Goal: Information Seeking & Learning: Compare options

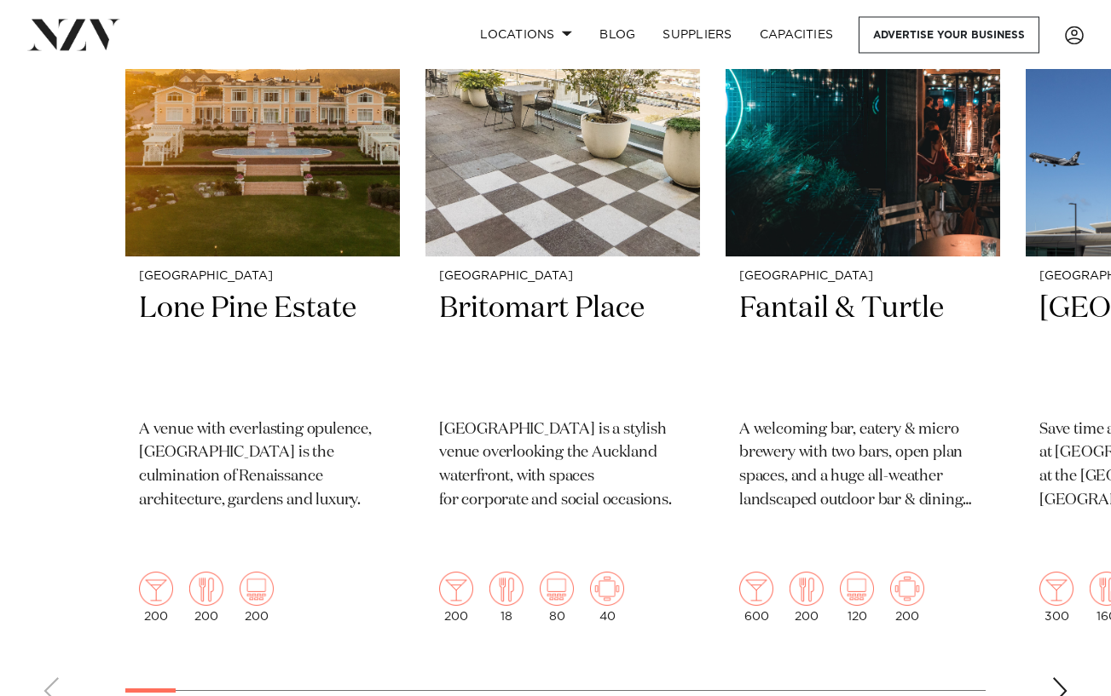
scroll to position [750, 0]
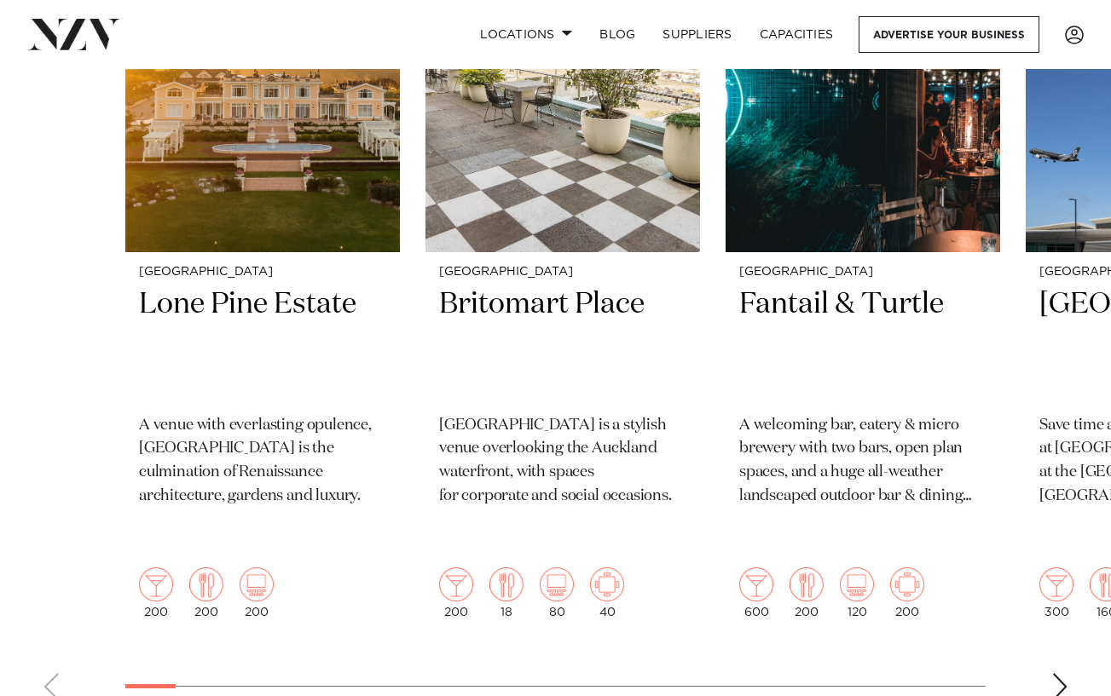
click at [1059, 563] on div "Next slide" at bounding box center [1059, 686] width 17 height 27
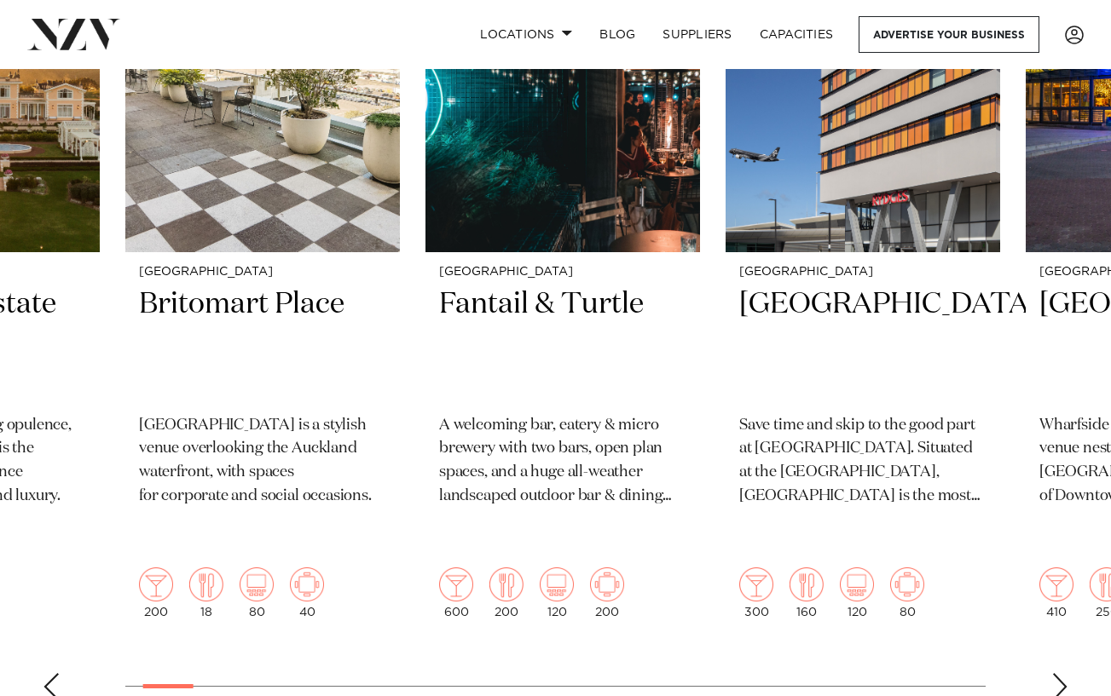
click at [1059, 563] on div "Next slide" at bounding box center [1059, 686] width 17 height 27
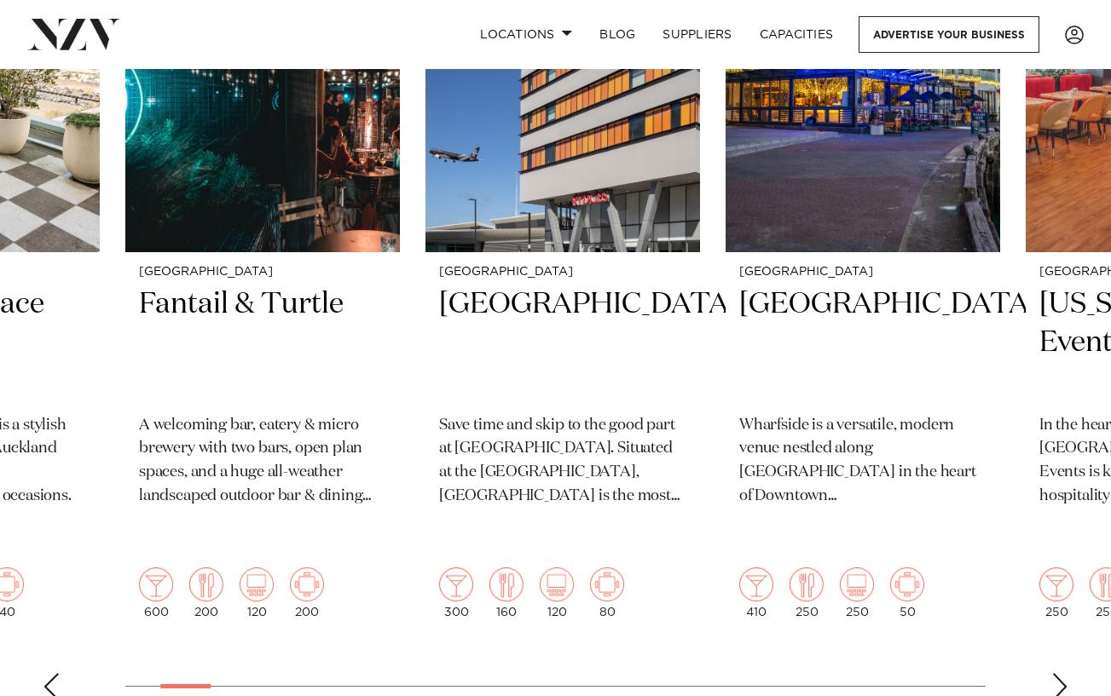
click at [1059, 563] on div "Next slide" at bounding box center [1059, 686] width 17 height 27
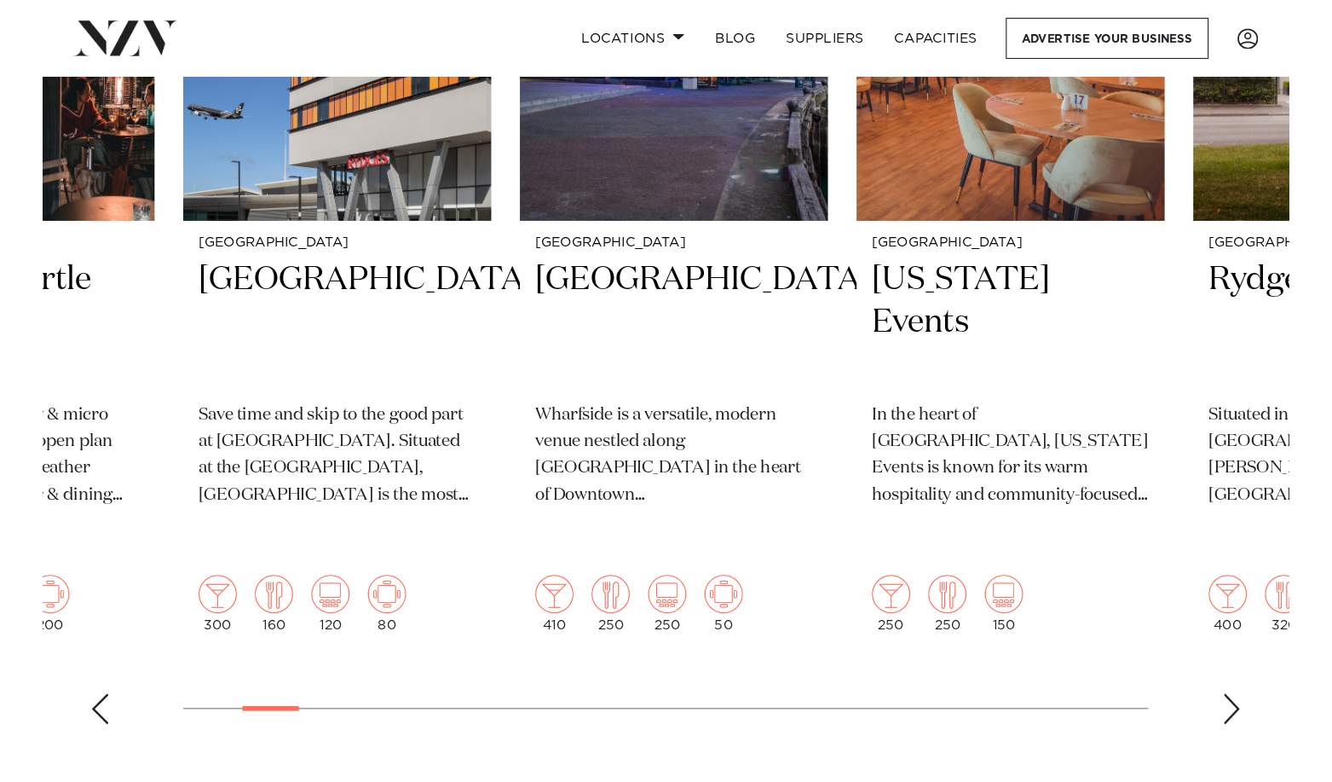
scroll to position [832, 0]
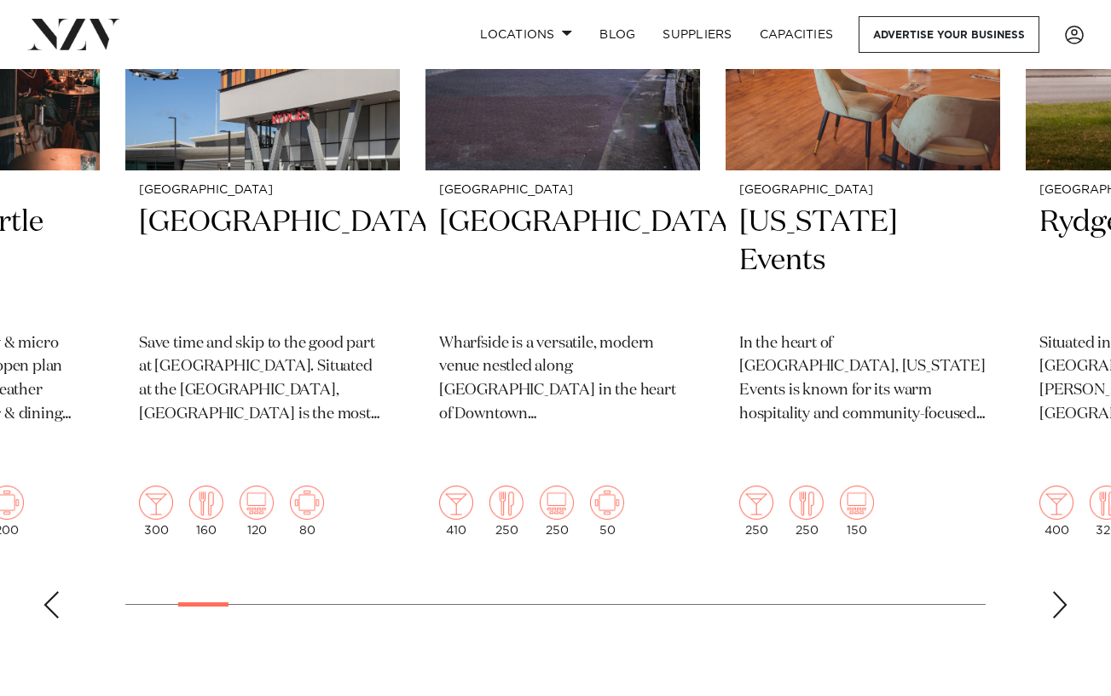
click at [1059, 563] on div "Next slide" at bounding box center [1059, 605] width 17 height 27
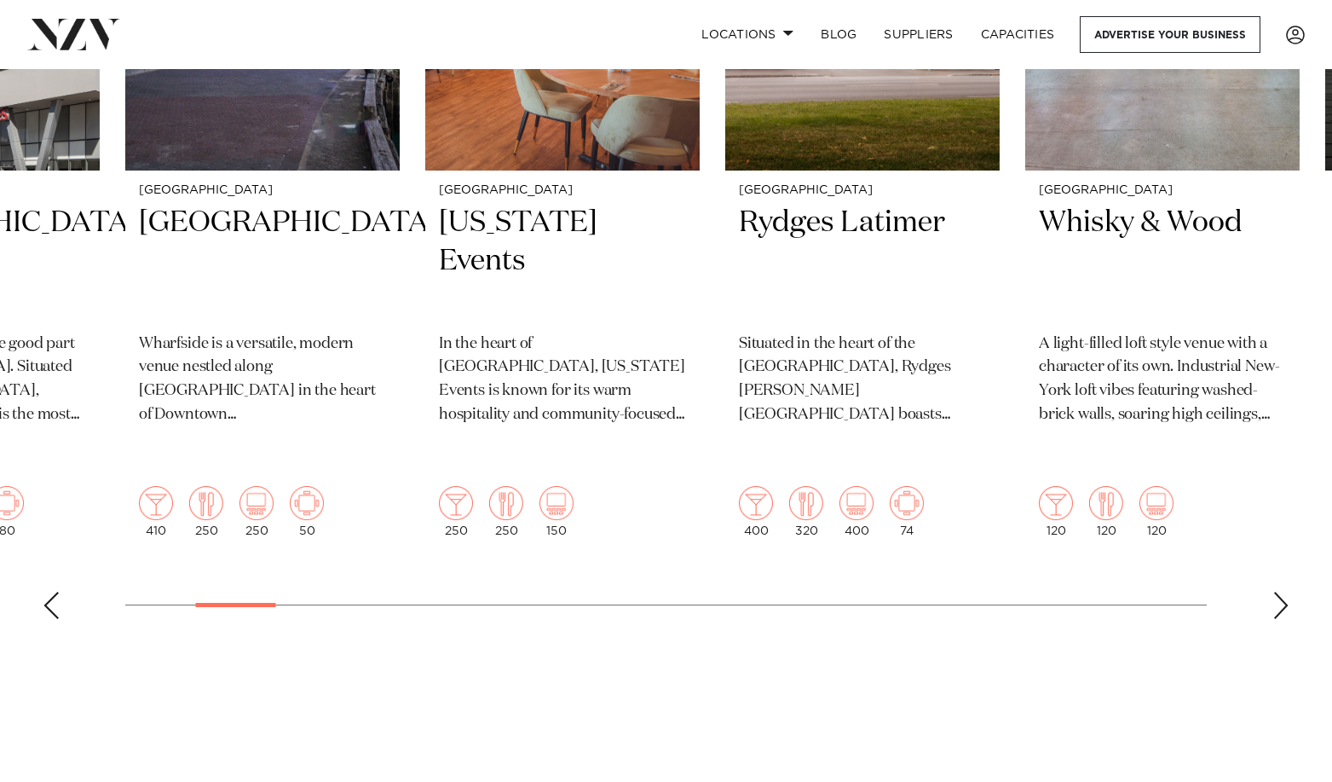
scroll to position [655, 0]
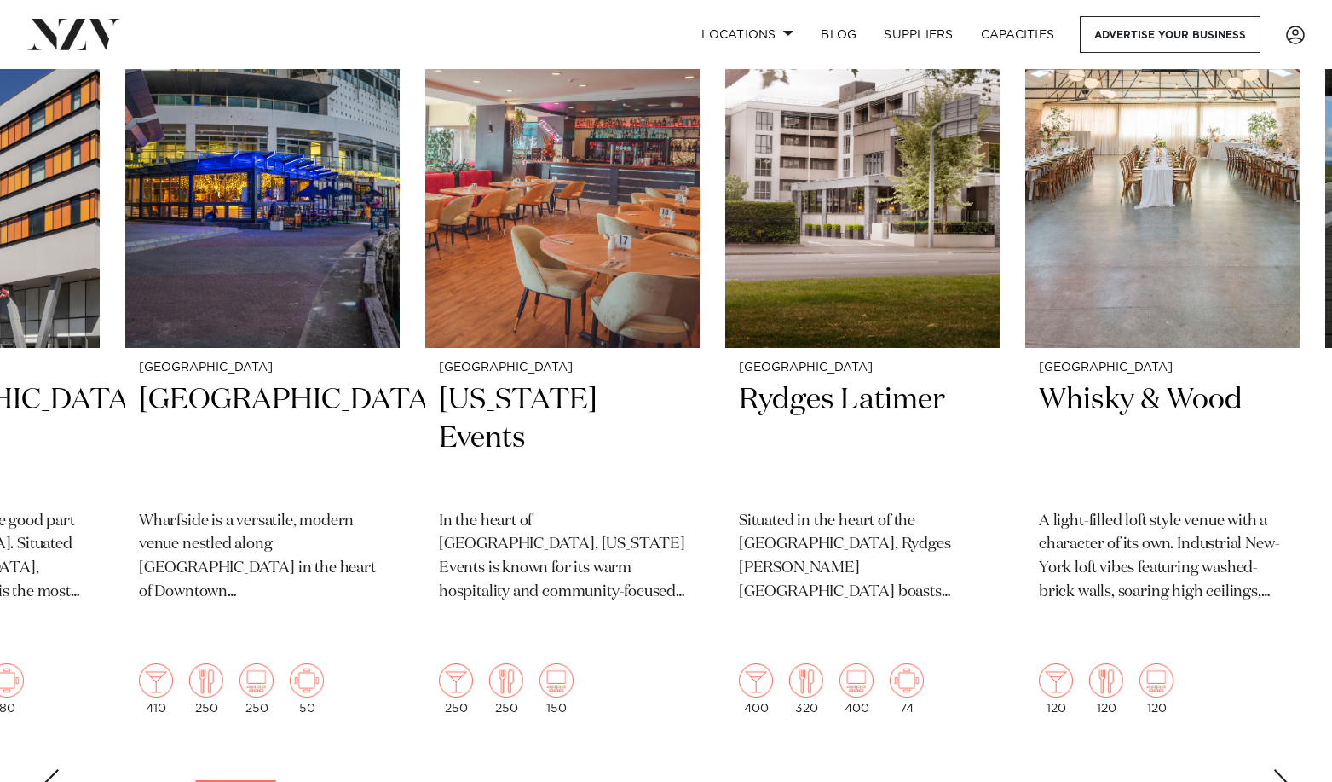
click at [1154, 563] on div "Next slide" at bounding box center [1281, 782] width 17 height 27
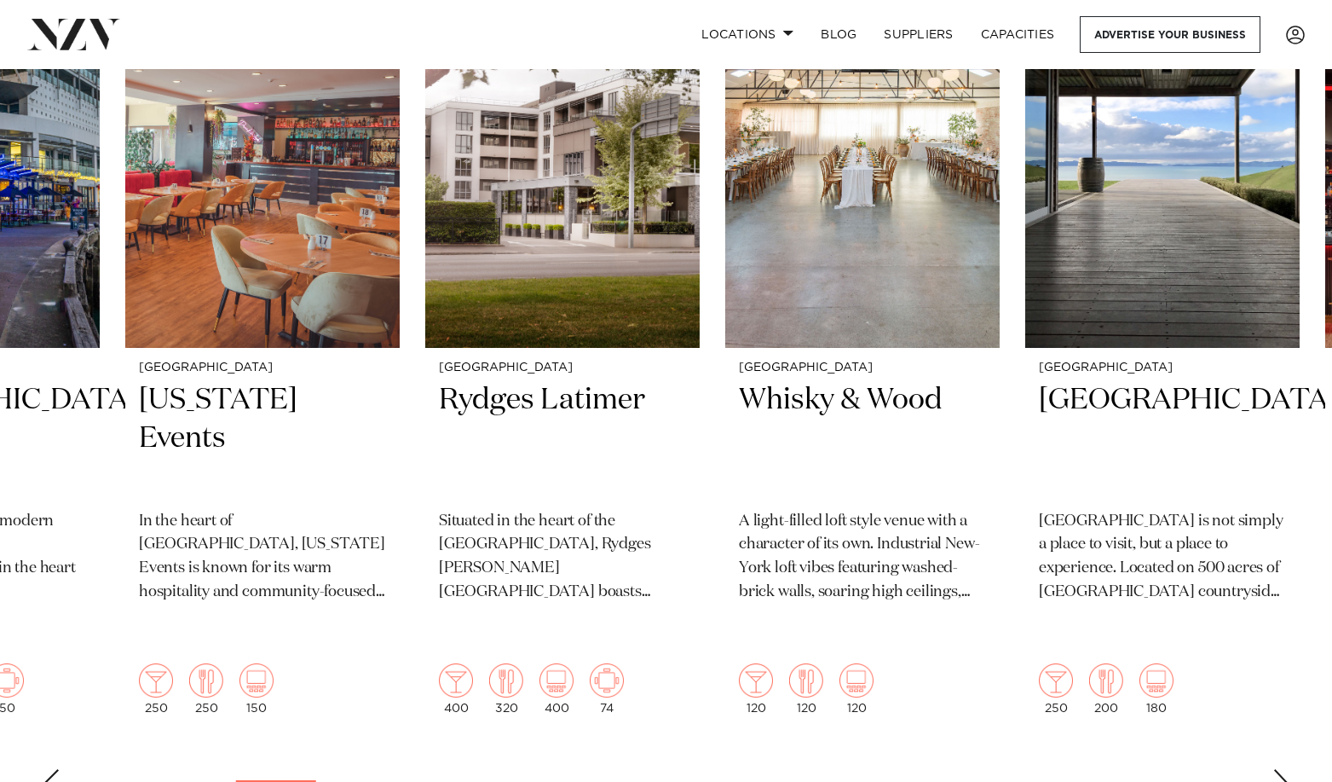
click at [1154, 563] on div "Next slide" at bounding box center [1281, 782] width 17 height 27
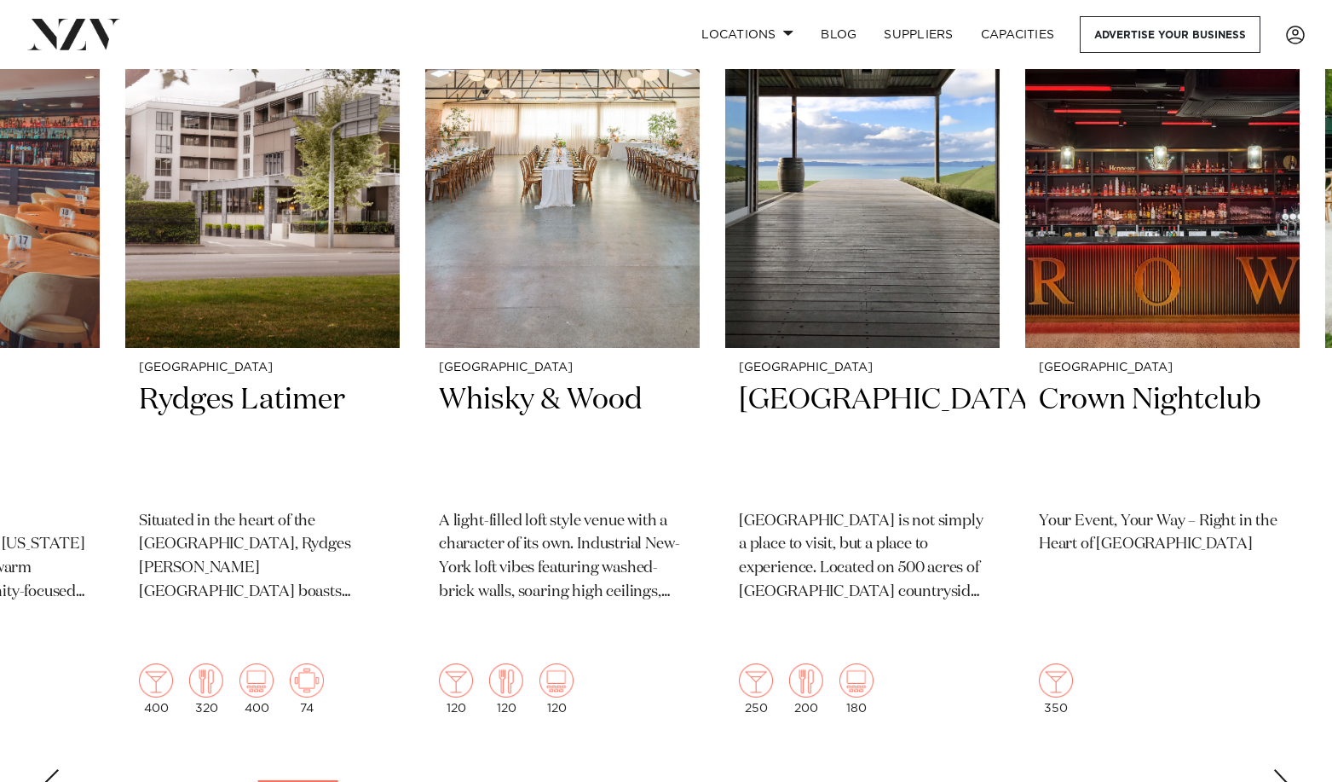
click at [1154, 563] on div "Next slide" at bounding box center [1281, 782] width 17 height 27
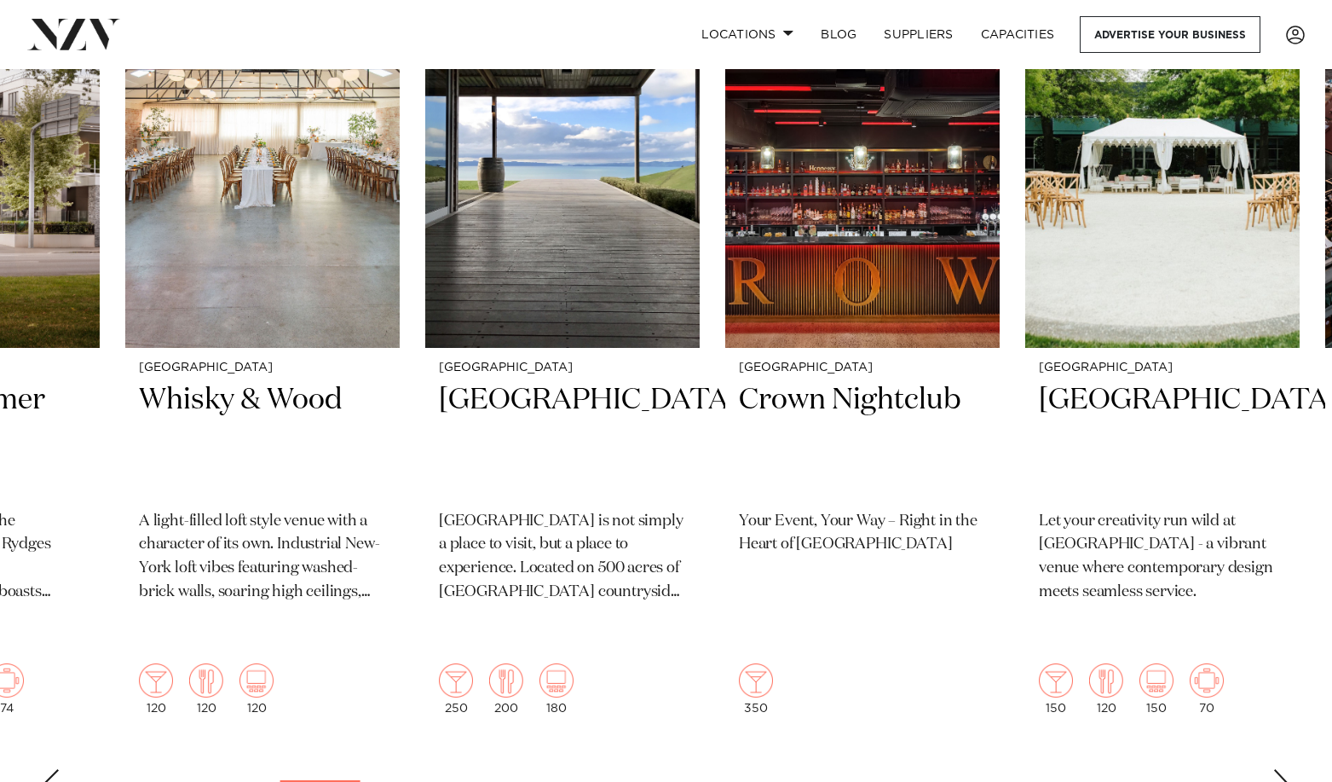
click at [1154, 563] on div "Next slide" at bounding box center [1281, 782] width 17 height 27
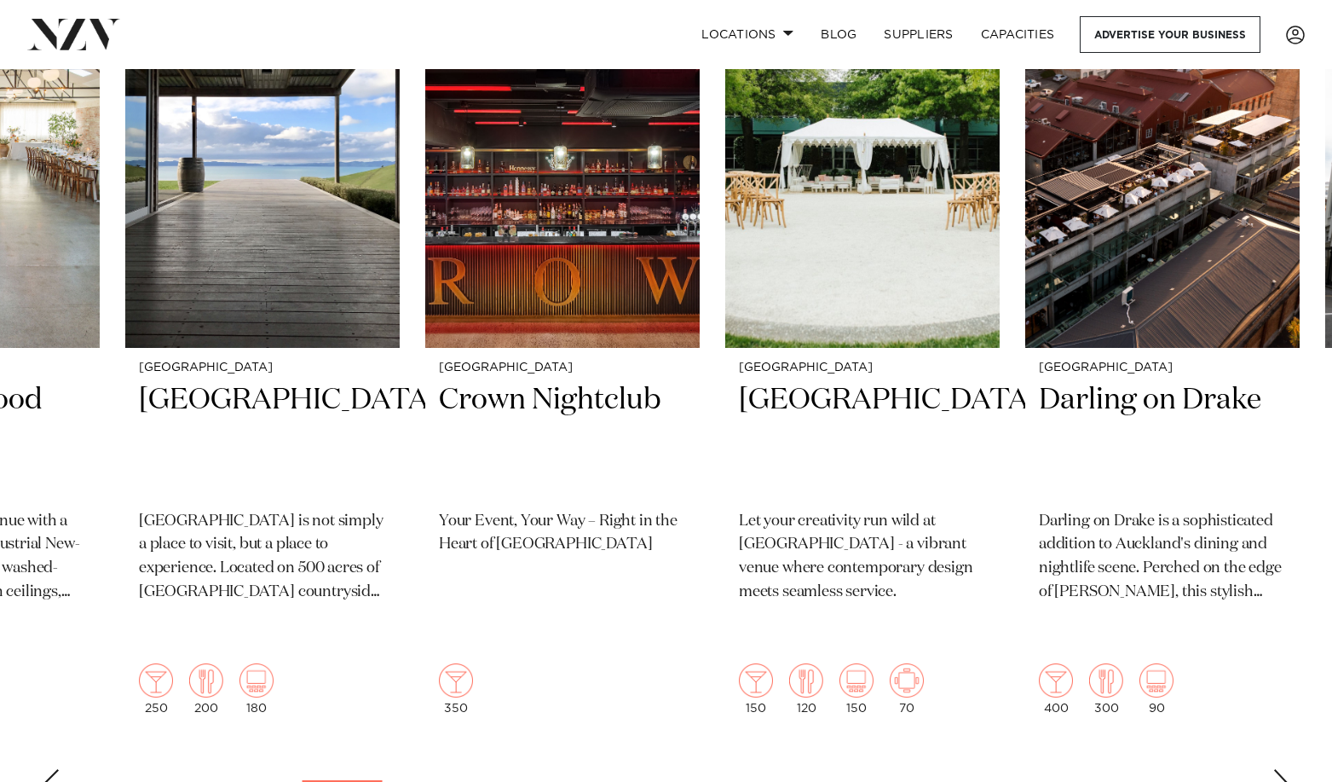
click at [1154, 563] on div "Next slide" at bounding box center [1281, 782] width 17 height 27
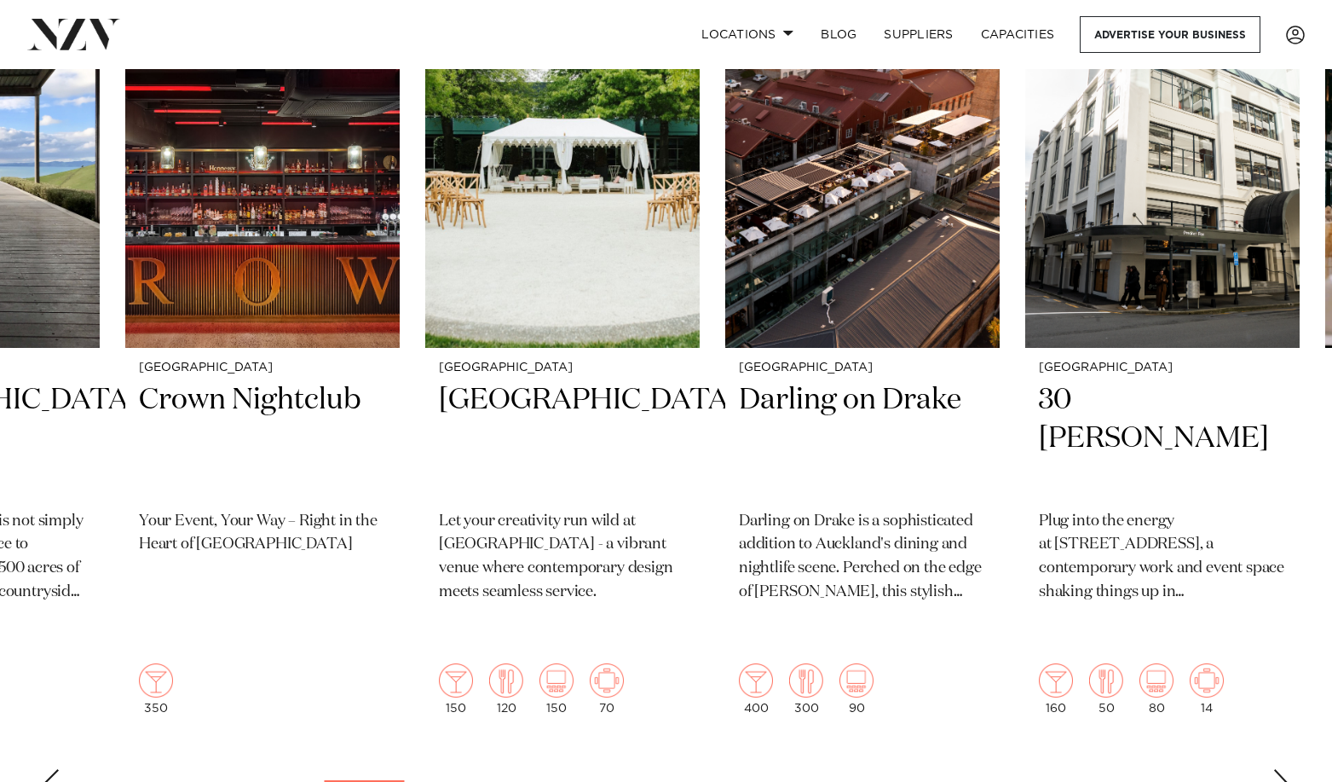
click at [1154, 563] on div "Next slide" at bounding box center [1281, 782] width 17 height 27
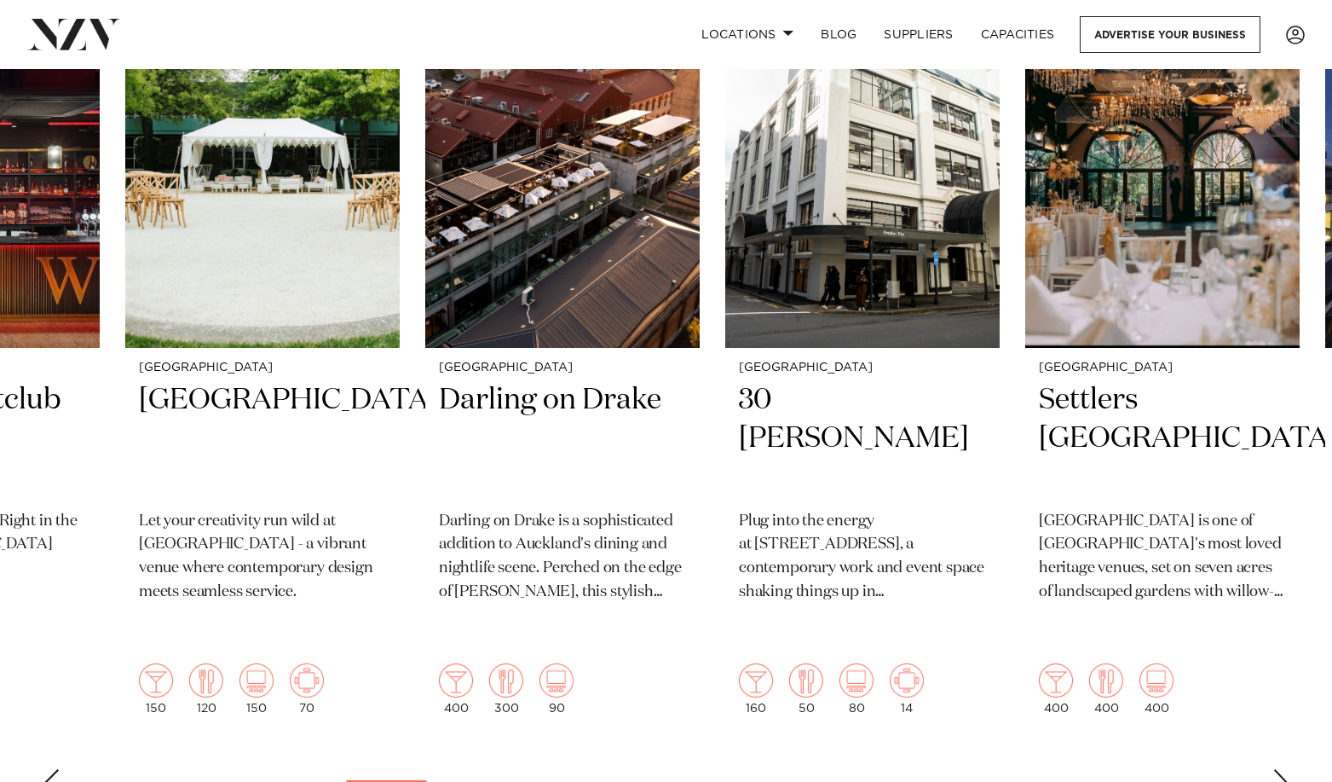
click at [1154, 563] on div "Next slide" at bounding box center [1281, 782] width 17 height 27
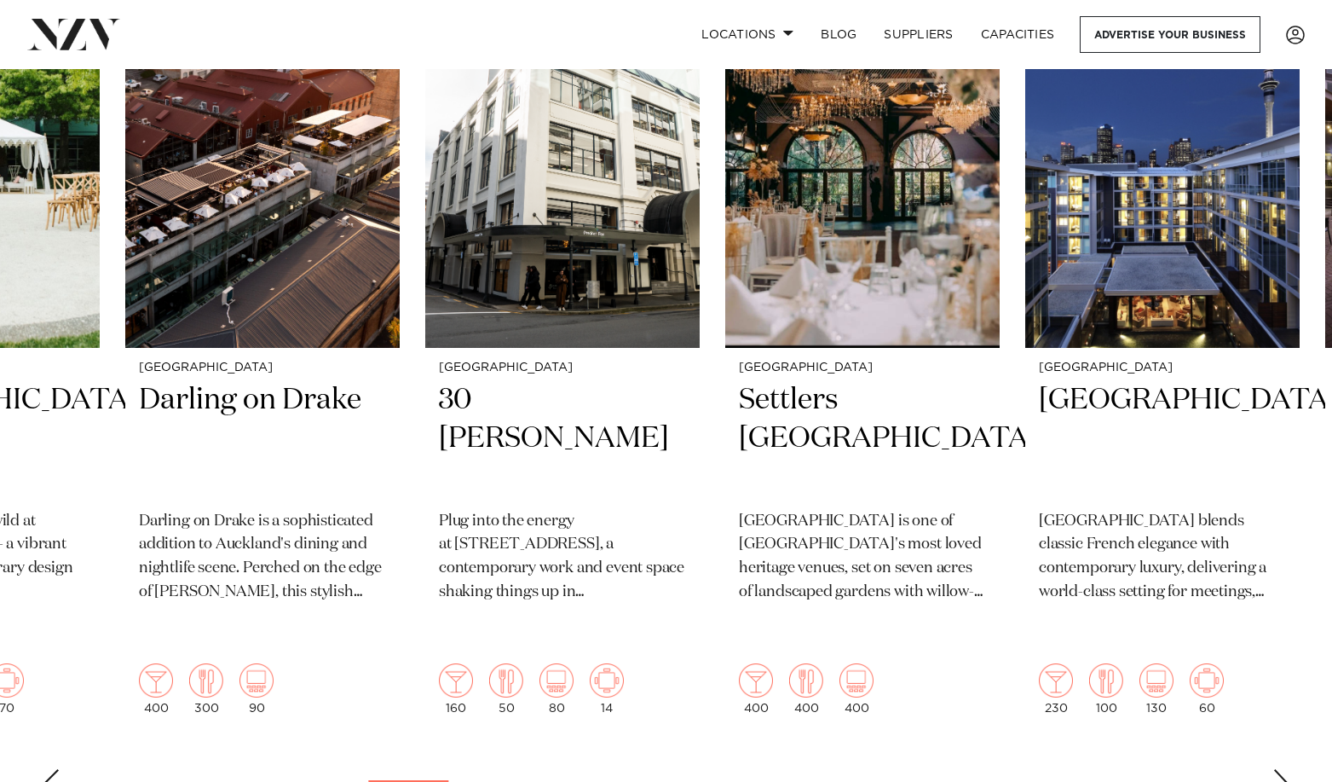
click at [1154, 563] on div "Next slide" at bounding box center [1281, 782] width 17 height 27
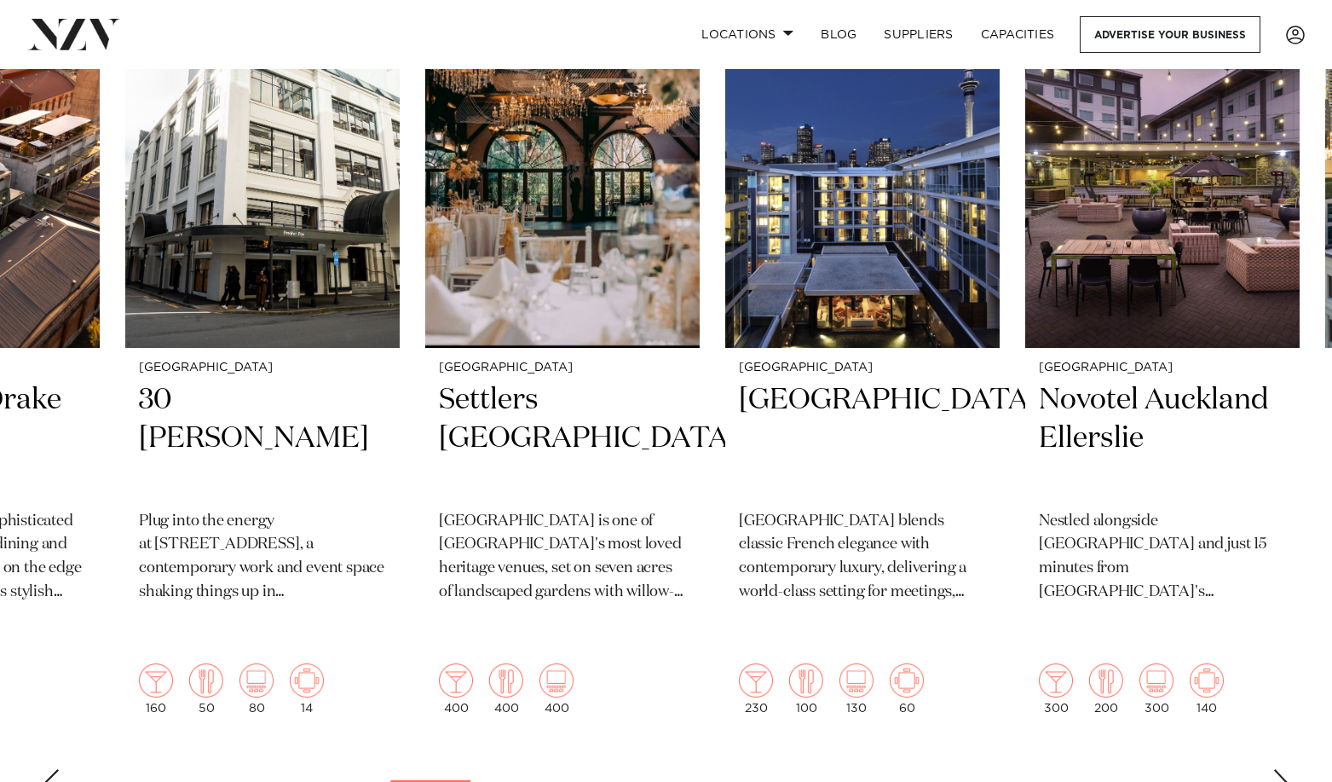
click at [1154, 563] on div "Next slide" at bounding box center [1281, 782] width 17 height 27
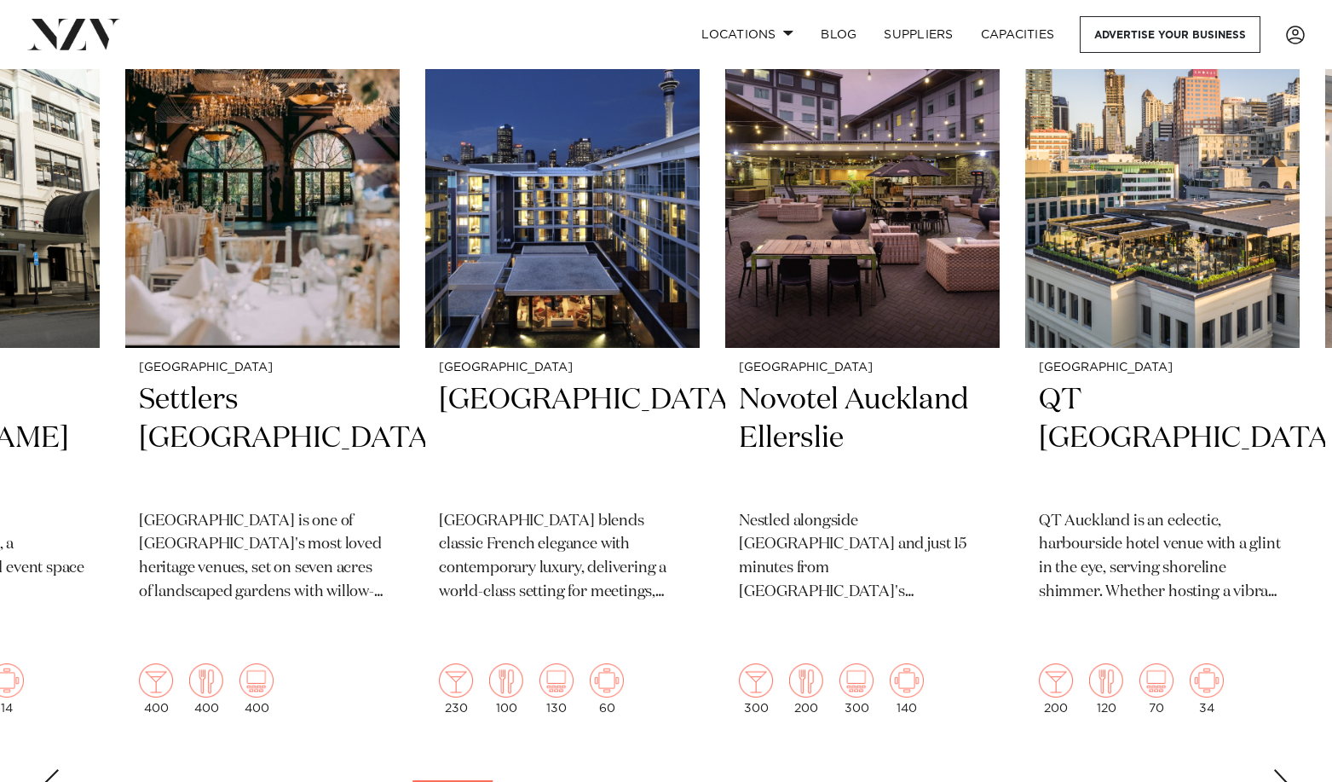
click at [1154, 563] on div "Next slide" at bounding box center [1281, 782] width 17 height 27
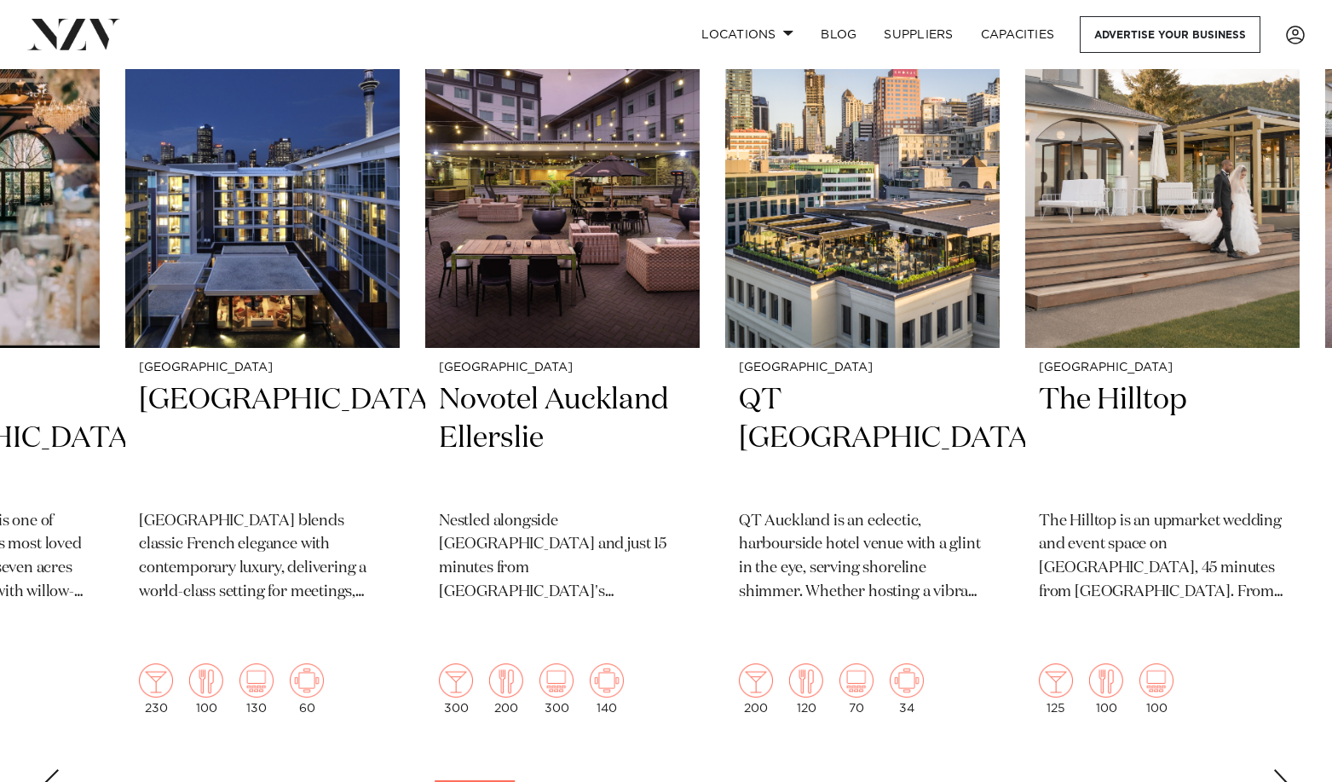
click at [1154, 563] on div "Next slide" at bounding box center [1281, 782] width 17 height 27
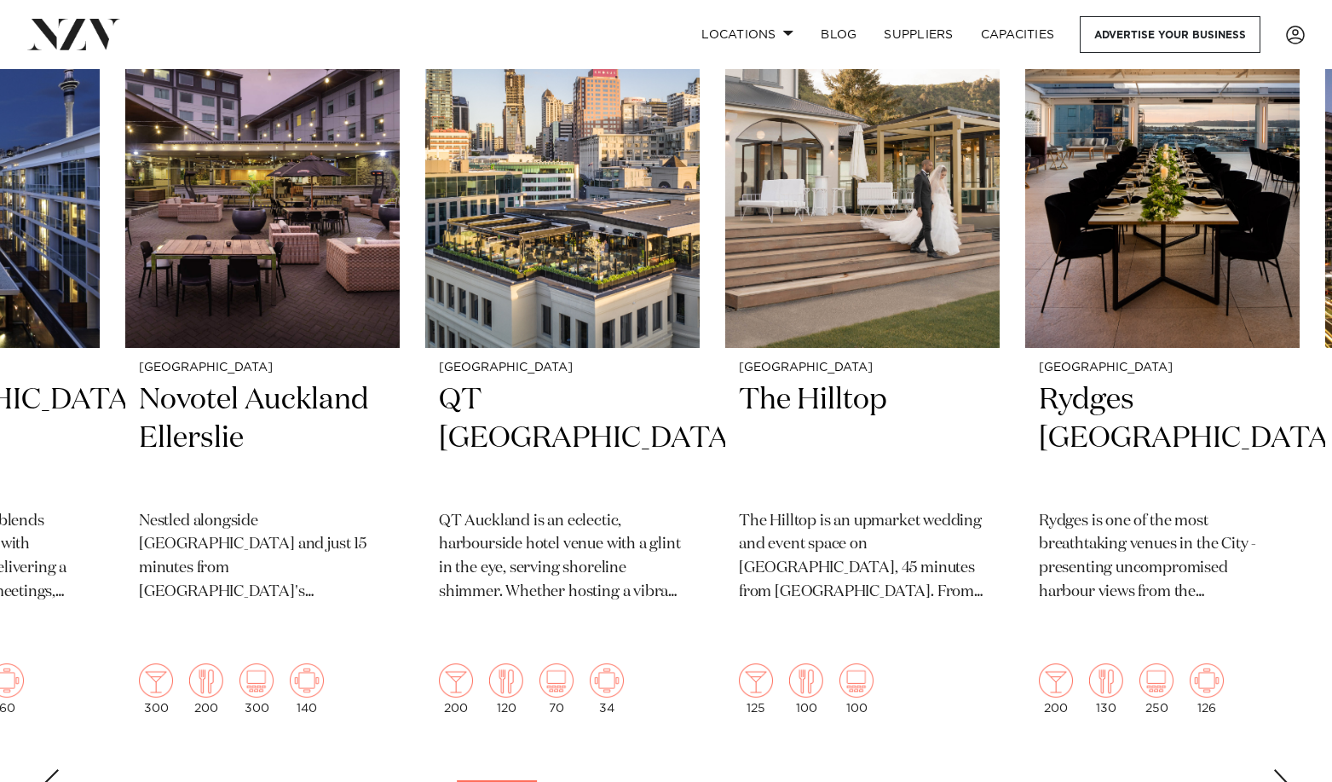
click at [1154, 563] on div "Next slide" at bounding box center [1281, 782] width 17 height 27
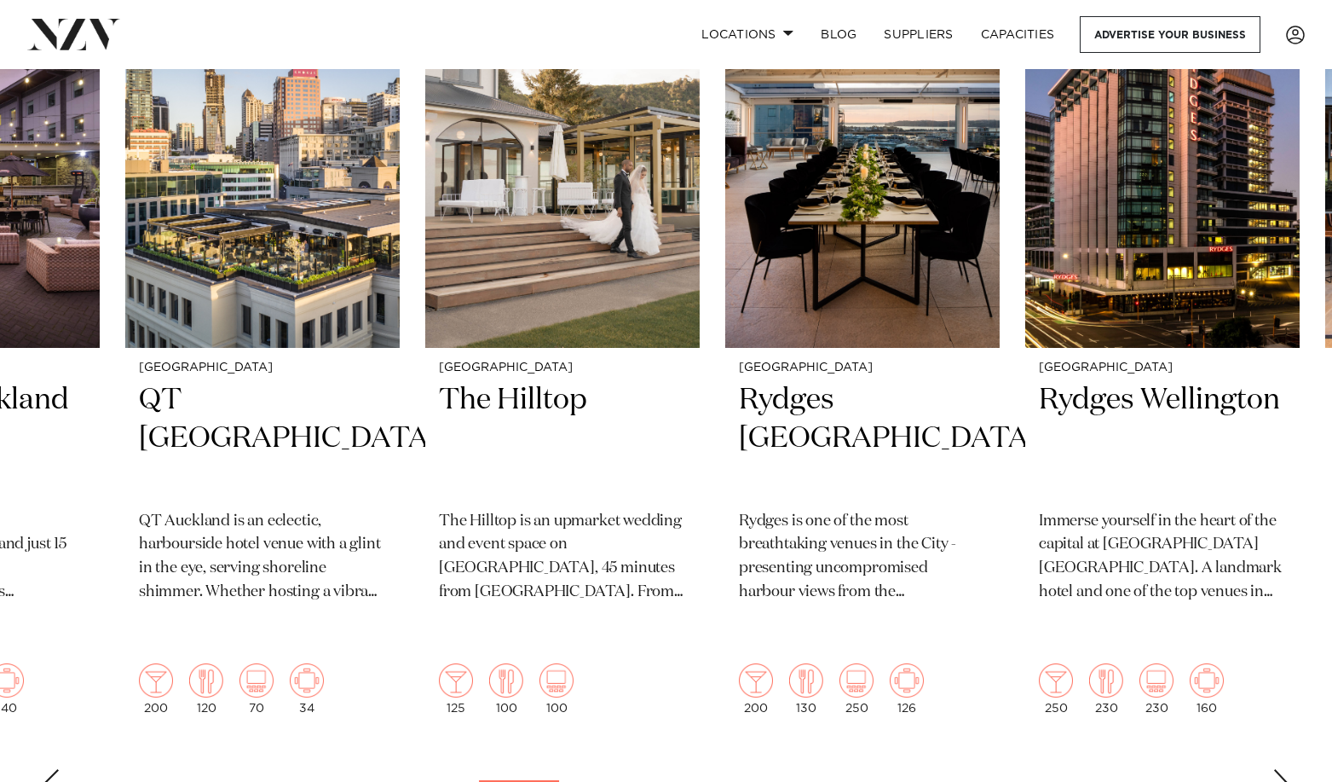
click at [1154, 563] on div "Next slide" at bounding box center [1281, 782] width 17 height 27
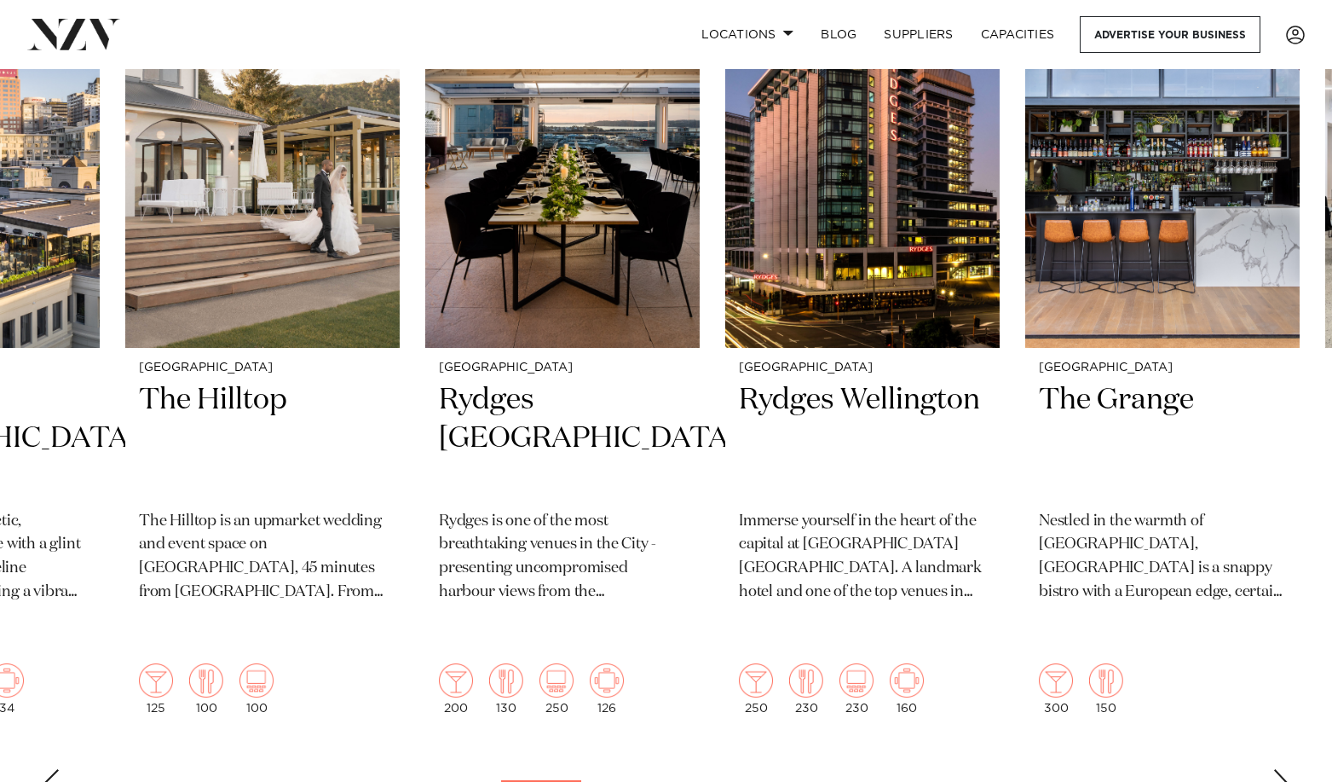
click at [1154, 563] on div "Next slide" at bounding box center [1281, 782] width 17 height 27
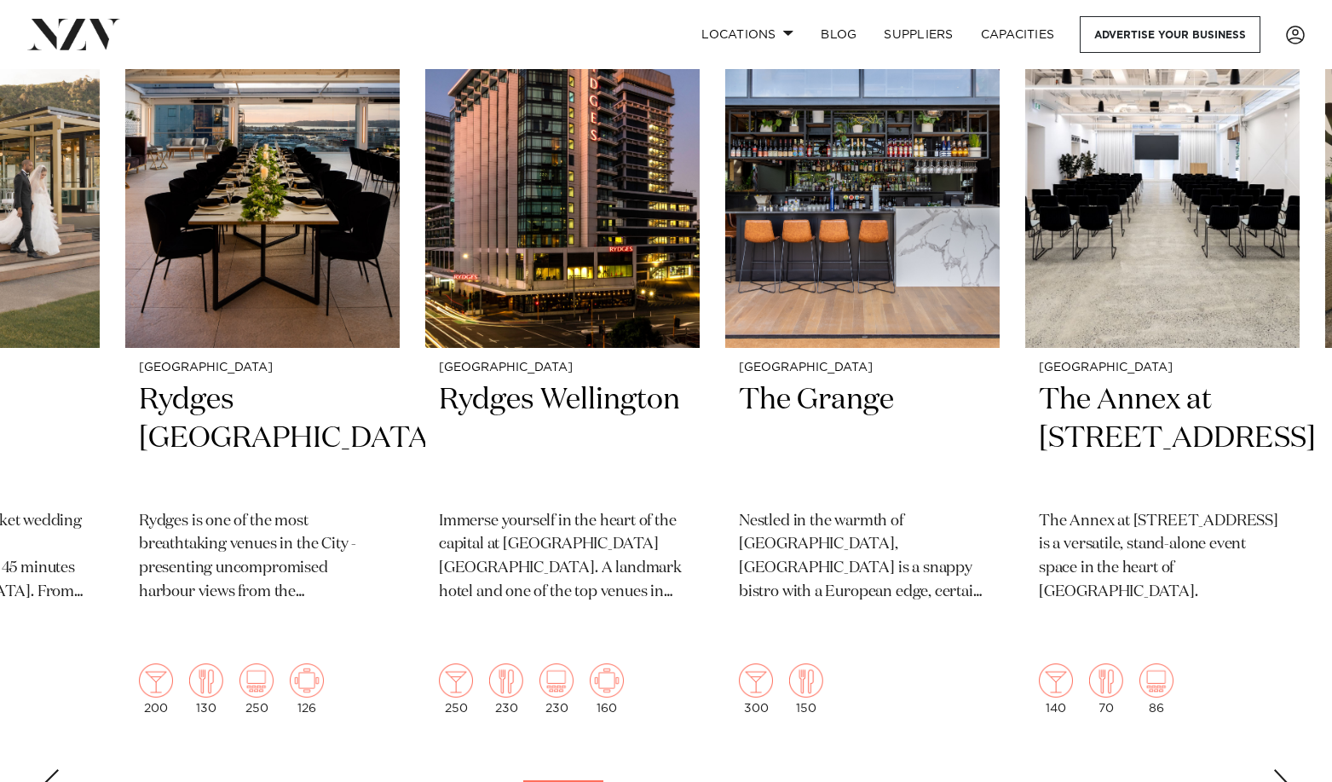
click at [1154, 563] on div "Next slide" at bounding box center [1281, 782] width 17 height 27
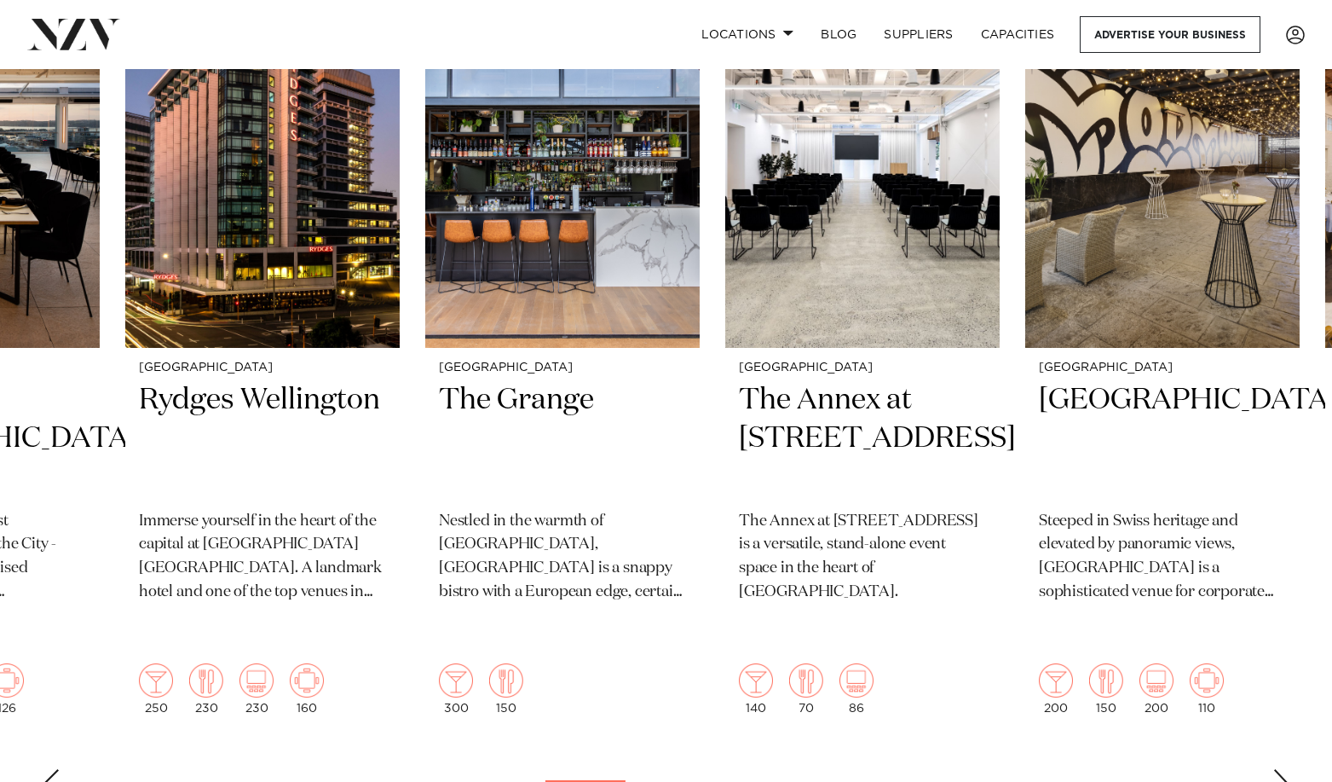
click at [1154, 563] on div "Next slide" at bounding box center [1281, 782] width 17 height 27
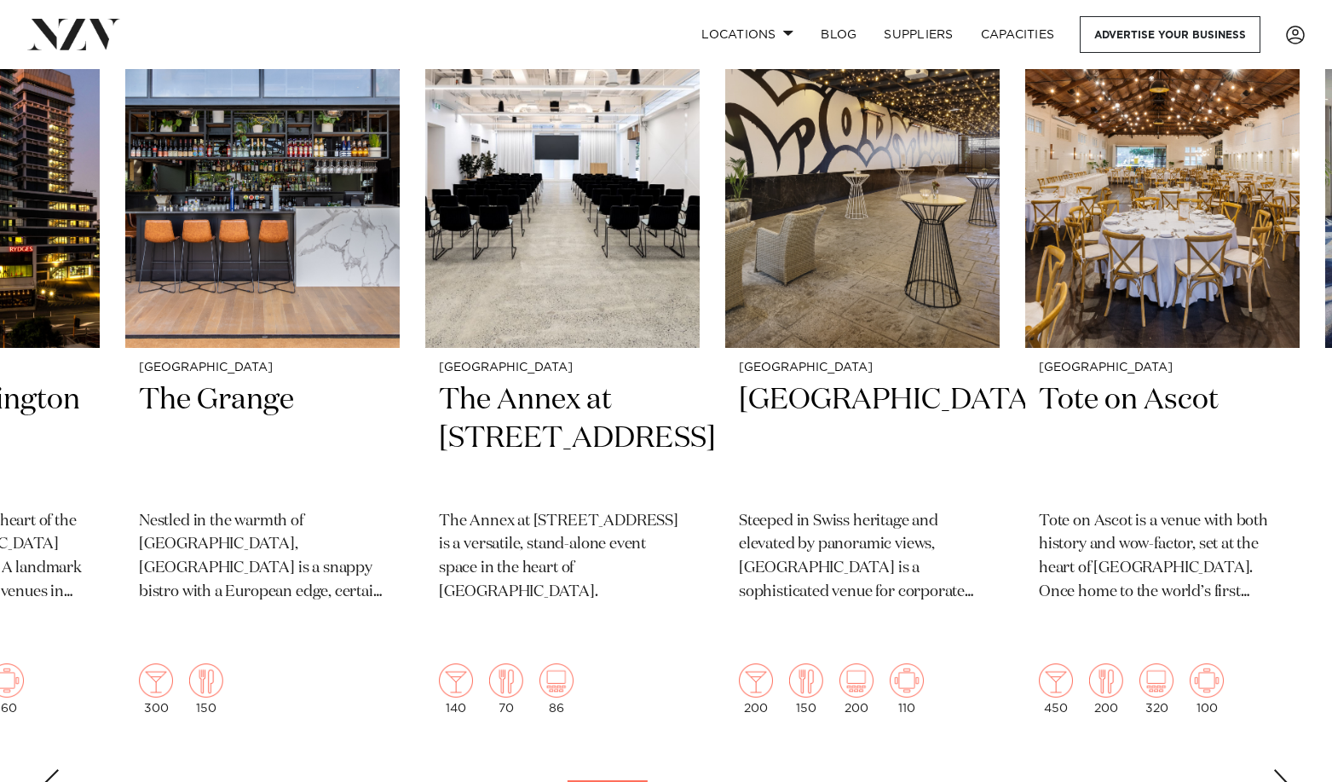
click at [1154, 563] on div "Next slide" at bounding box center [1281, 782] width 17 height 27
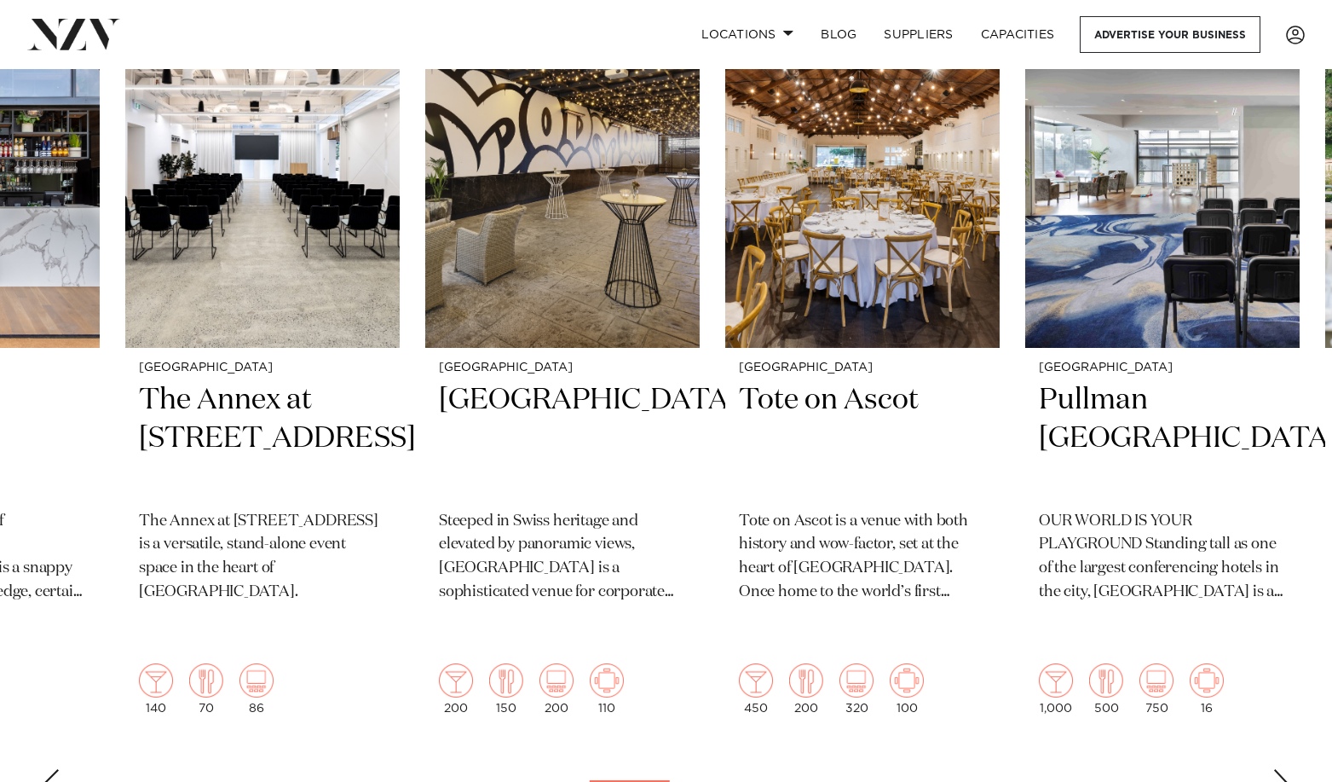
click at [1154, 563] on div "Next slide" at bounding box center [1281, 782] width 17 height 27
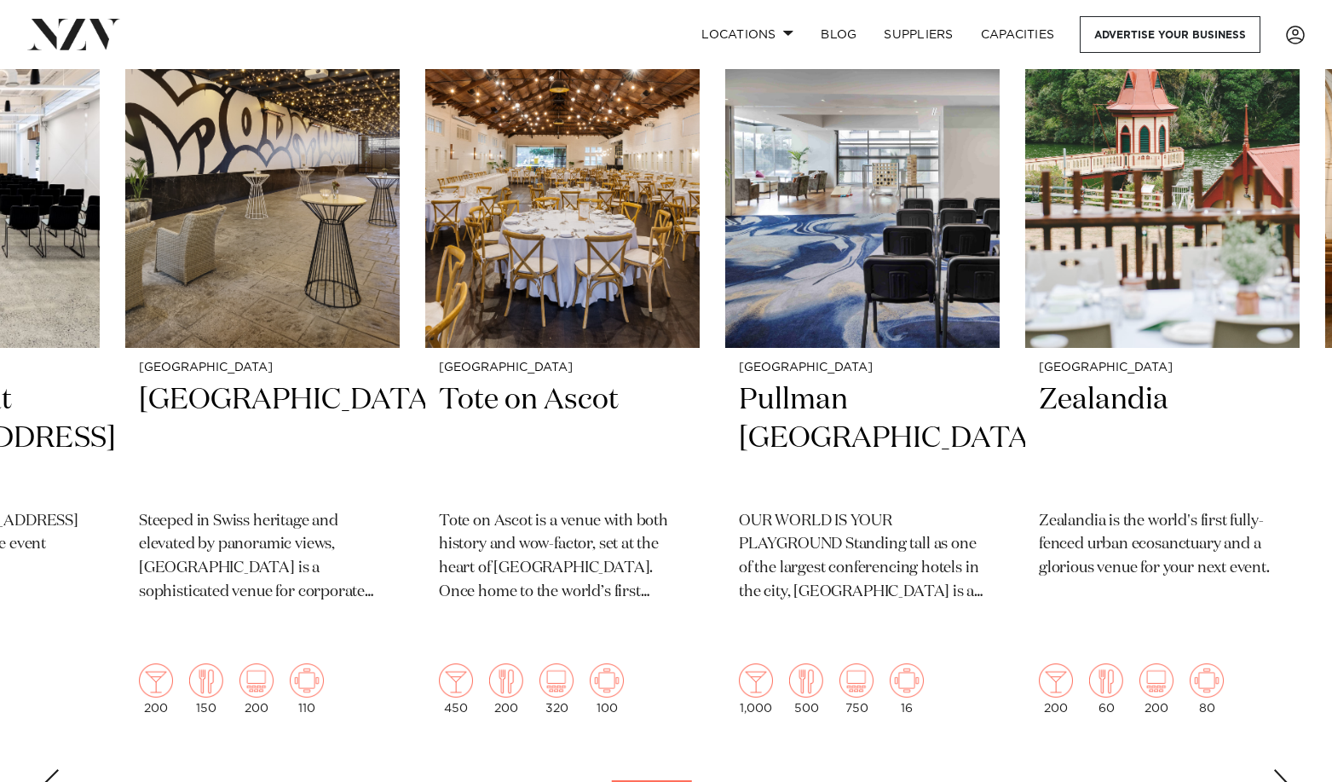
click at [1154, 563] on div "Next slide" at bounding box center [1281, 782] width 17 height 27
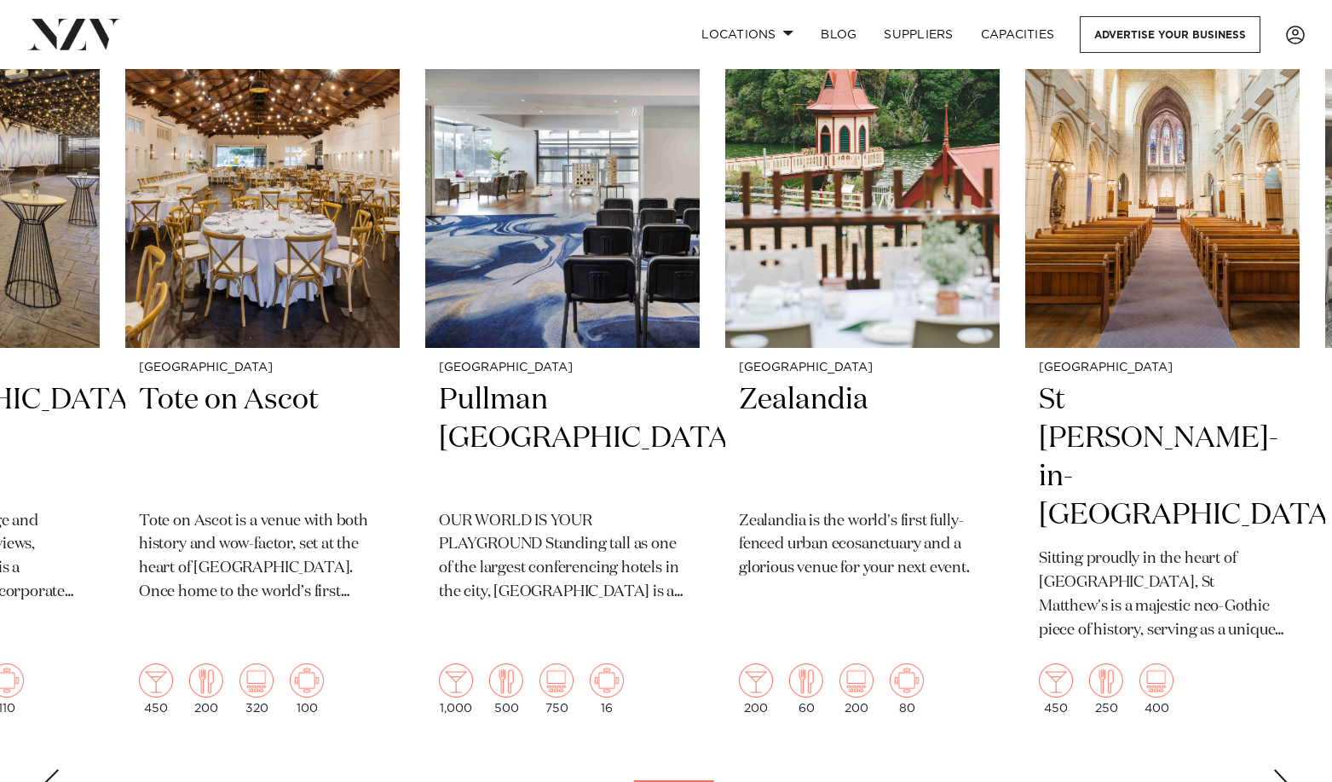
click at [1154, 563] on div "Next slide" at bounding box center [1281, 782] width 17 height 27
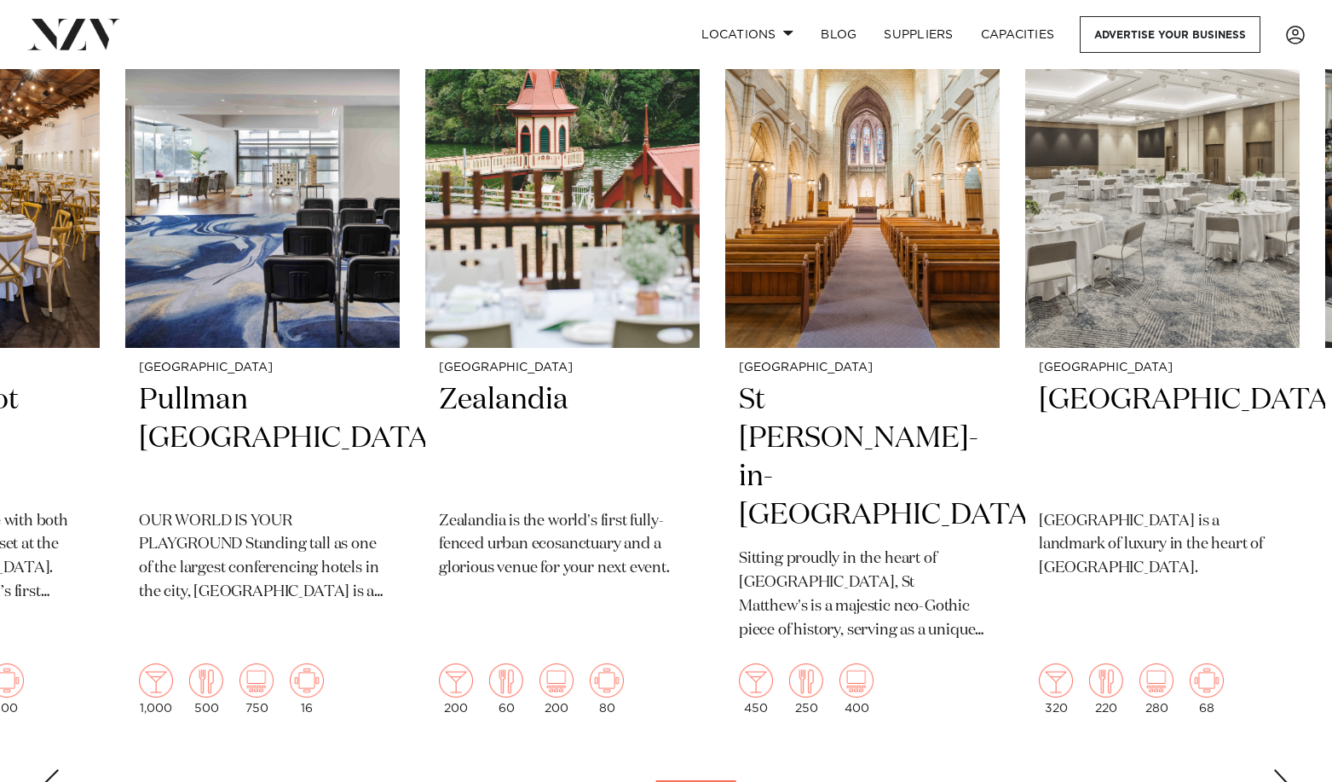
click at [1154, 563] on div "Next slide" at bounding box center [1281, 782] width 17 height 27
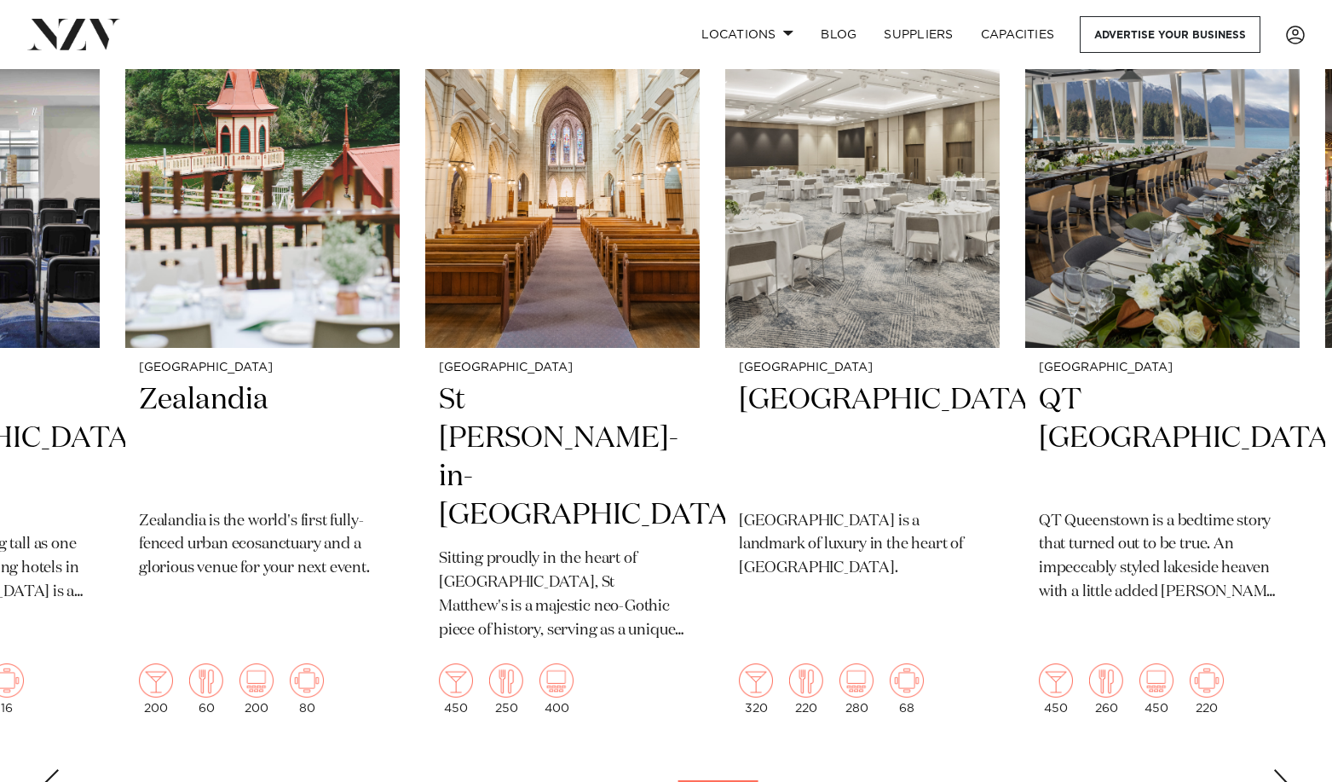
click at [1154, 563] on div "Next slide" at bounding box center [1281, 782] width 17 height 27
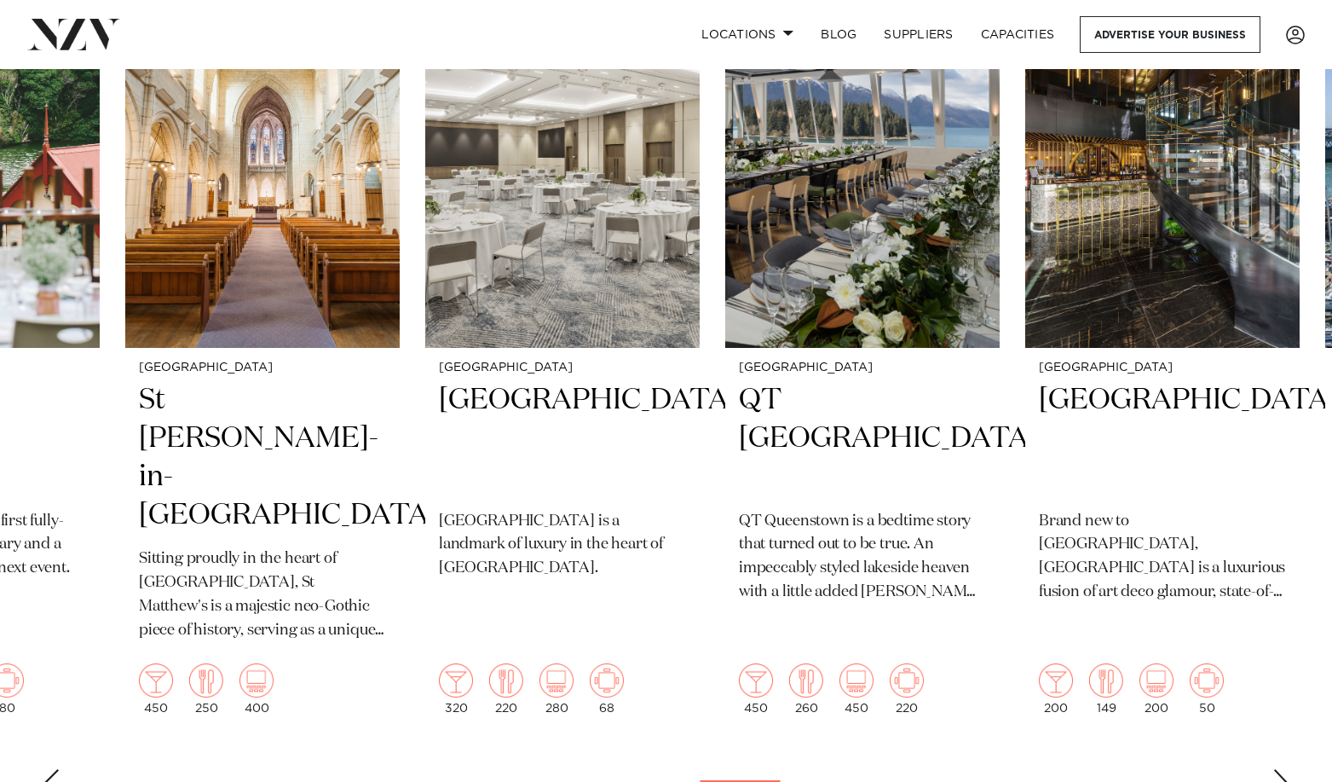
click at [1154, 563] on div "Next slide" at bounding box center [1281, 782] width 17 height 27
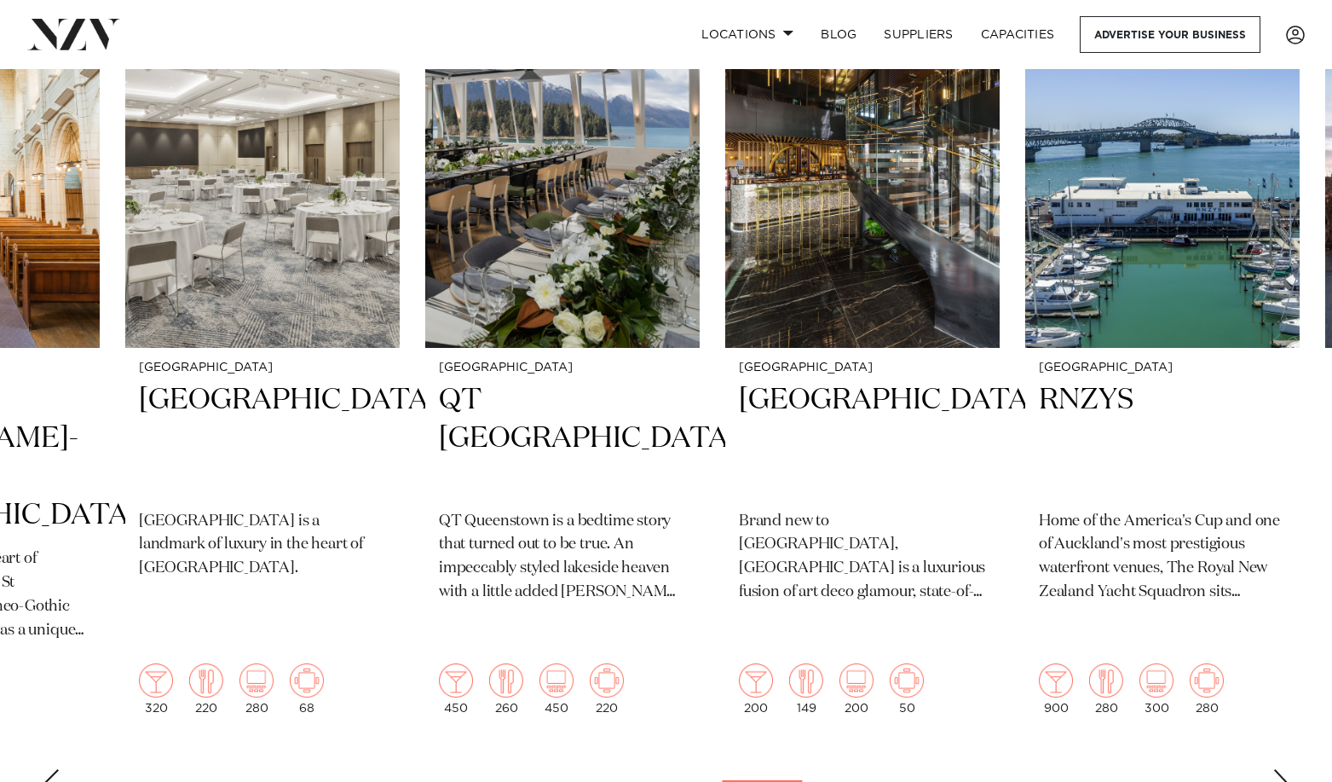
click at [1154, 563] on div "Next slide" at bounding box center [1281, 782] width 17 height 27
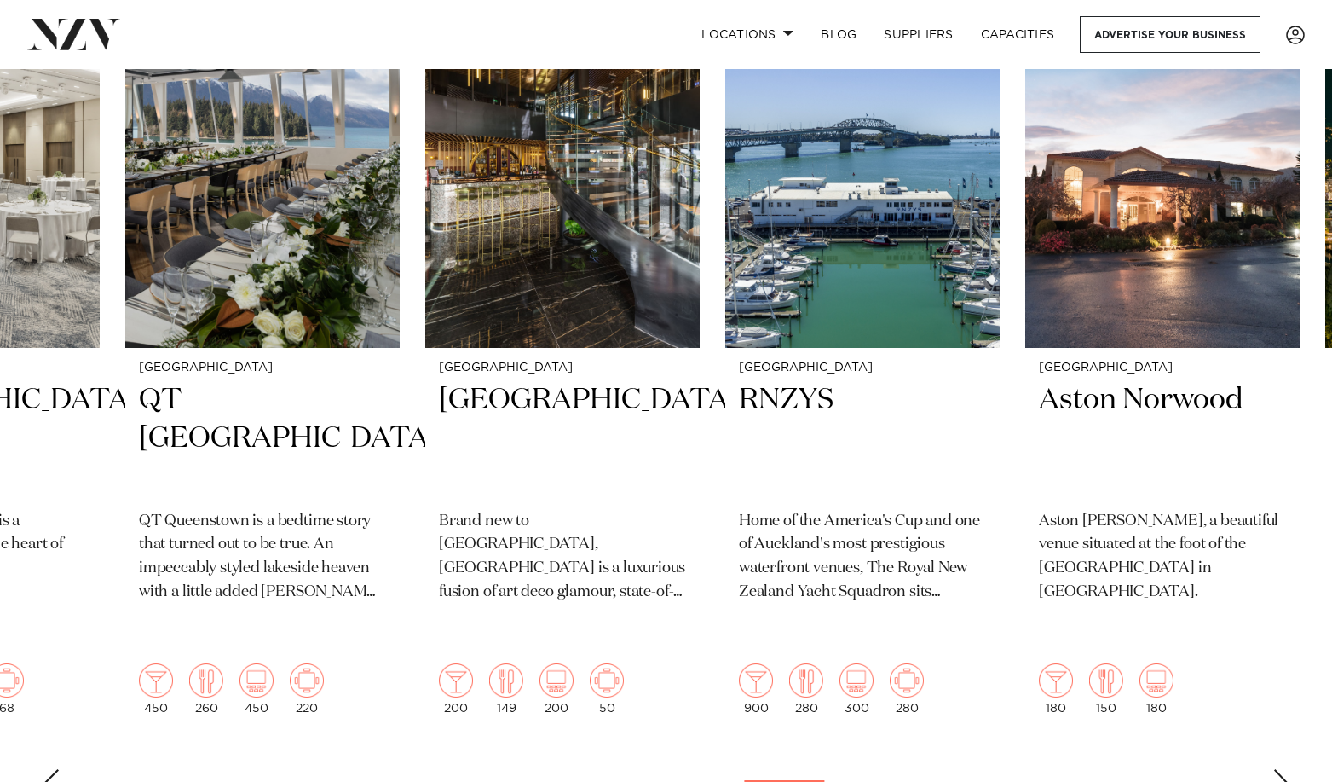
click at [1154, 563] on div "Next slide" at bounding box center [1281, 782] width 17 height 27
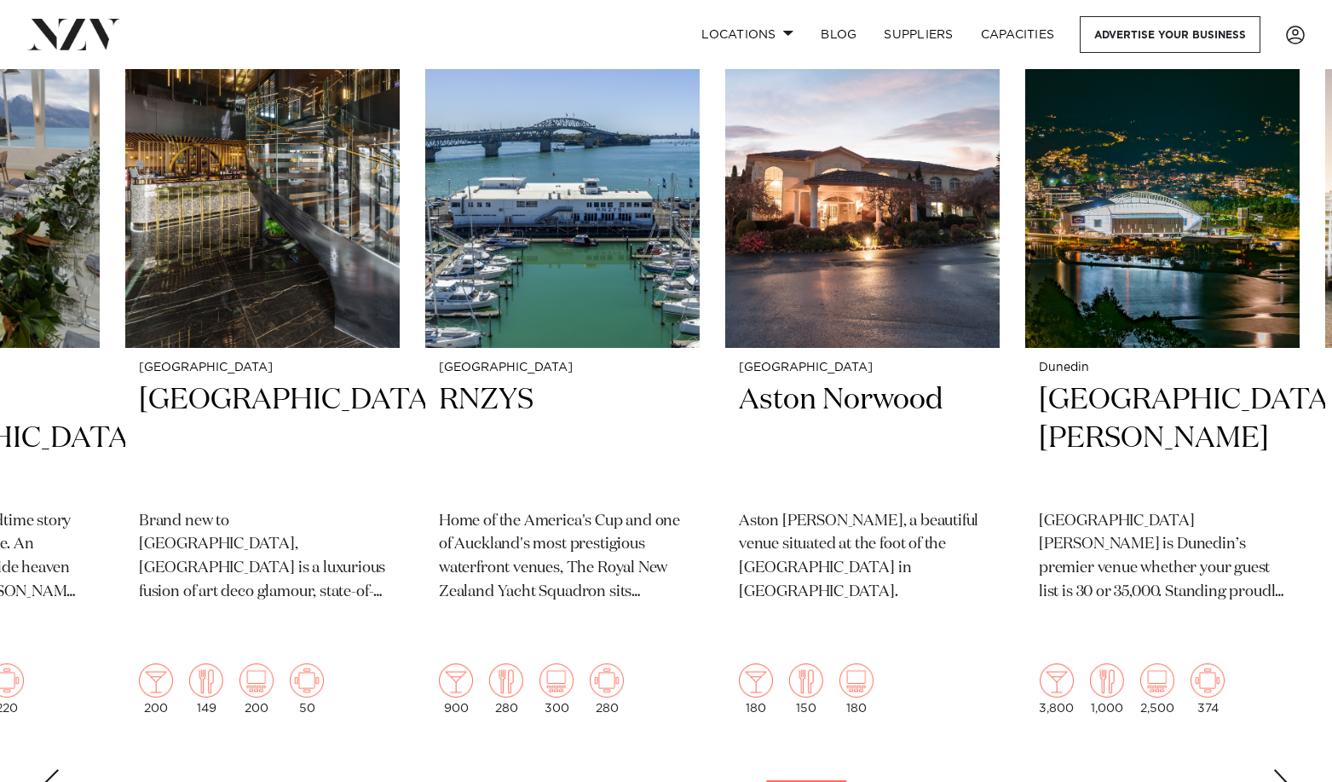
click at [1154, 563] on div "Next slide" at bounding box center [1281, 782] width 17 height 27
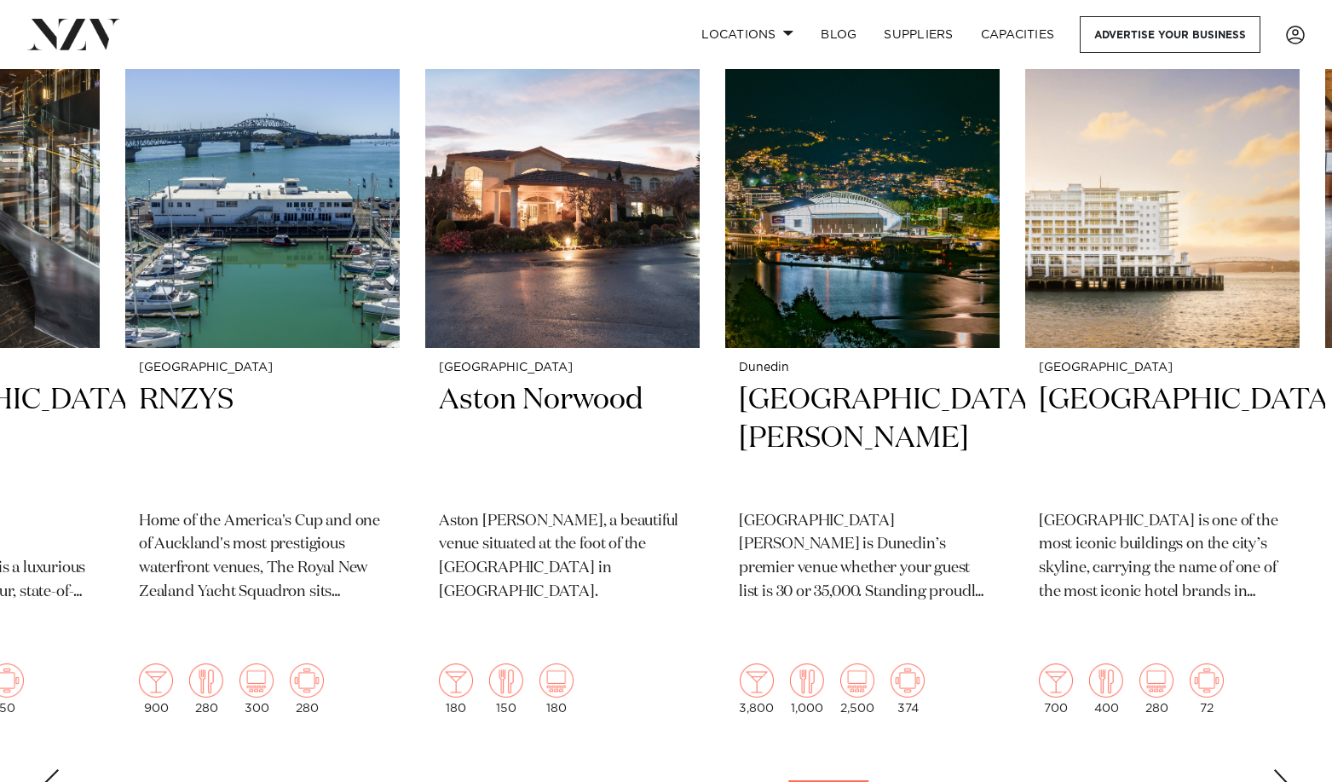
click at [1154, 563] on div "Next slide" at bounding box center [1281, 782] width 17 height 27
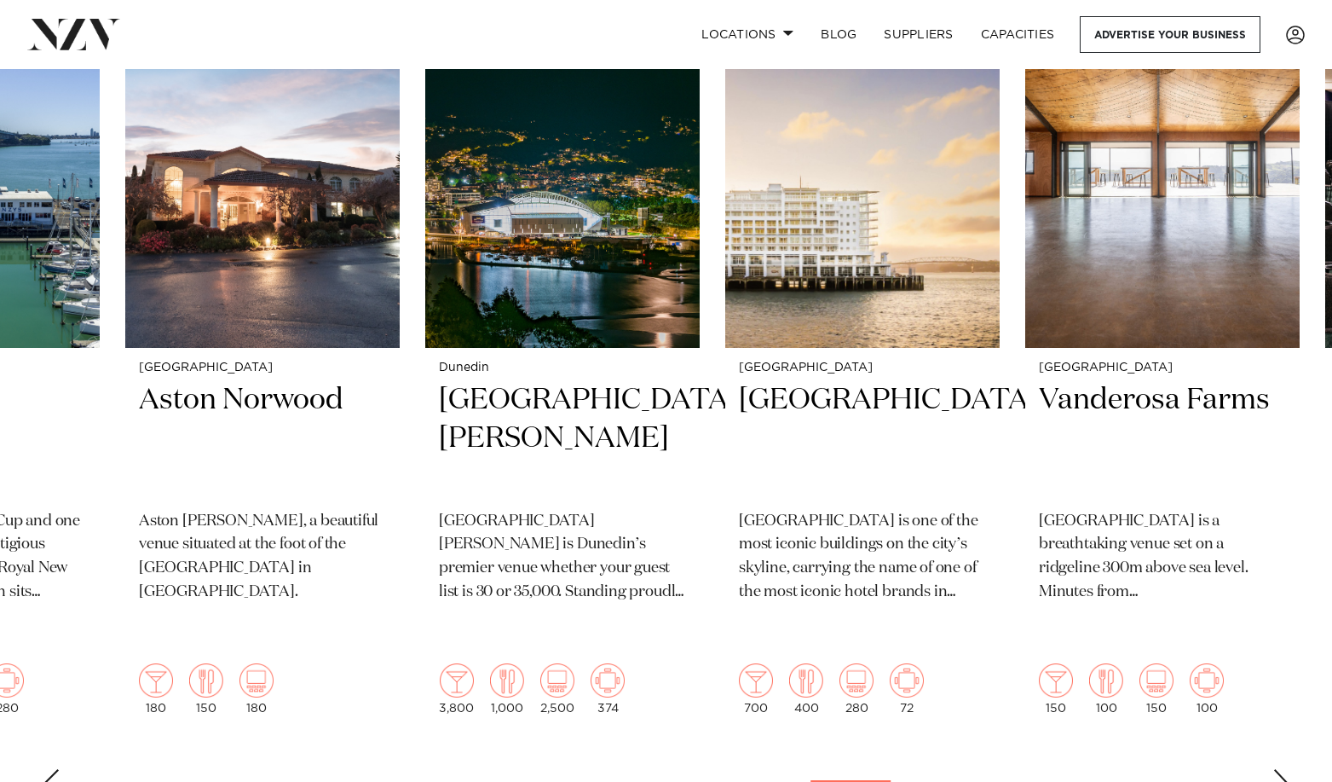
click at [1154, 563] on div "Next slide" at bounding box center [1281, 782] width 17 height 27
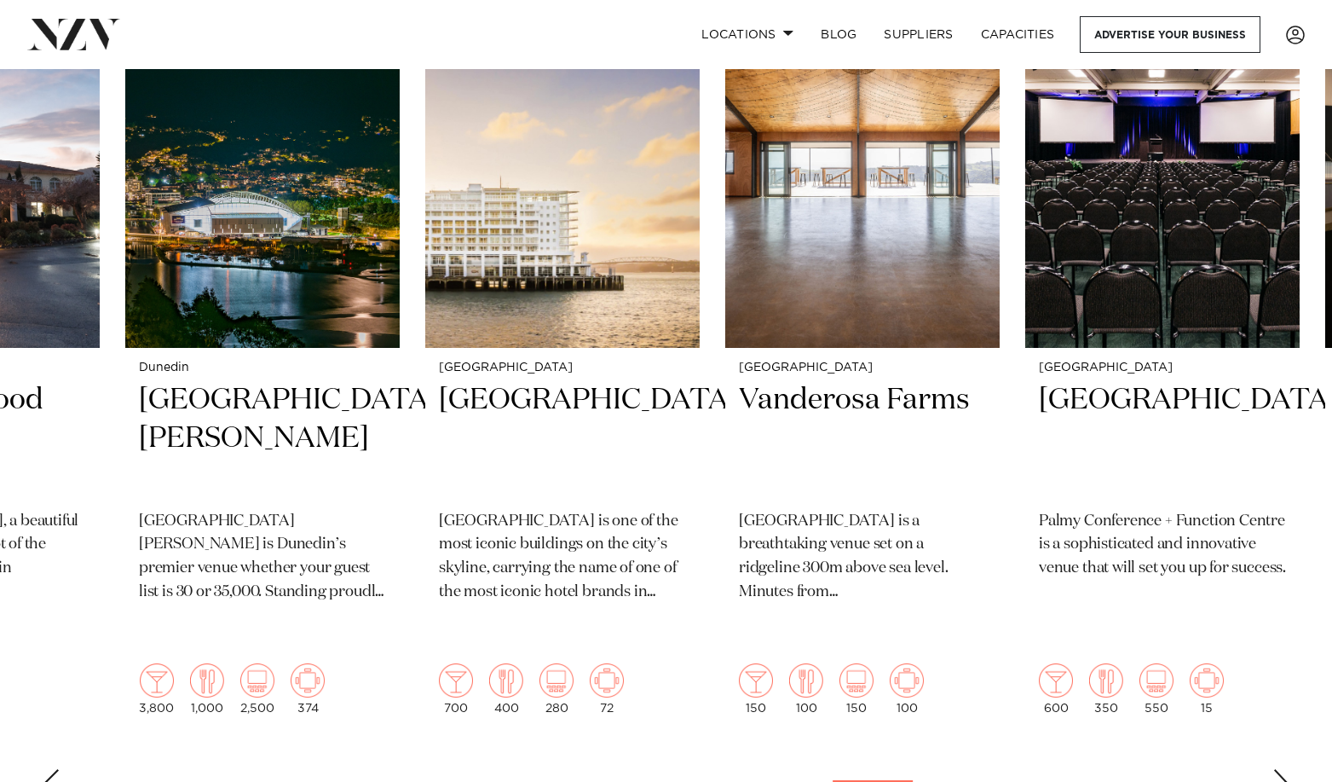
click at [1154, 563] on div "Next slide" at bounding box center [1281, 782] width 17 height 27
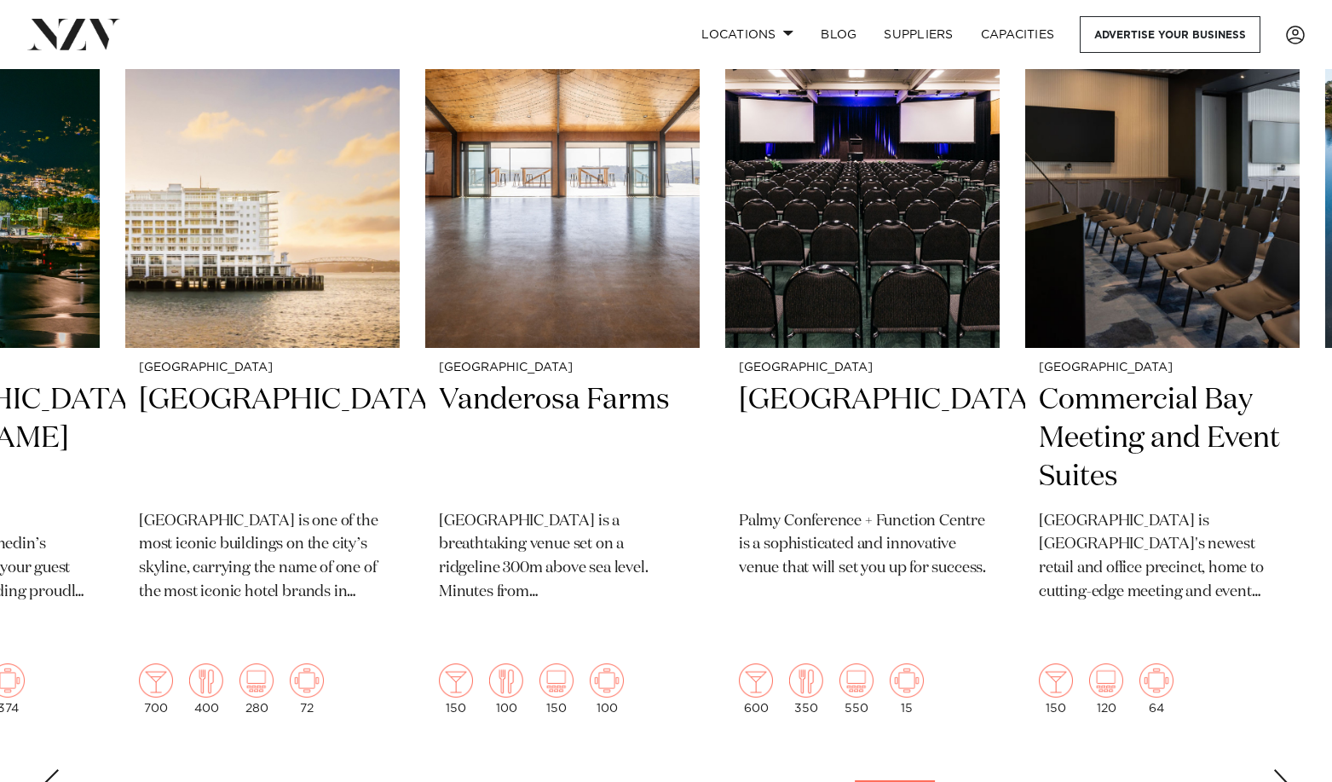
click at [1154, 563] on div "Next slide" at bounding box center [1281, 782] width 17 height 27
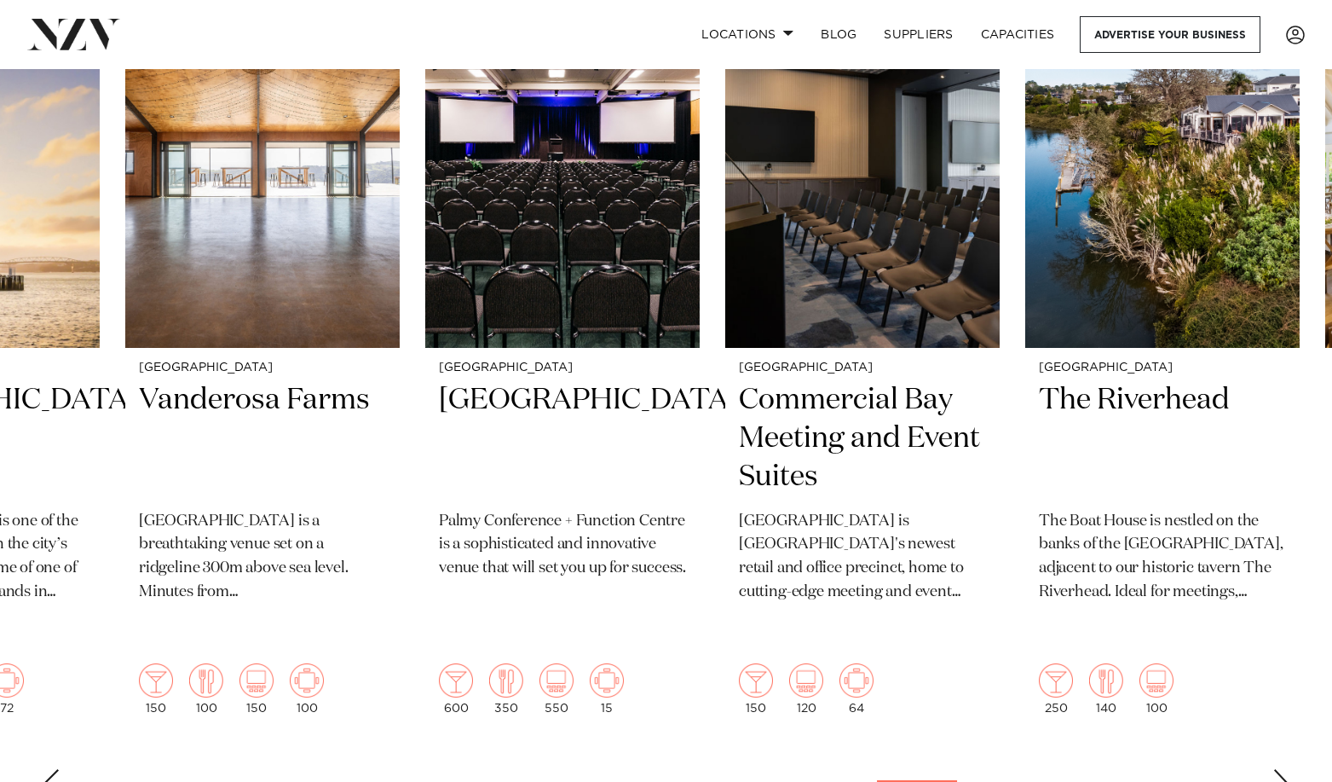
click at [1154, 563] on div "Next slide" at bounding box center [1281, 782] width 17 height 27
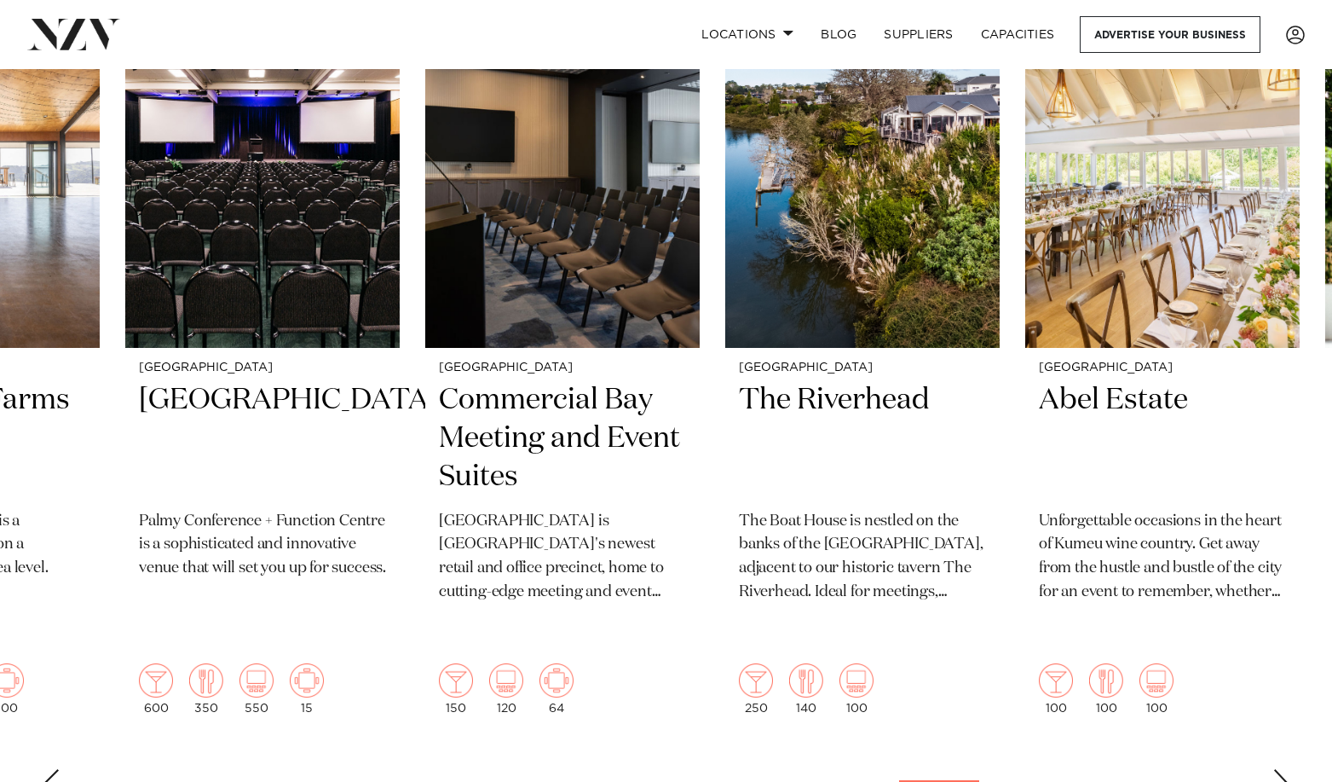
click at [1154, 563] on div "Next slide" at bounding box center [1281, 782] width 17 height 27
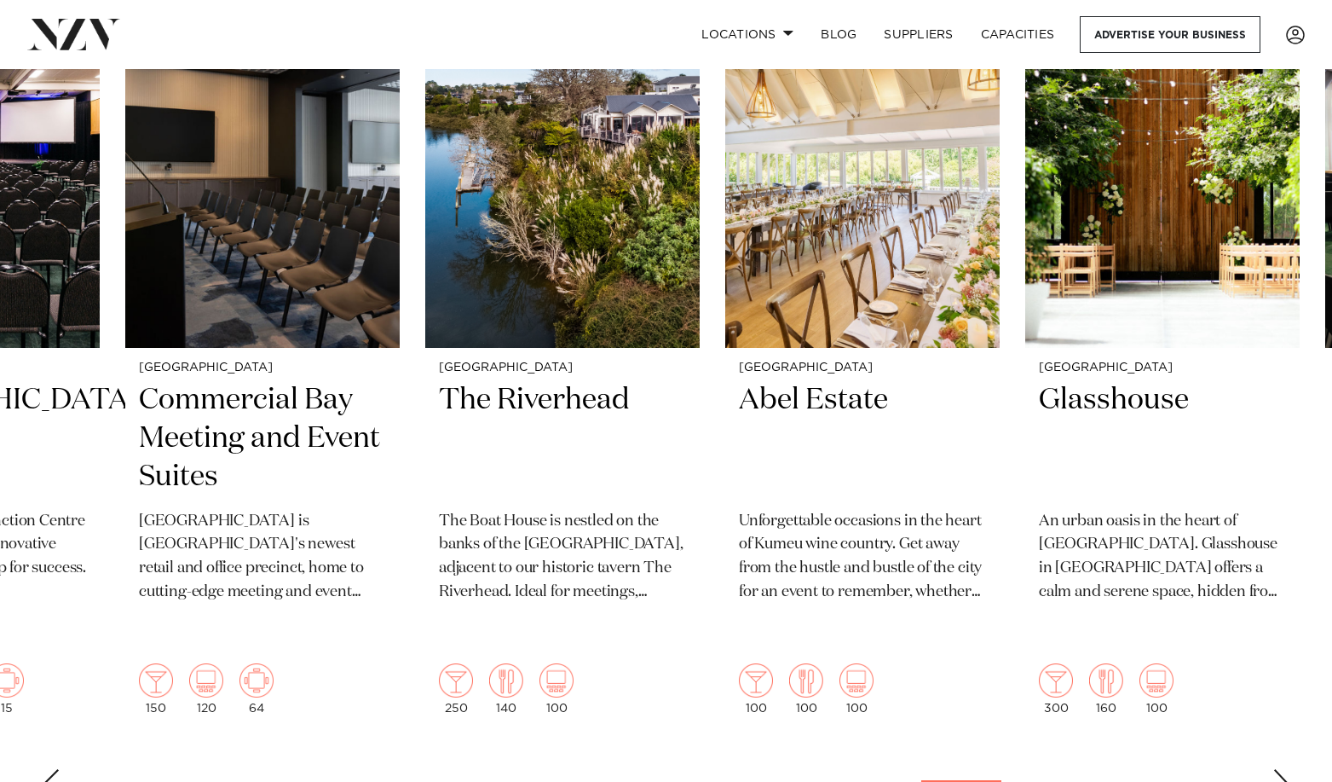
click at [1154, 563] on div "Next slide" at bounding box center [1281, 782] width 17 height 27
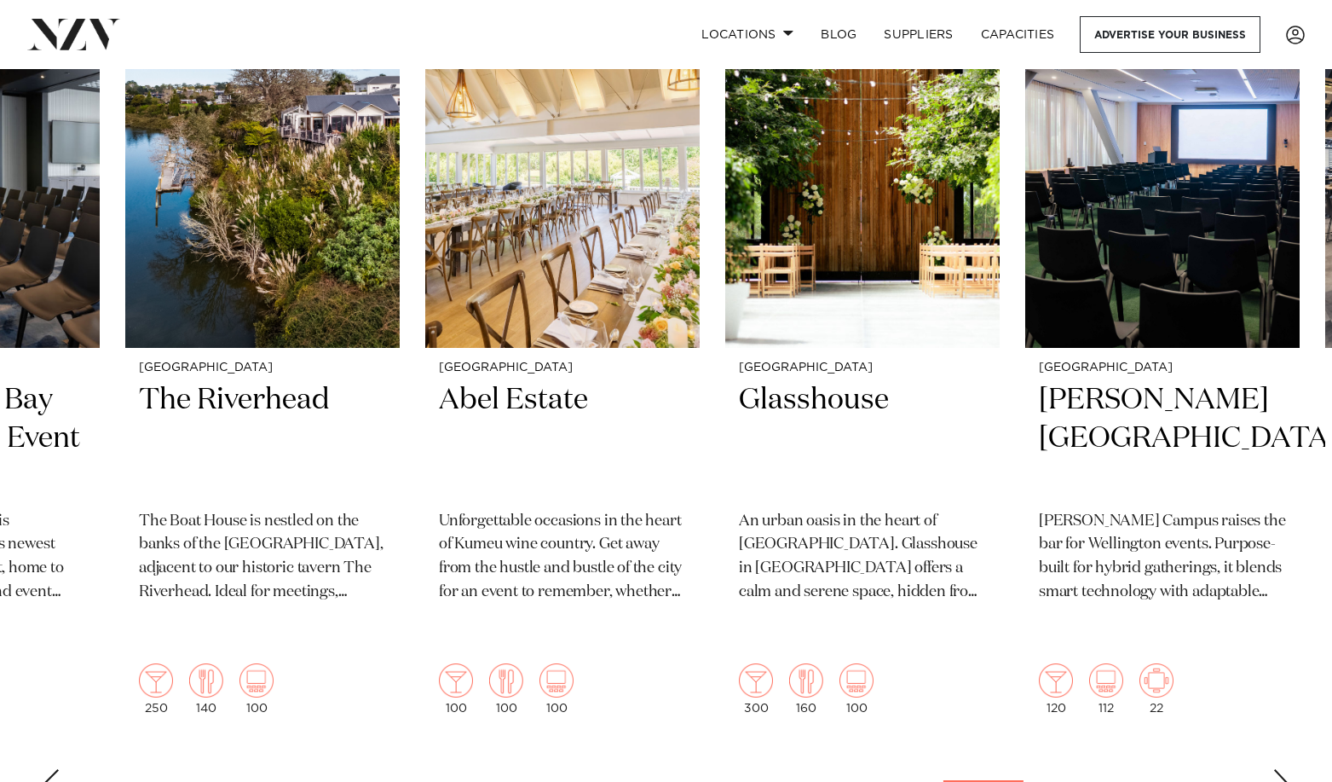
click at [1154, 563] on div "Next slide" at bounding box center [1281, 782] width 17 height 27
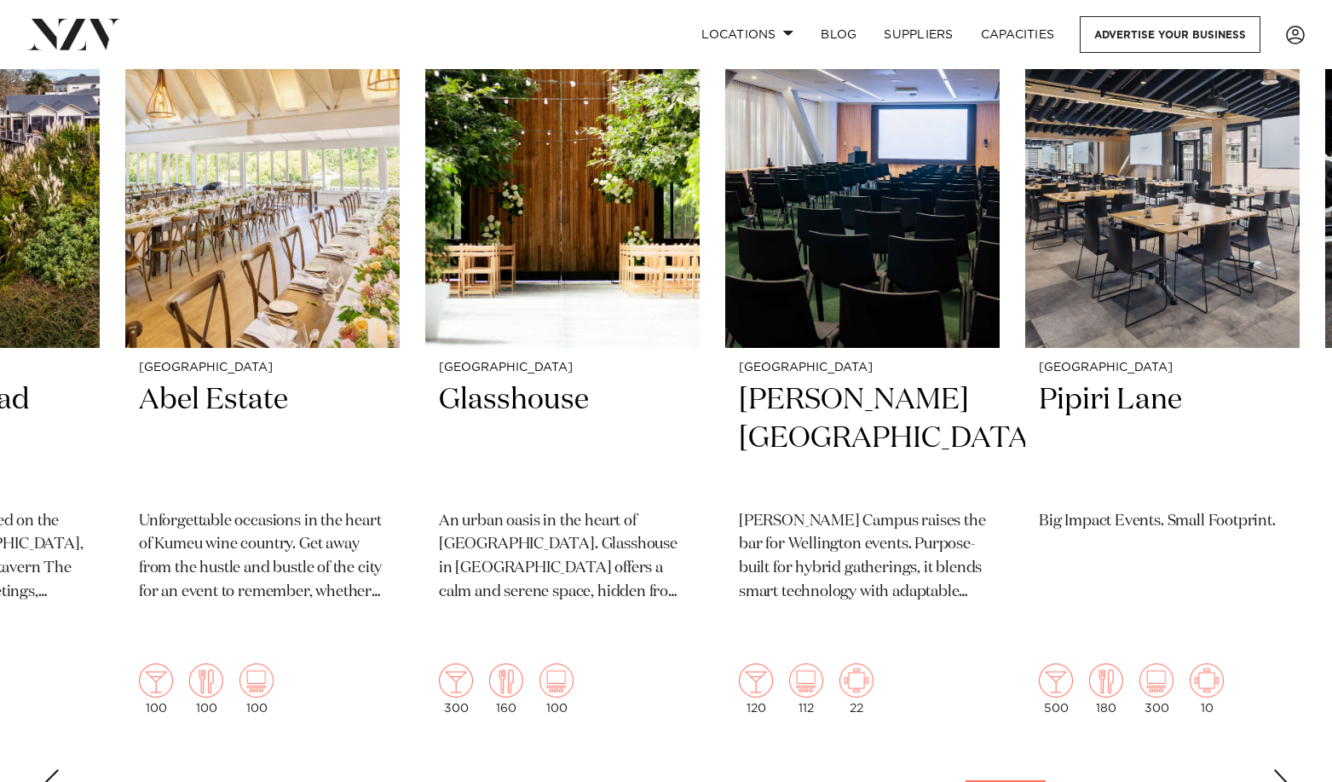
click at [1154, 563] on div "Next slide" at bounding box center [1281, 782] width 17 height 27
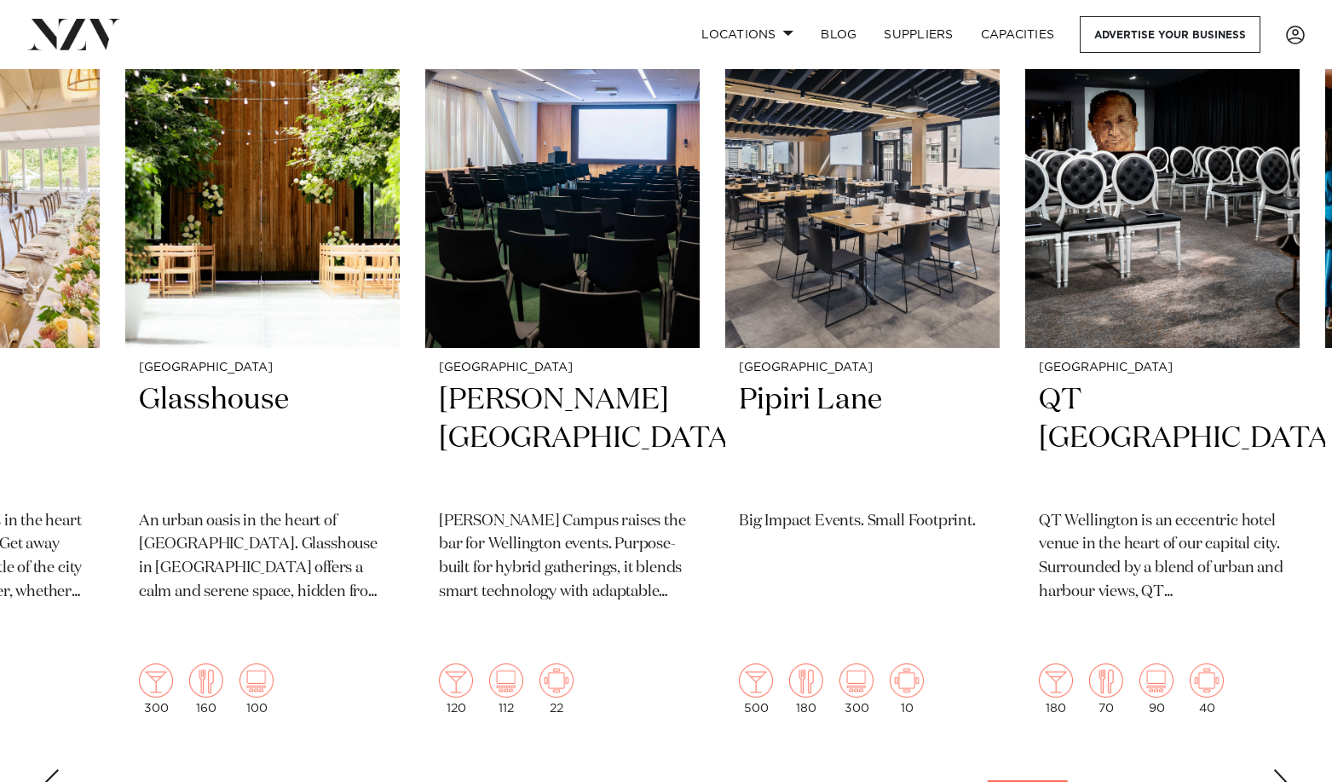
click at [1154, 563] on div "Next slide" at bounding box center [1281, 782] width 17 height 27
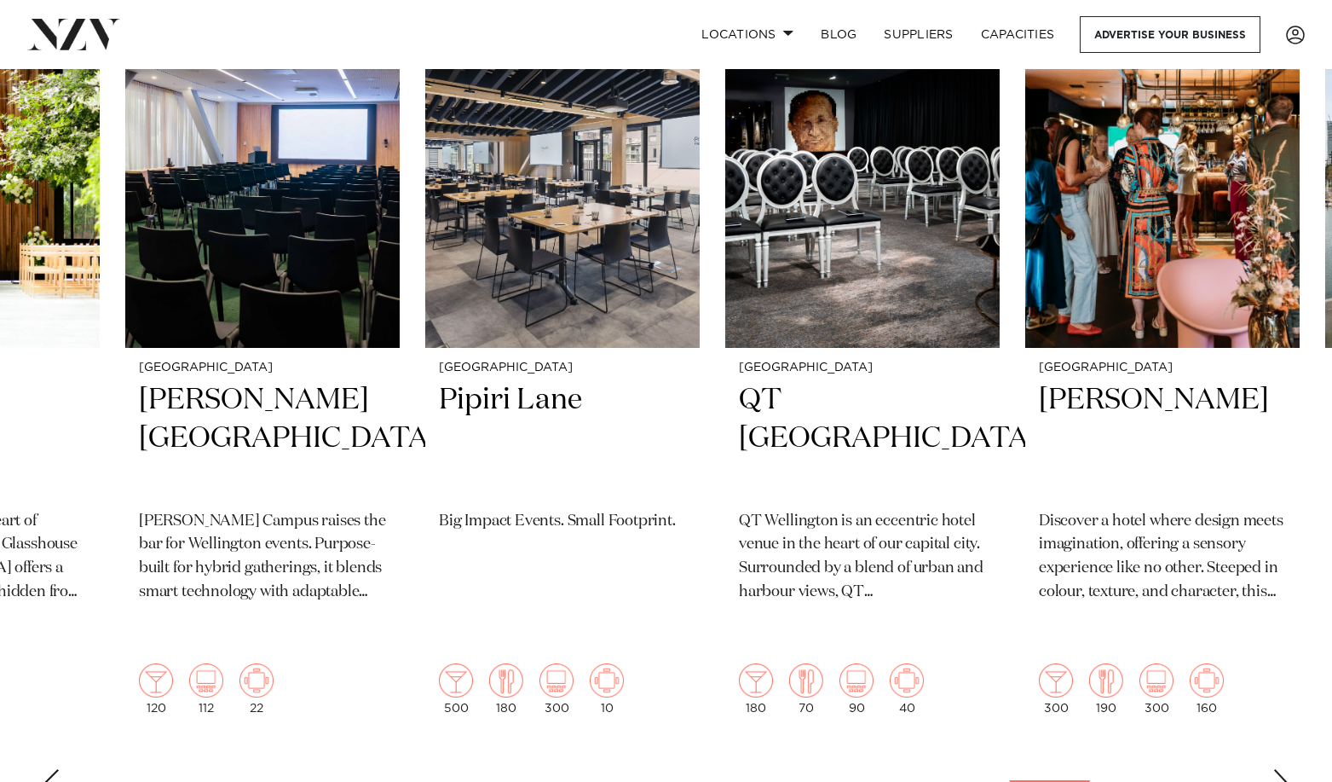
click at [1154, 563] on div "Next slide" at bounding box center [1281, 782] width 17 height 27
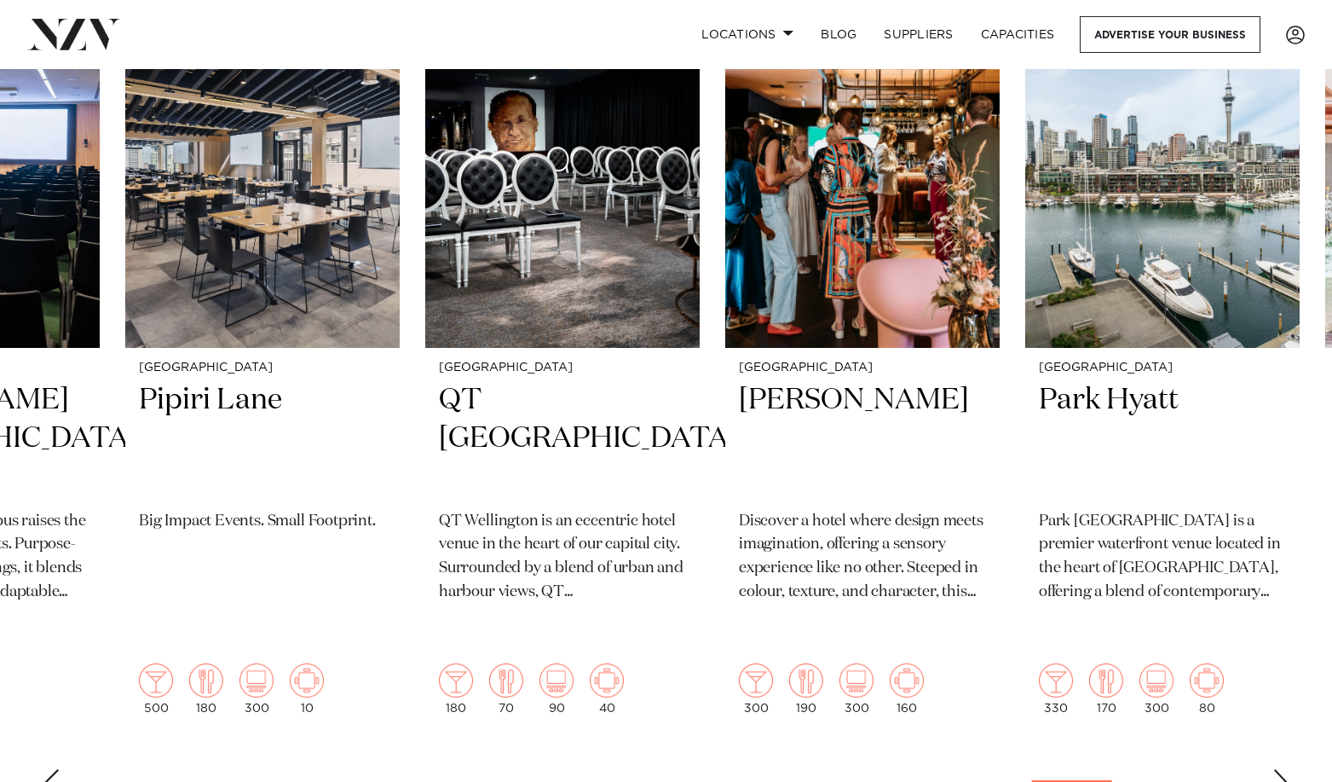
click at [1154, 563] on div "Next slide" at bounding box center [1281, 782] width 17 height 27
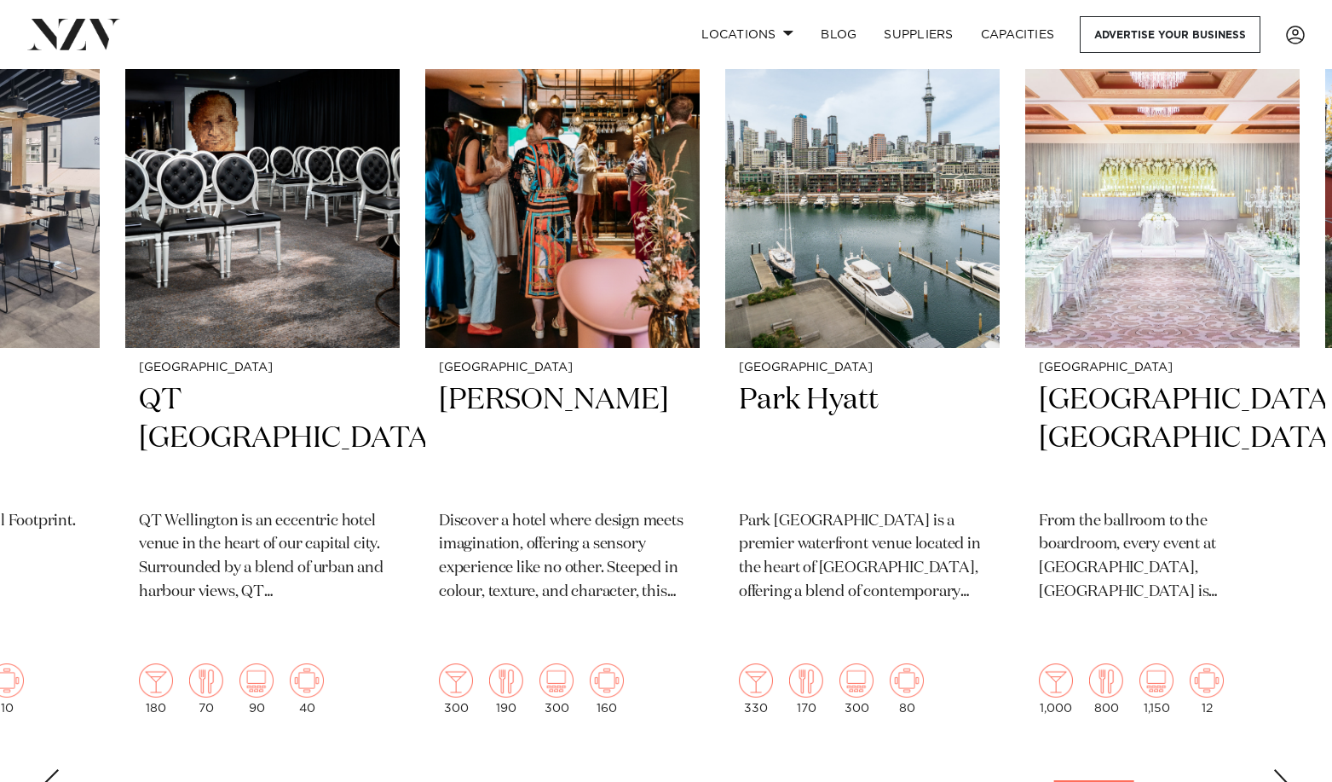
click at [1154, 563] on div "Next slide" at bounding box center [1281, 782] width 17 height 27
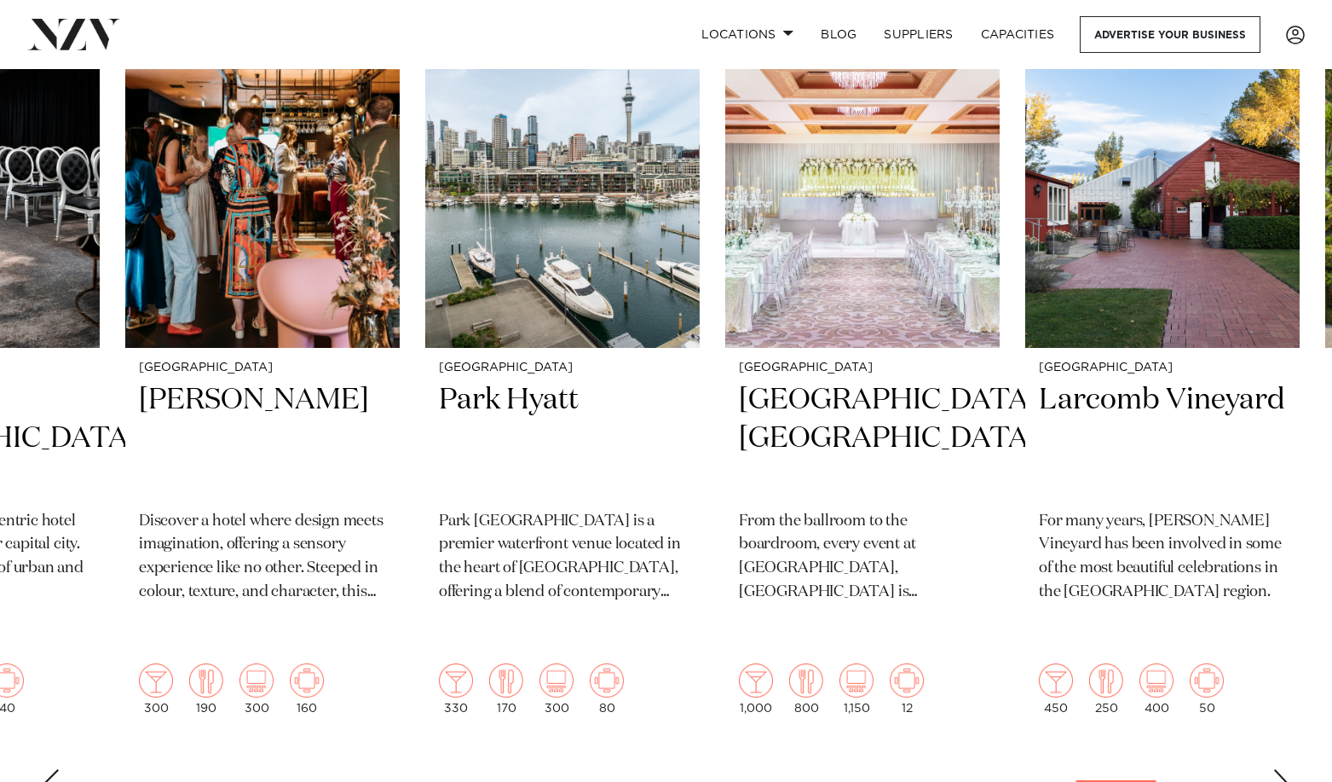
click at [1154, 563] on div "Next slide" at bounding box center [1281, 782] width 17 height 27
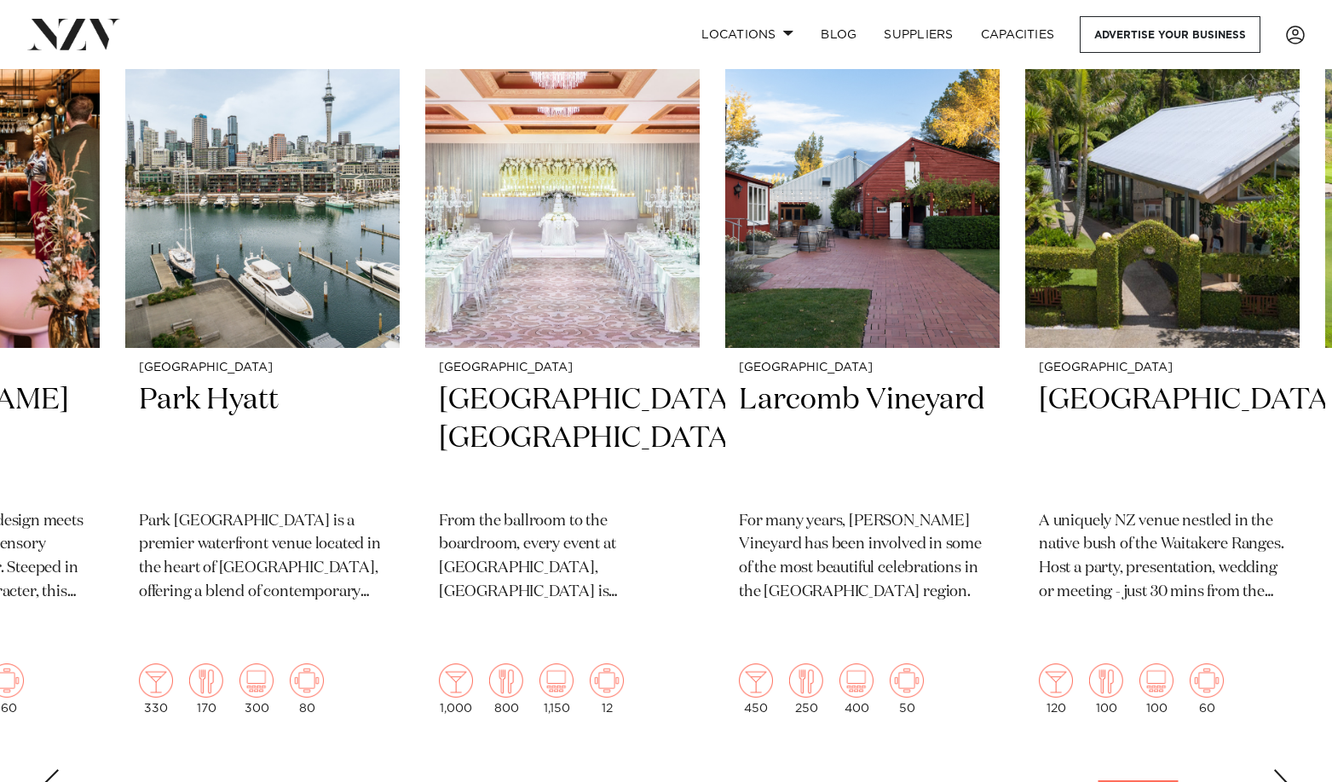
click at [1154, 563] on div "Next slide" at bounding box center [1281, 782] width 17 height 27
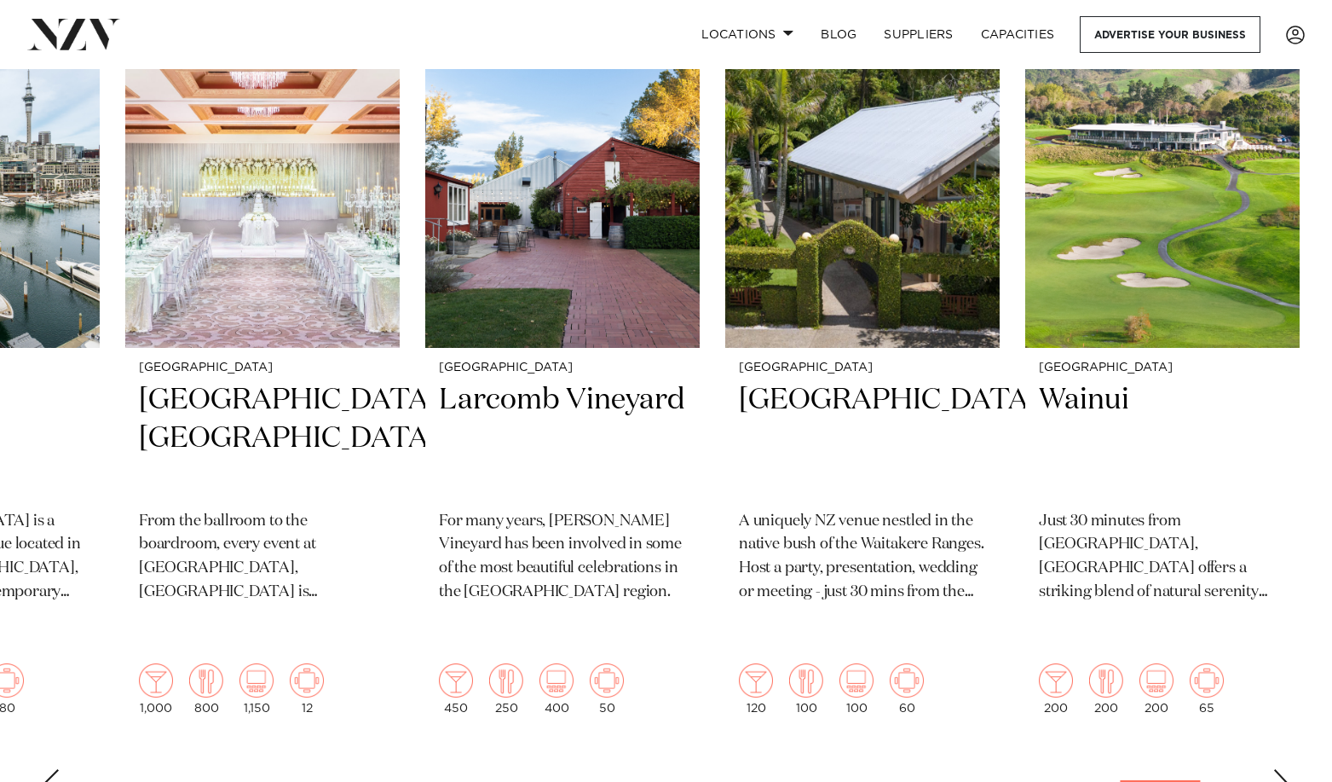
click at [1154, 563] on div "Next slide" at bounding box center [1281, 782] width 17 height 27
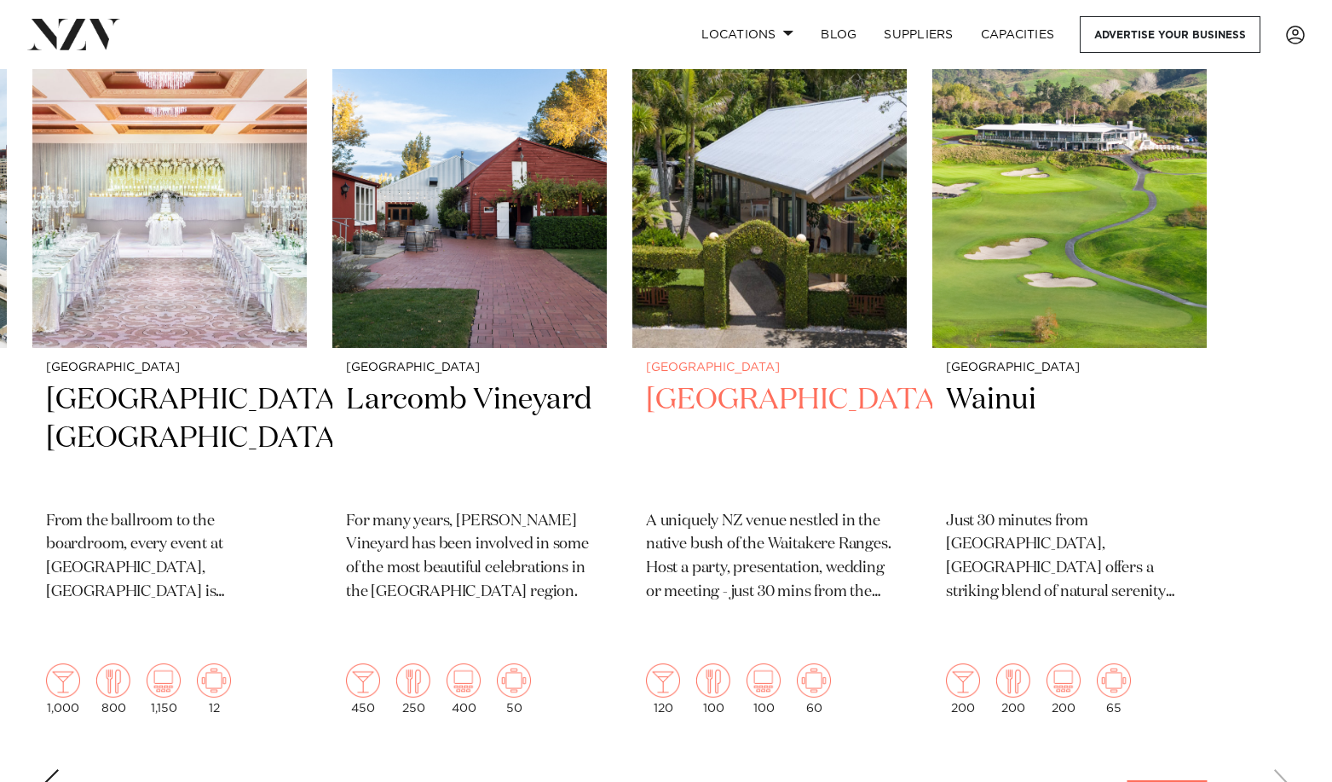
scroll to position [546, 0]
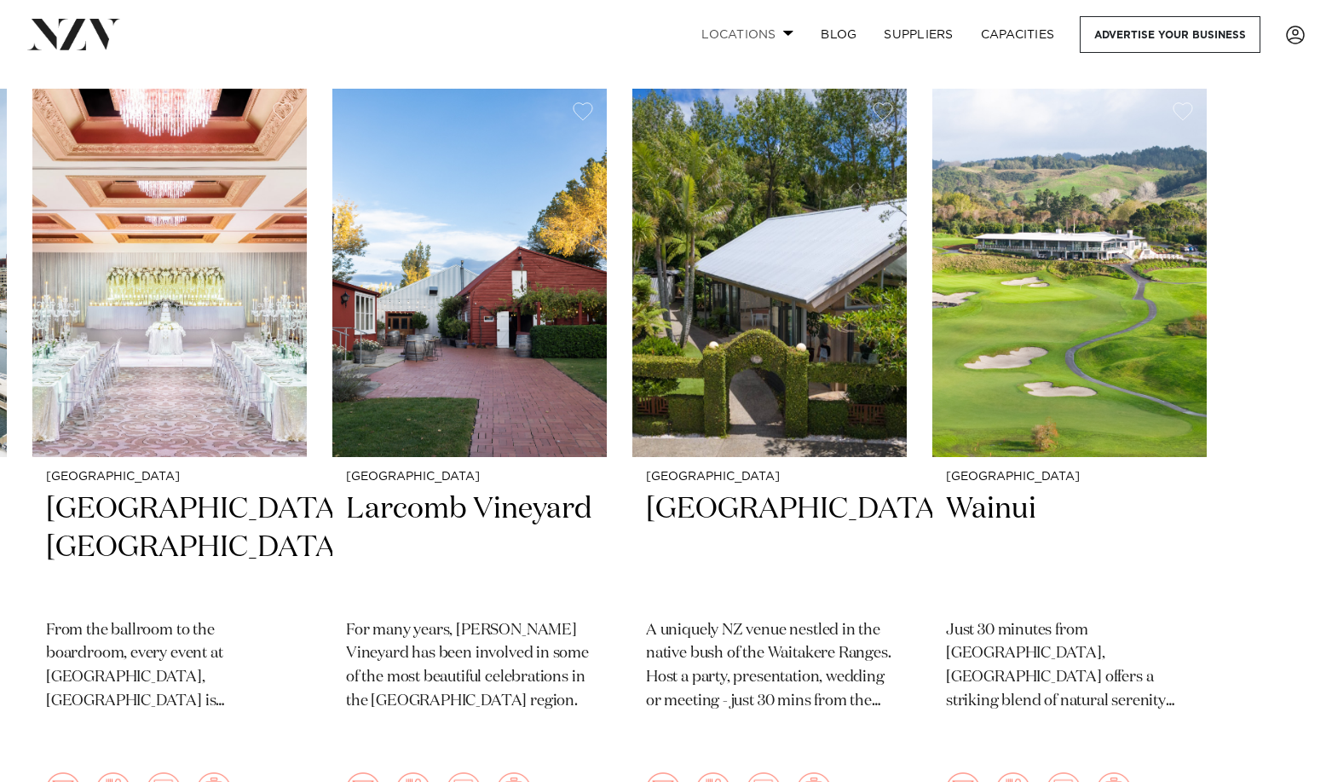
click at [778, 33] on link "Locations" at bounding box center [747, 34] width 119 height 37
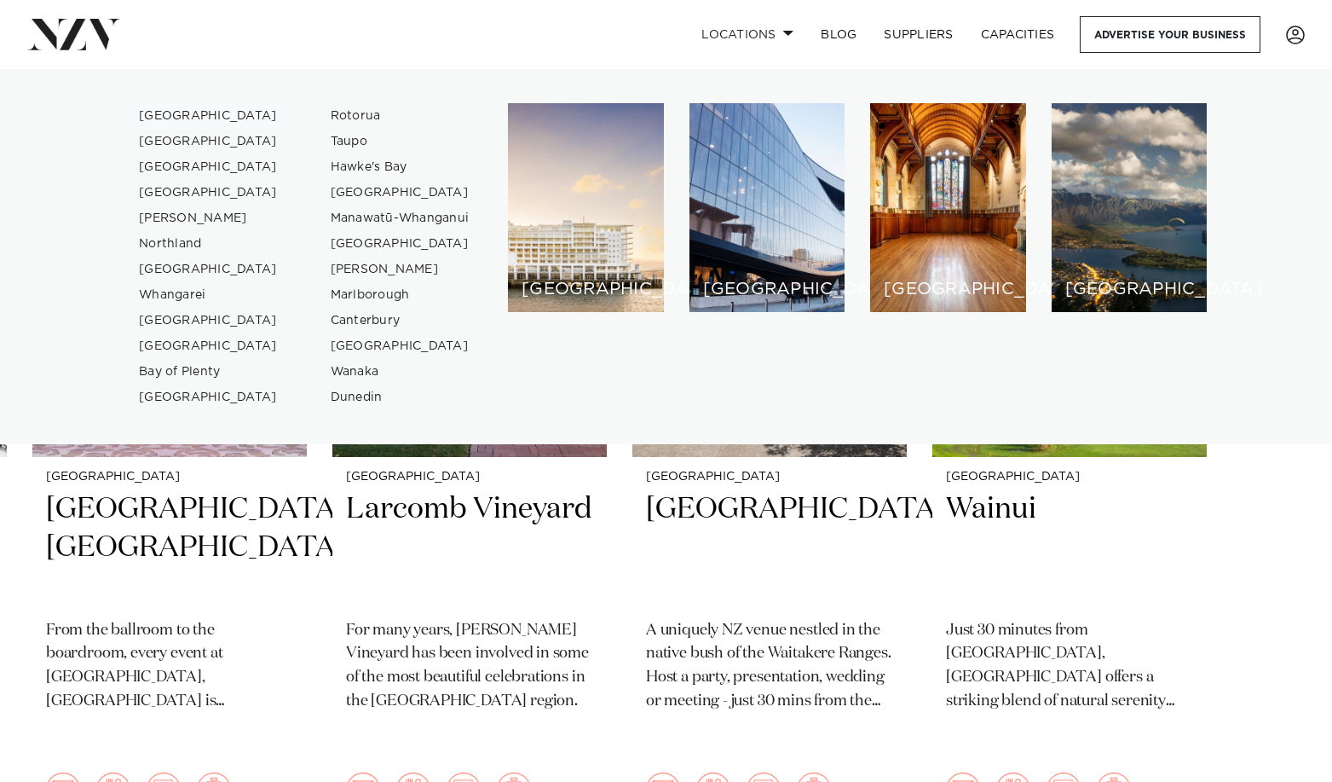
click at [180, 114] on link "[GEOGRAPHIC_DATA]" at bounding box center [208, 116] width 166 height 26
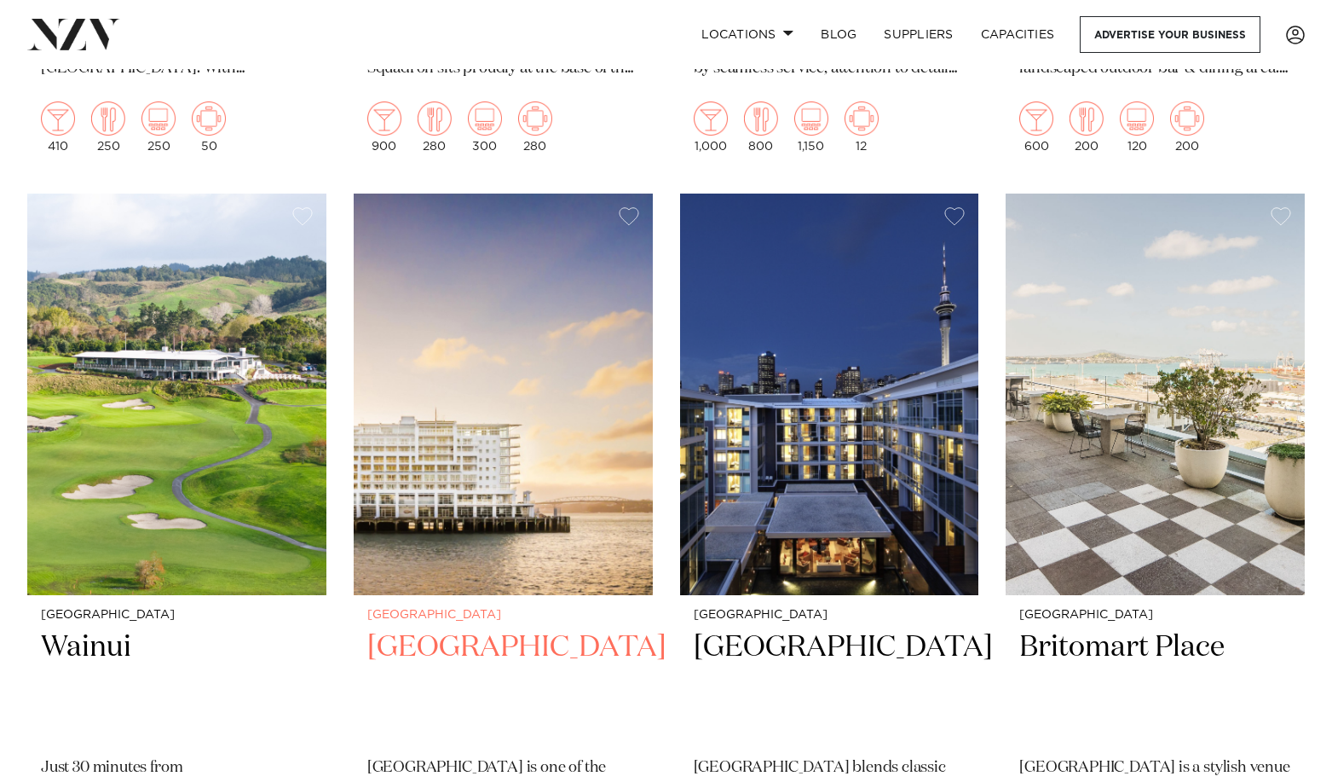
scroll to position [4473, 0]
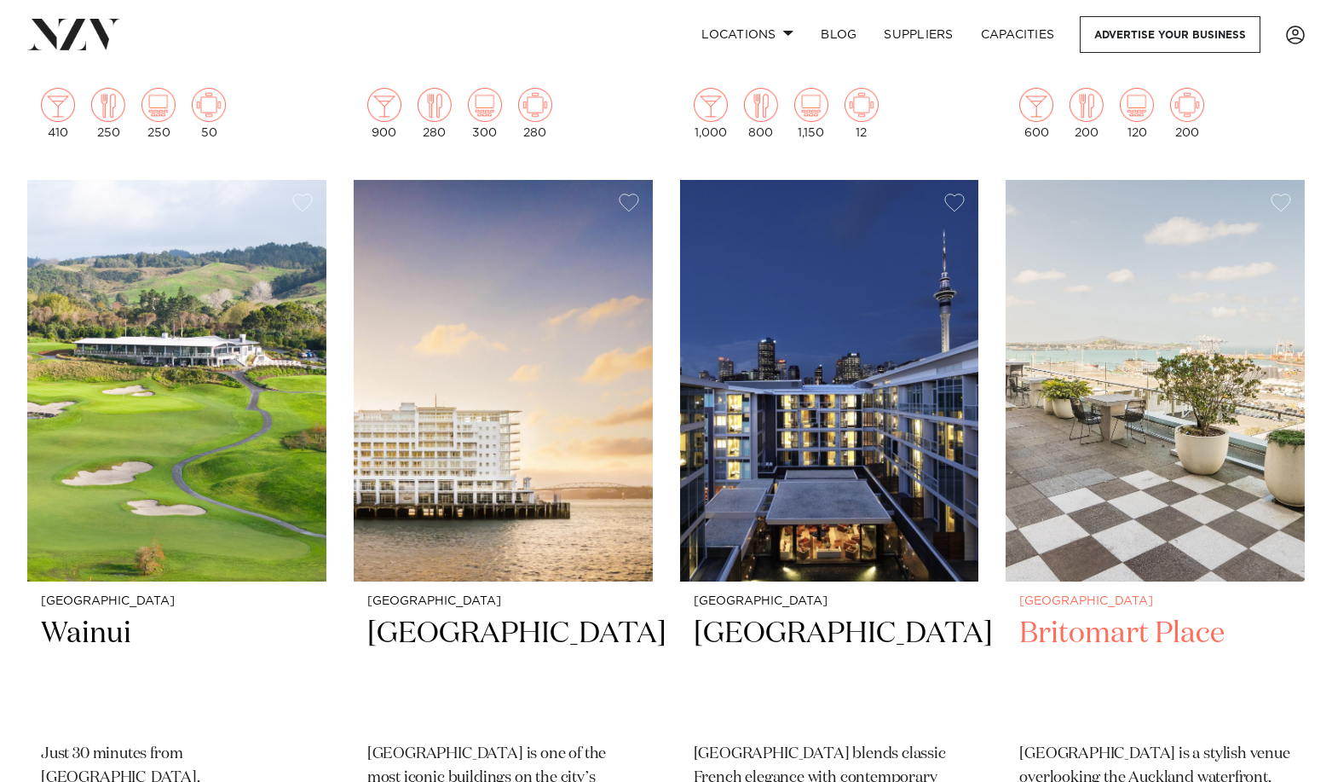
click at [1135, 356] on img at bounding box center [1155, 380] width 299 height 401
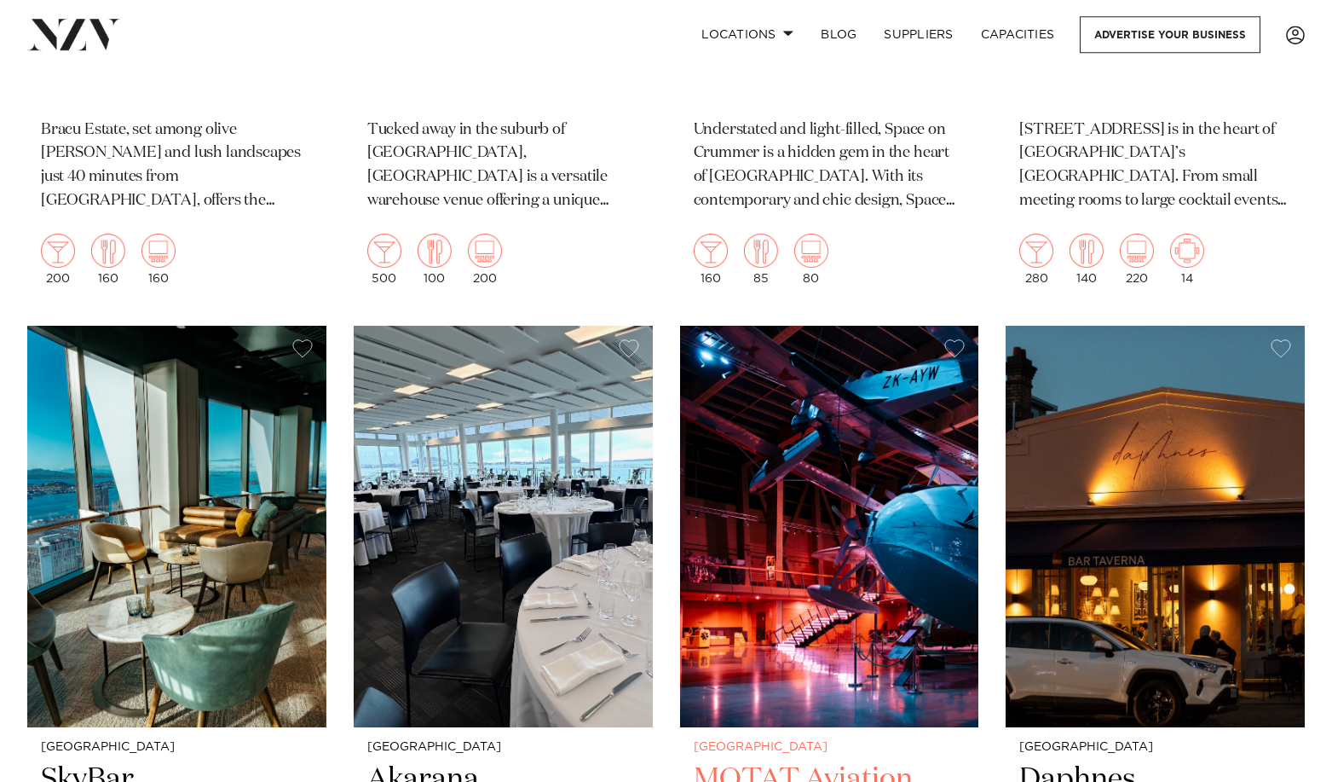
scroll to position [8128, 0]
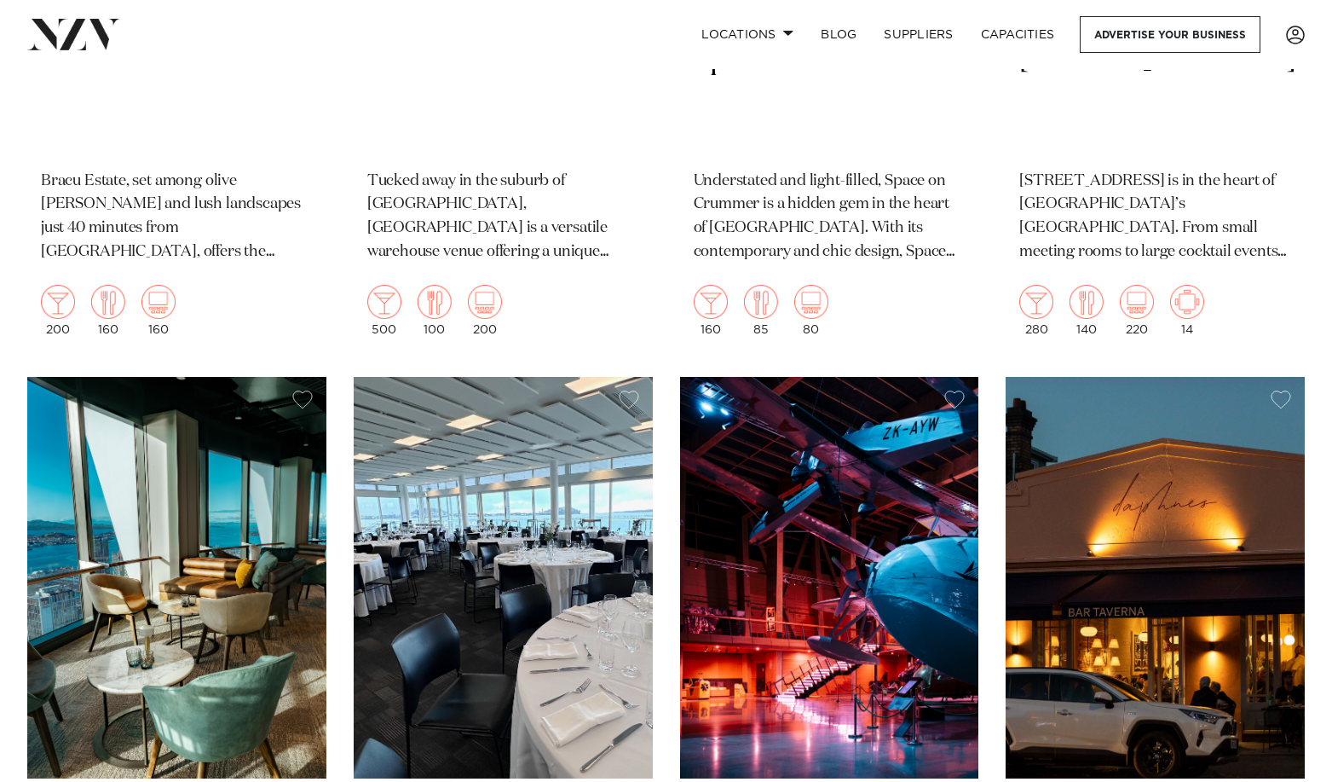
click at [1061, 507] on img at bounding box center [1155, 577] width 299 height 401
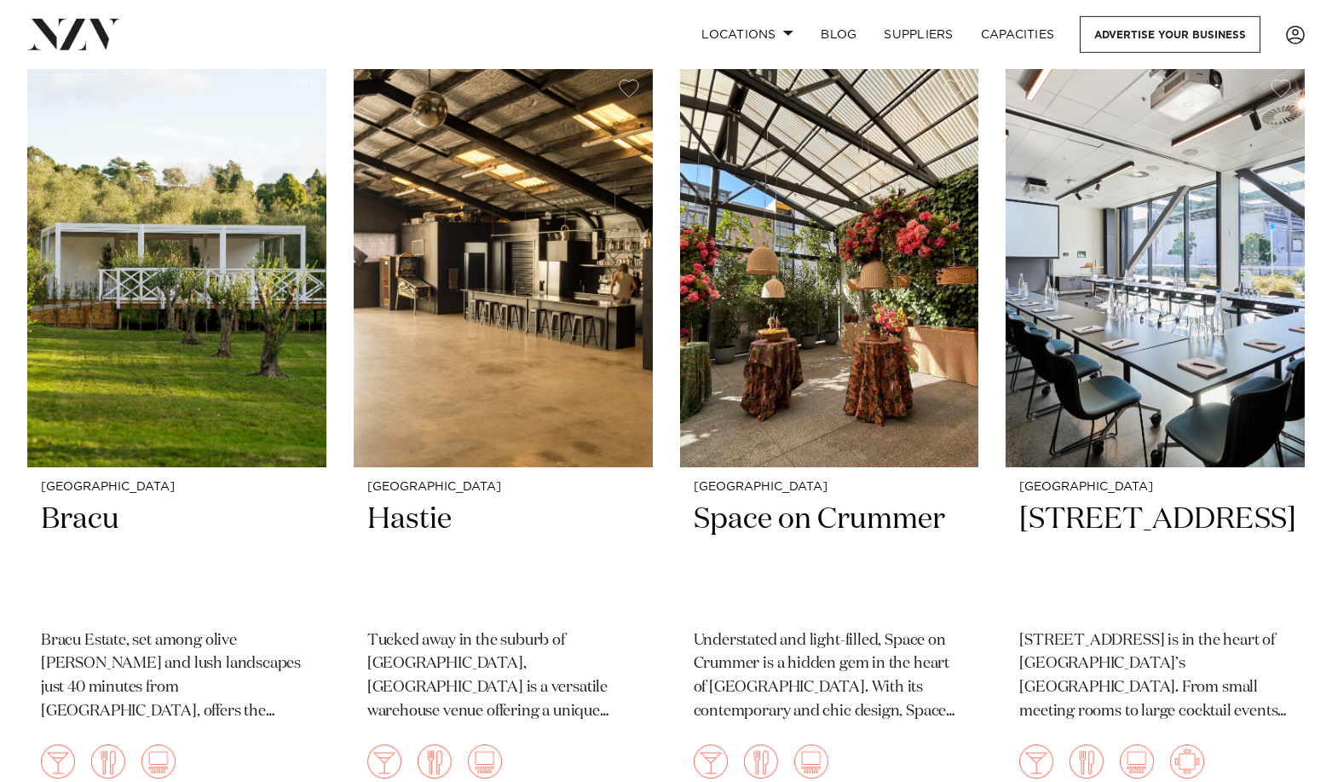
scroll to position [7487, 0]
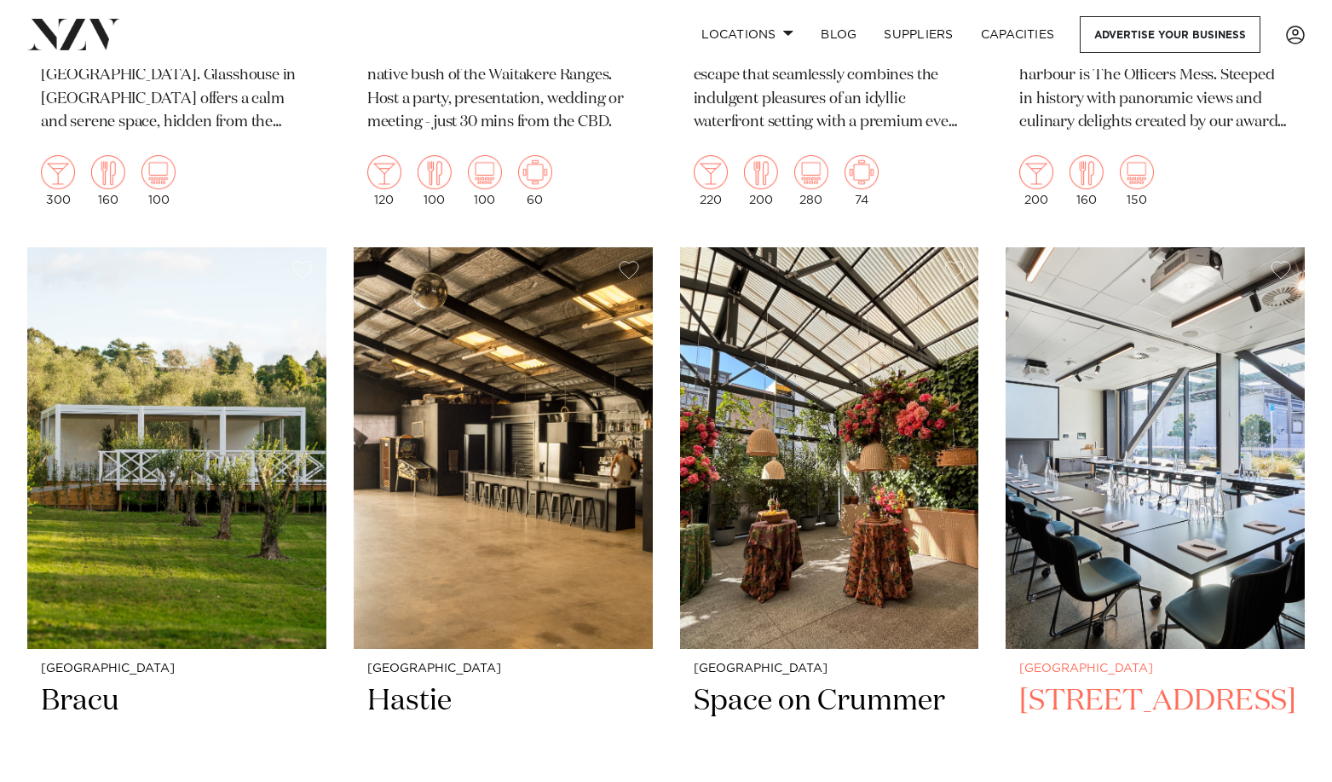
click at [1148, 377] on img at bounding box center [1155, 447] width 299 height 401
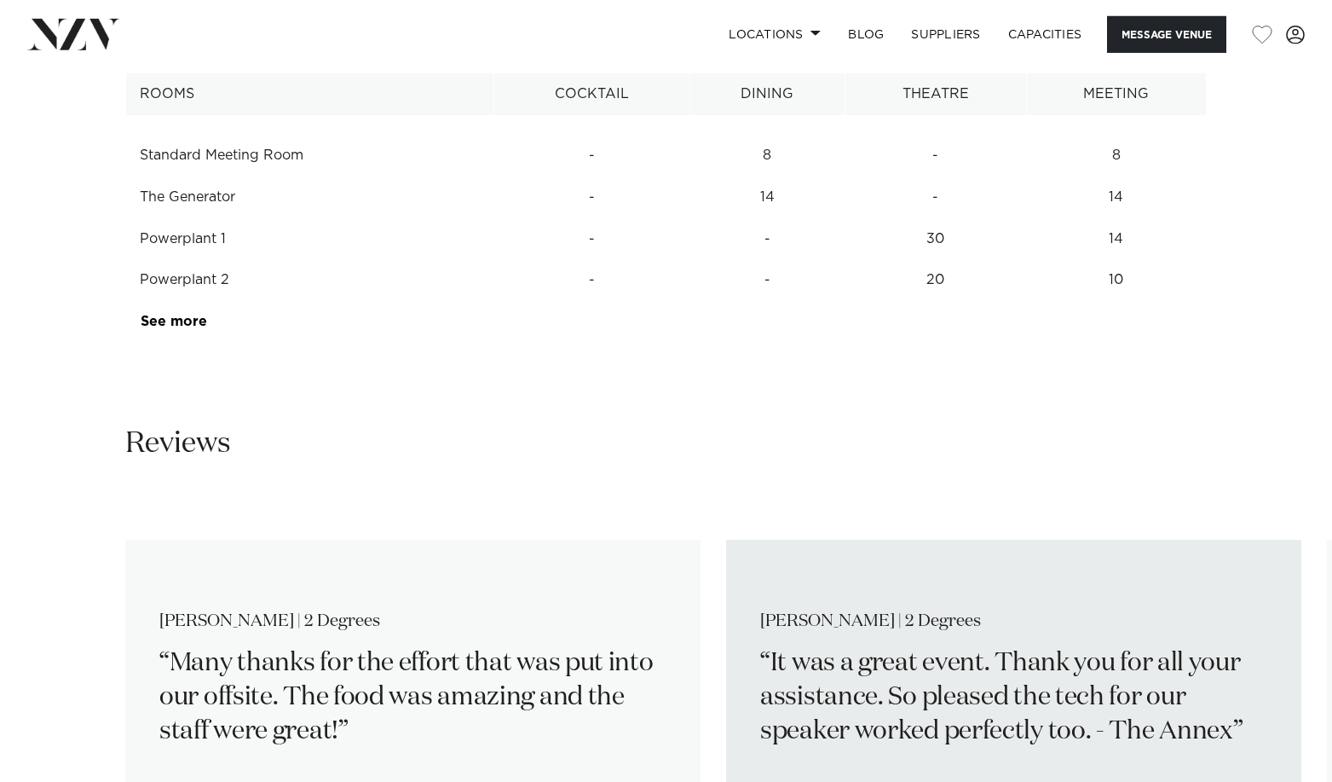
scroll to position [2155, 0]
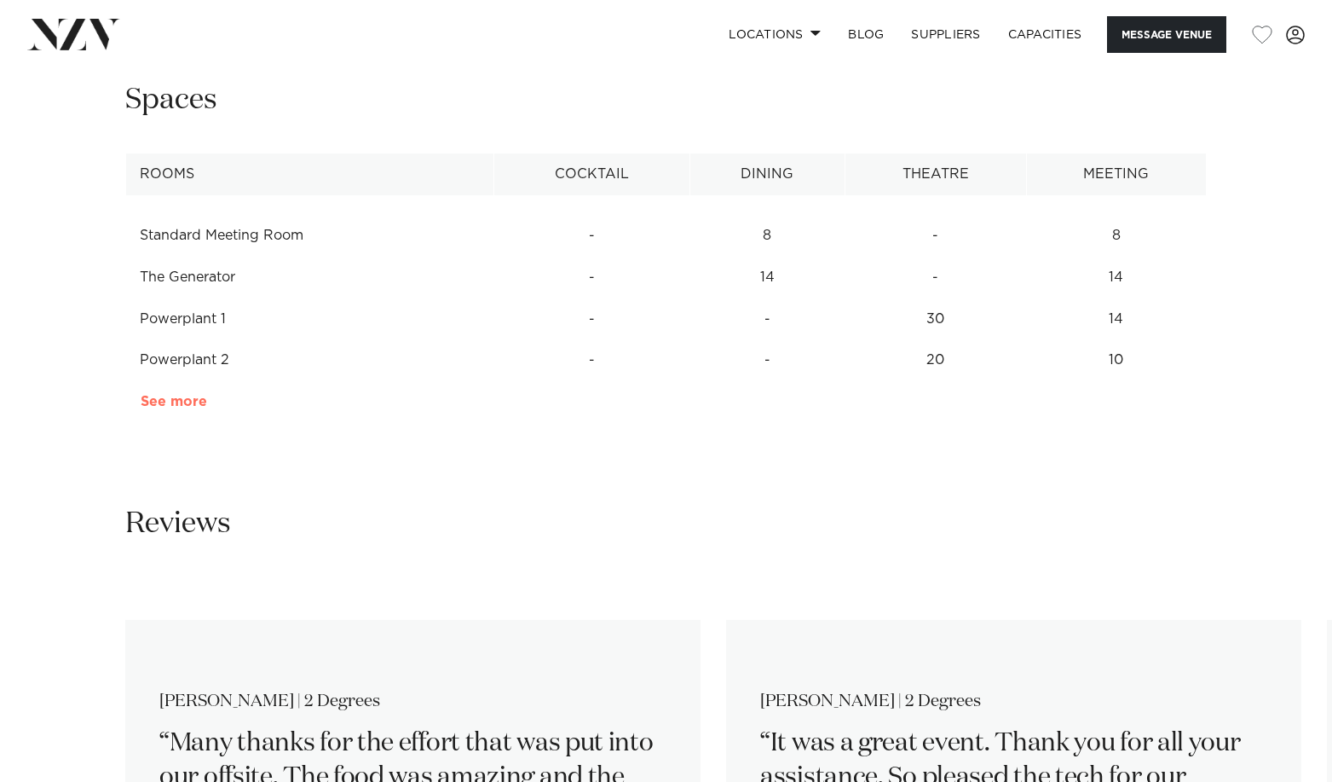
click at [184, 408] on link "See more" at bounding box center [207, 402] width 133 height 14
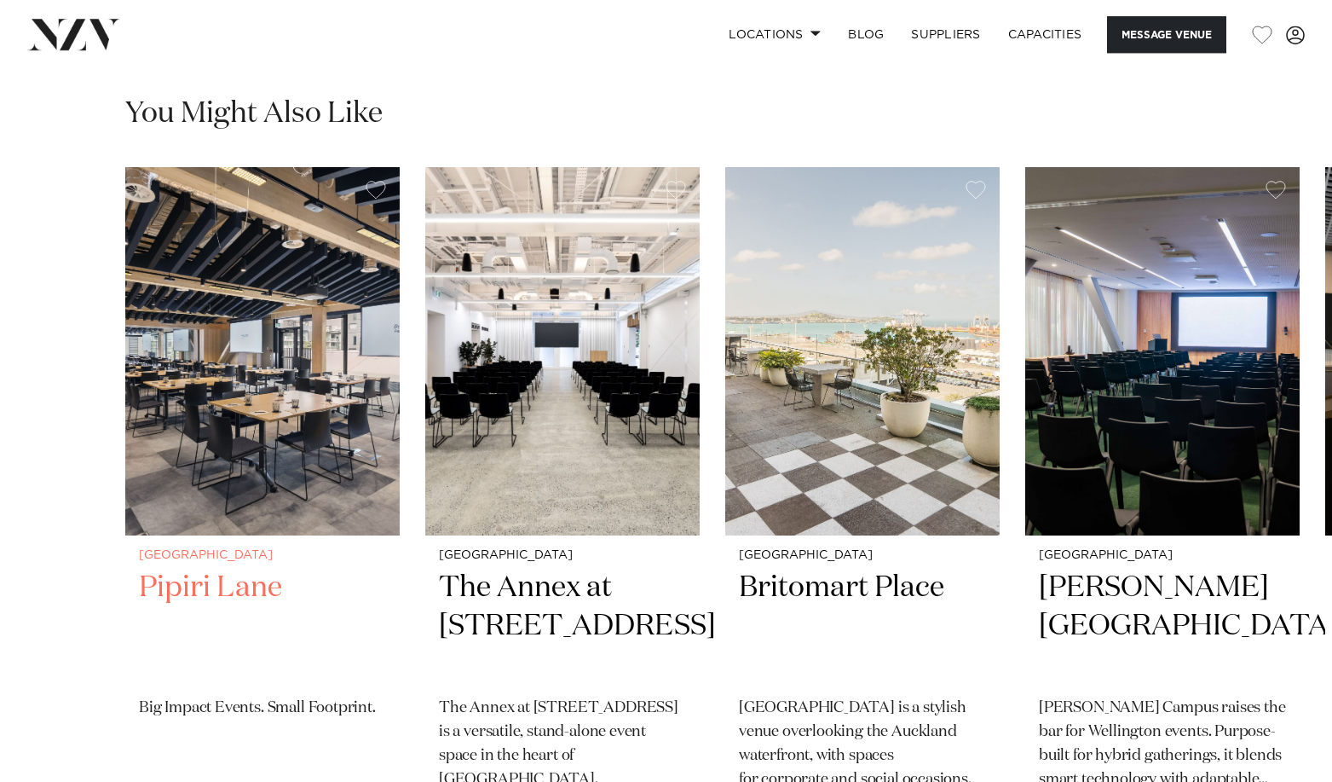
scroll to position [3341, 0]
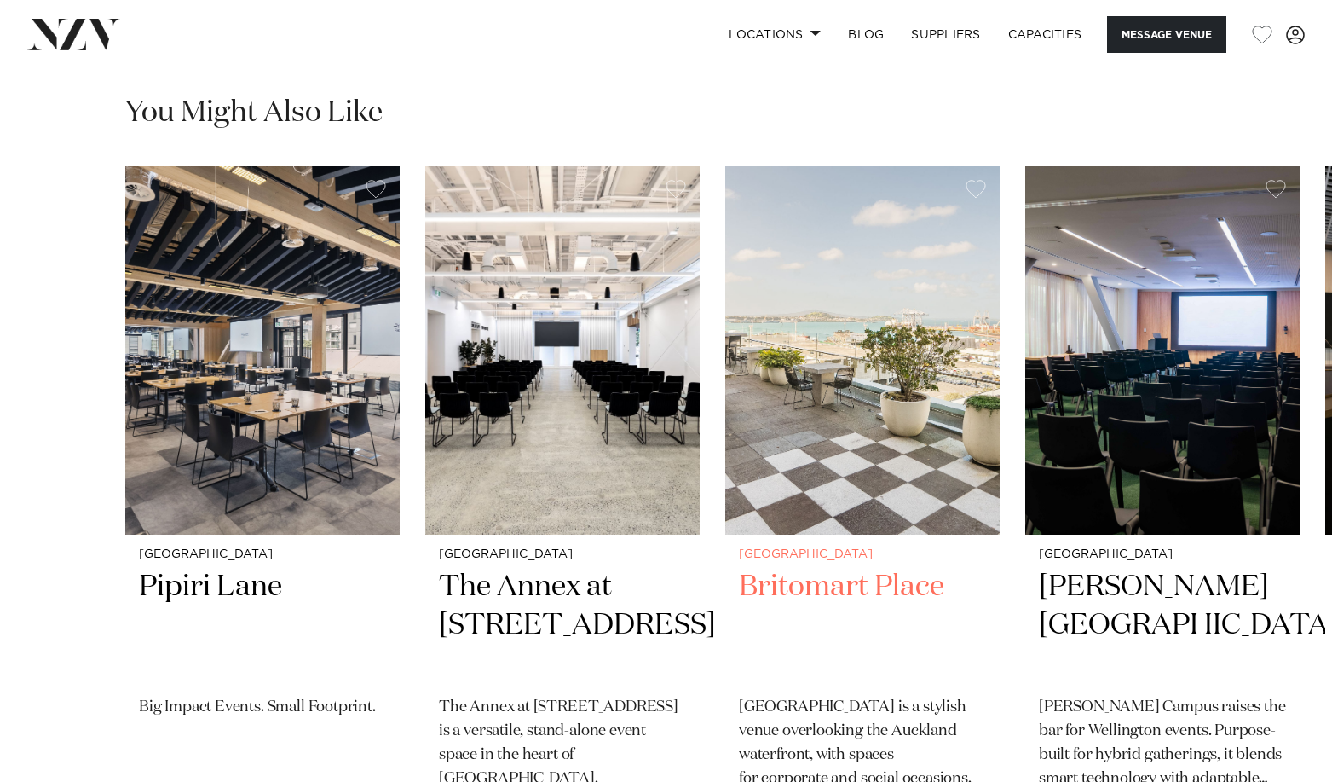
click at [885, 407] on img "3 / 6" at bounding box center [862, 350] width 274 height 368
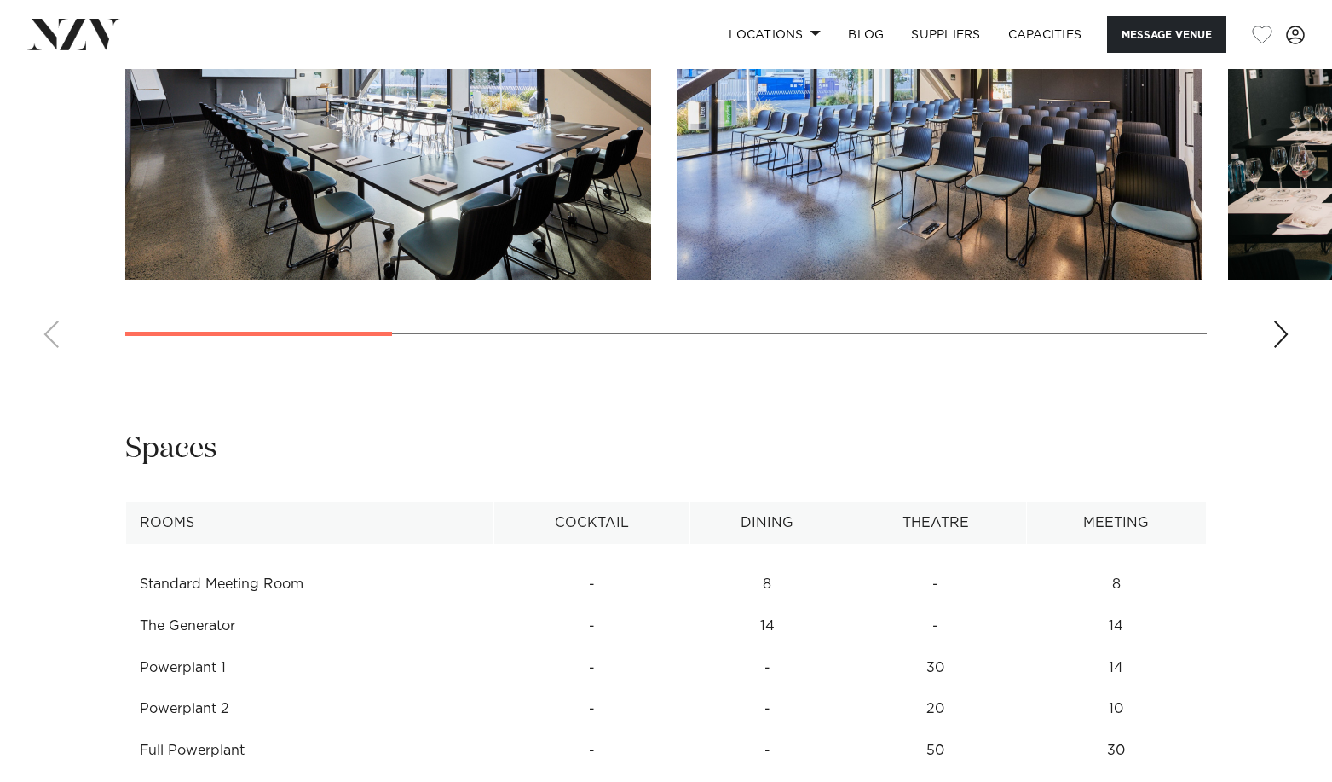
scroll to position [1574, 0]
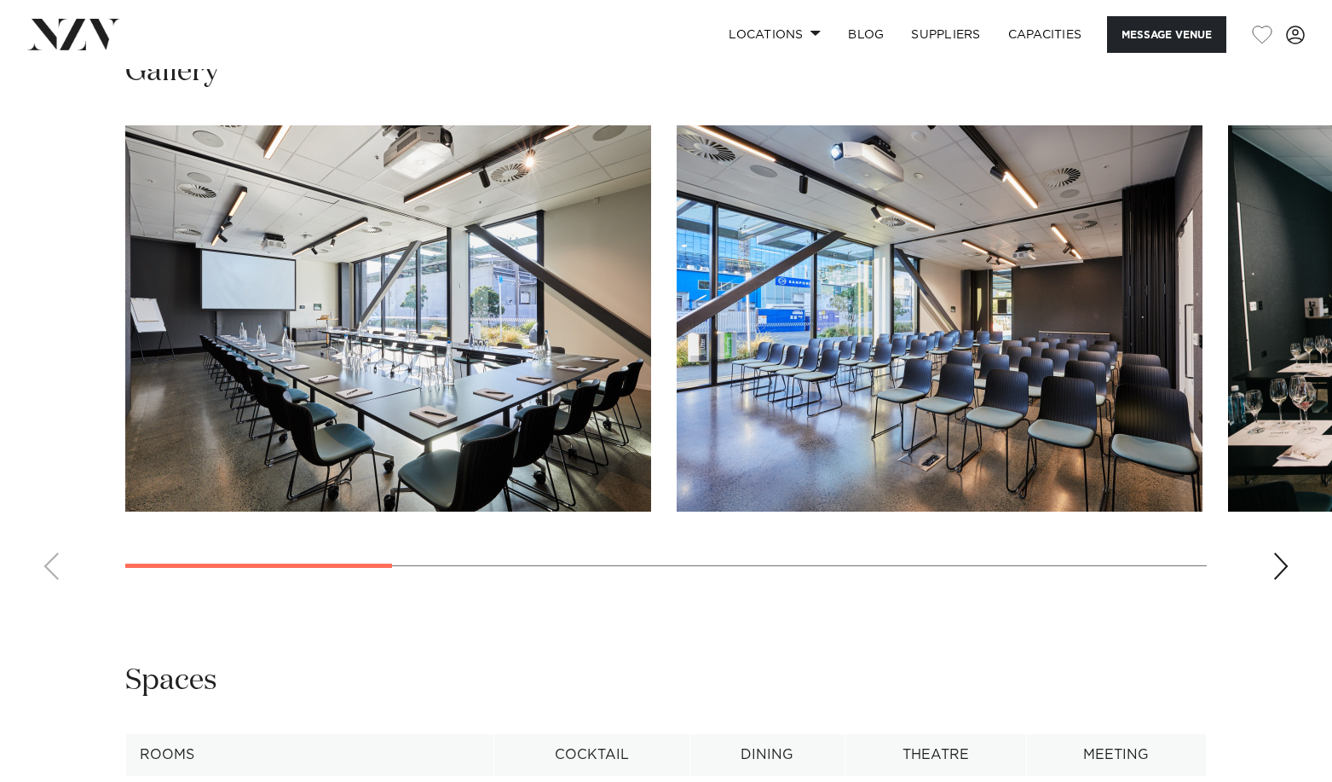
click at [1281, 569] on div "Next slide" at bounding box center [1281, 565] width 17 height 27
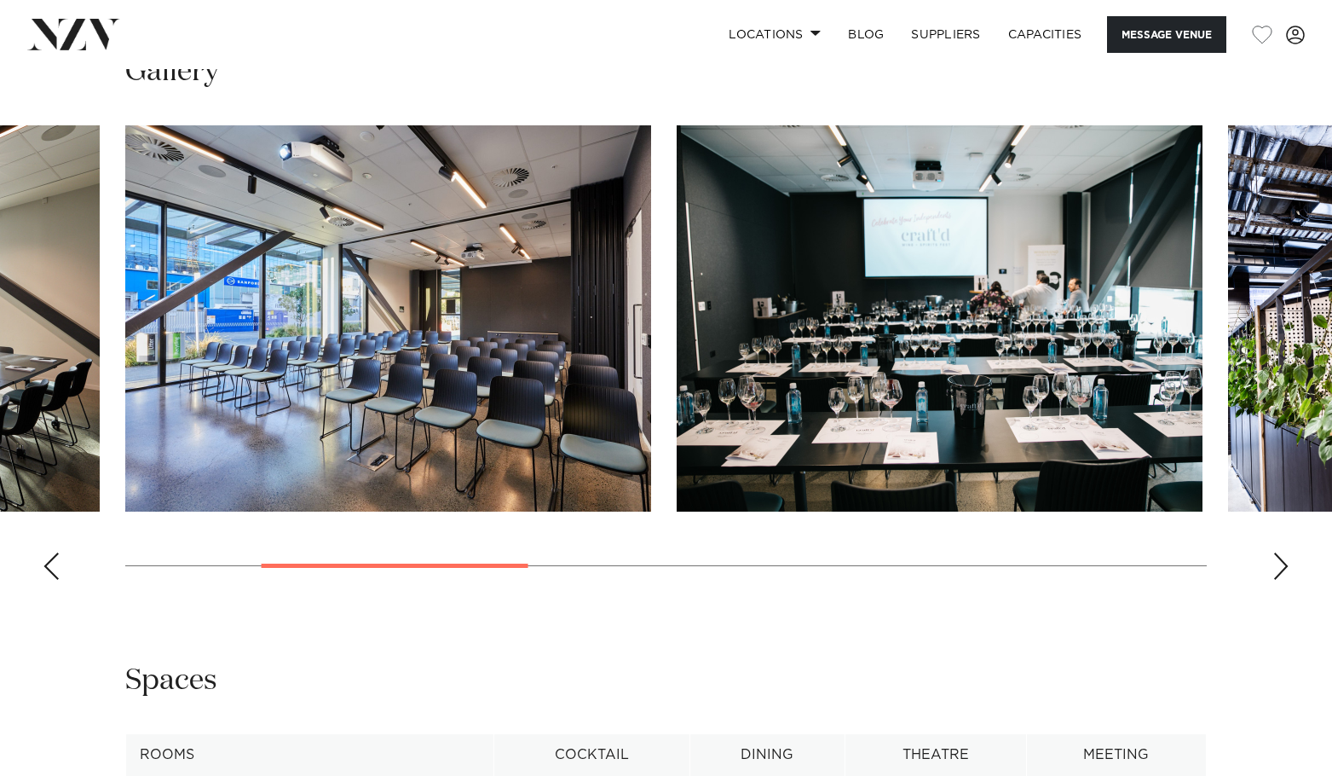
click at [1281, 569] on div "Next slide" at bounding box center [1281, 565] width 17 height 27
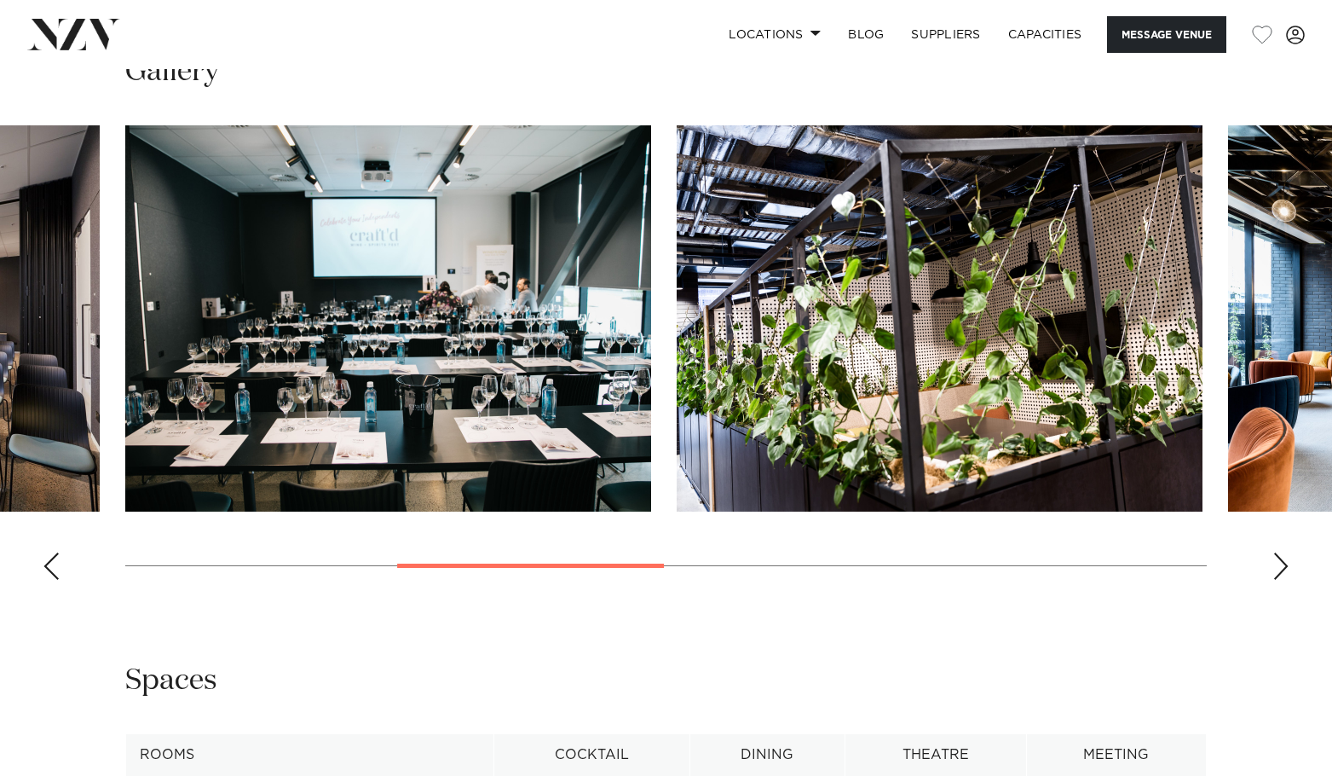
click at [1281, 569] on div "Next slide" at bounding box center [1281, 565] width 17 height 27
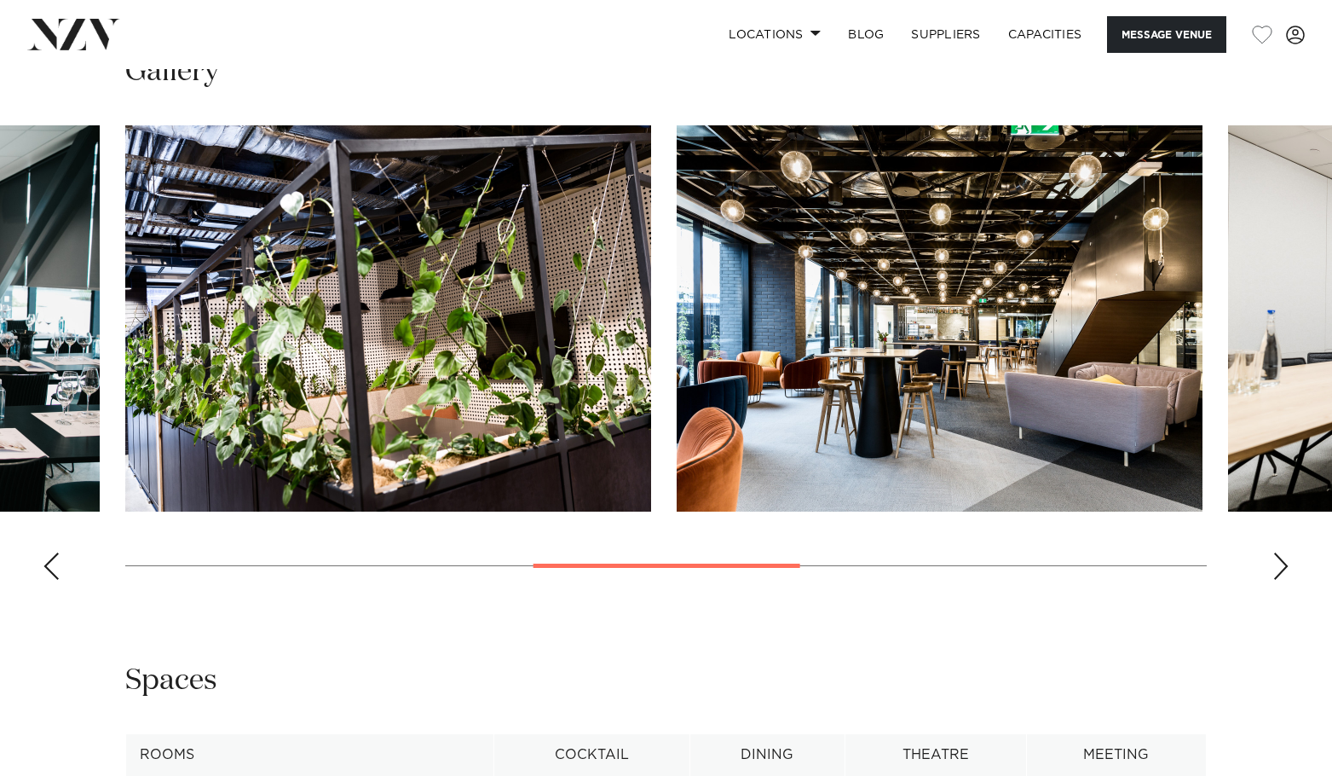
click at [1281, 569] on div "Next slide" at bounding box center [1281, 565] width 17 height 27
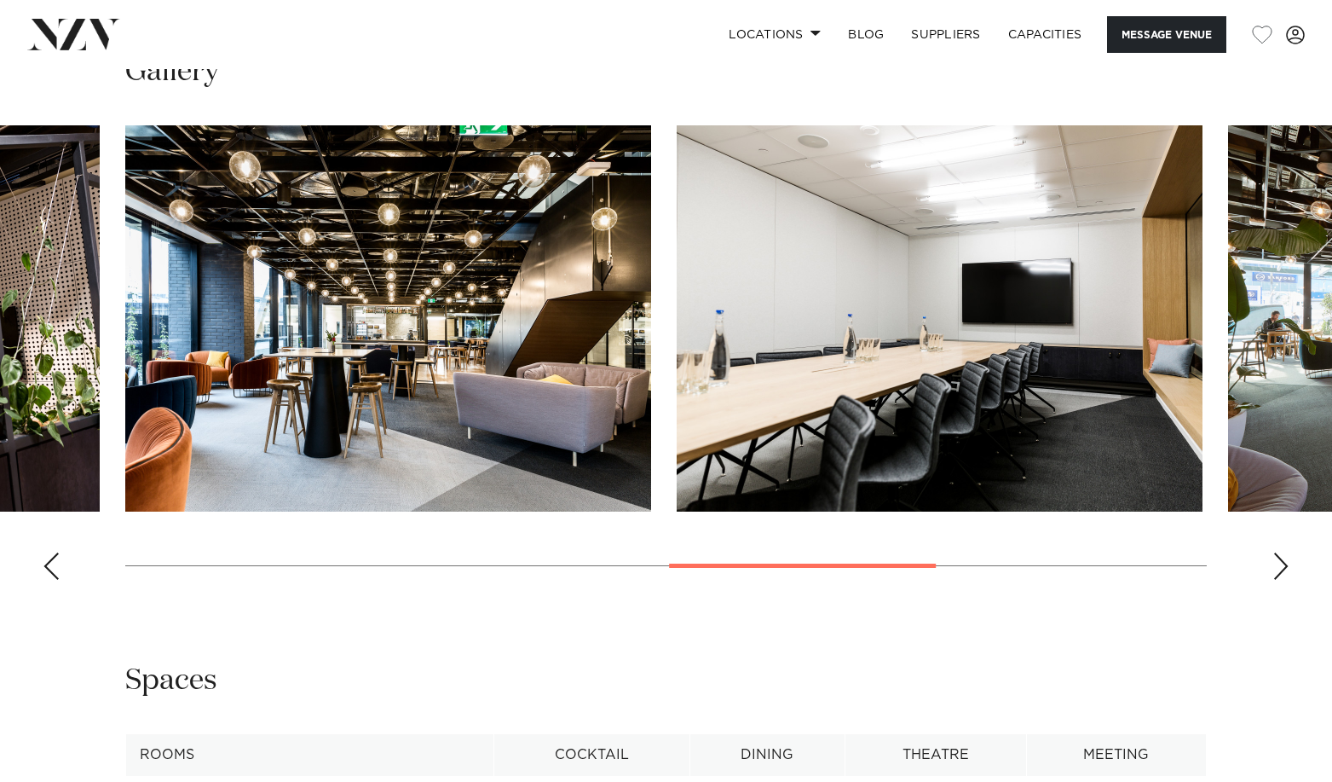
click at [1281, 569] on div "Next slide" at bounding box center [1281, 565] width 17 height 27
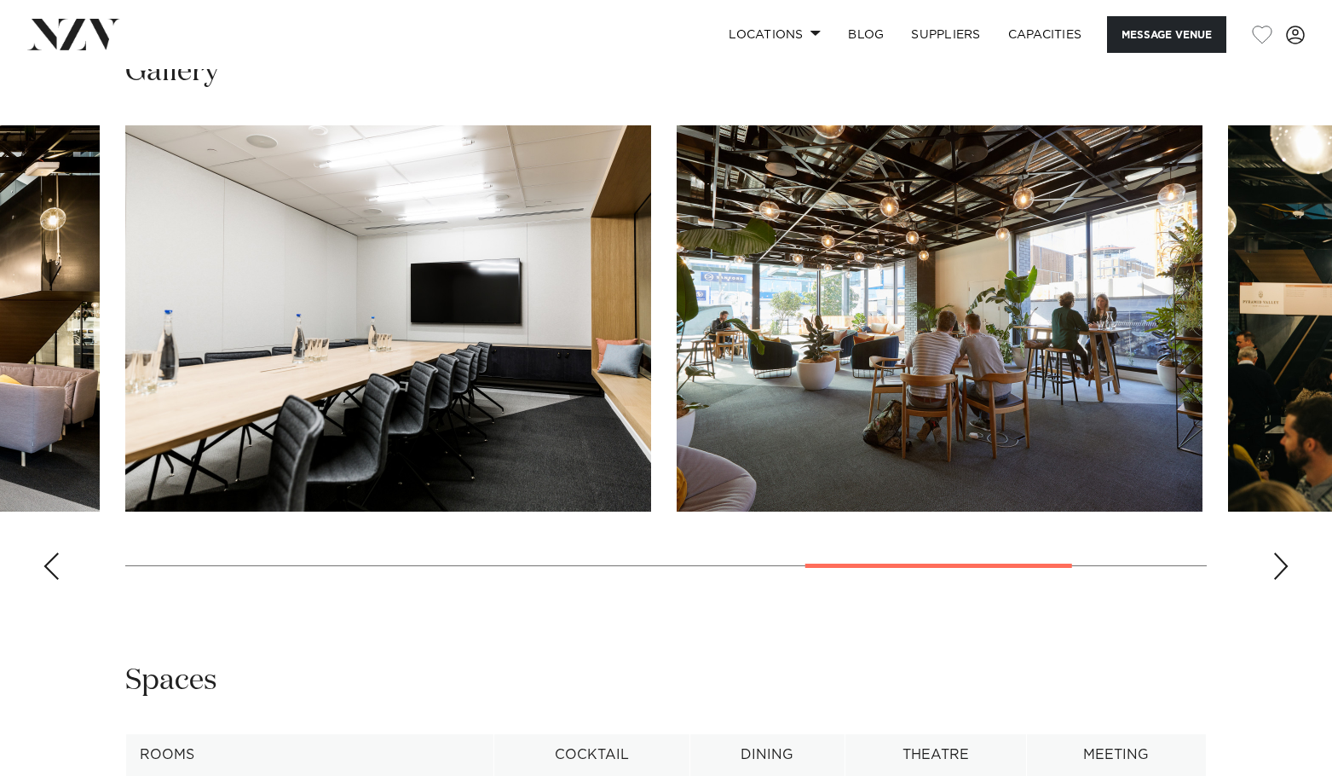
click at [1281, 569] on div "Next slide" at bounding box center [1281, 565] width 17 height 27
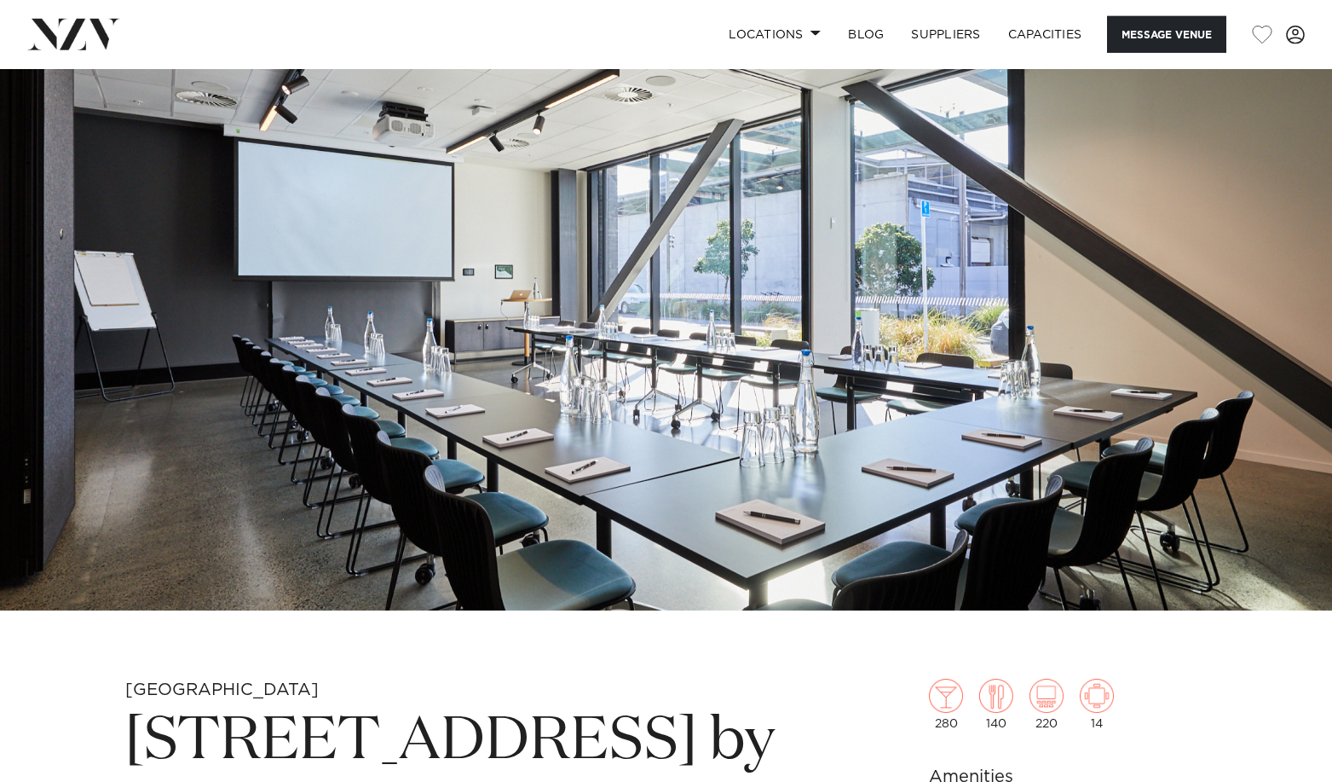
scroll to position [0, 0]
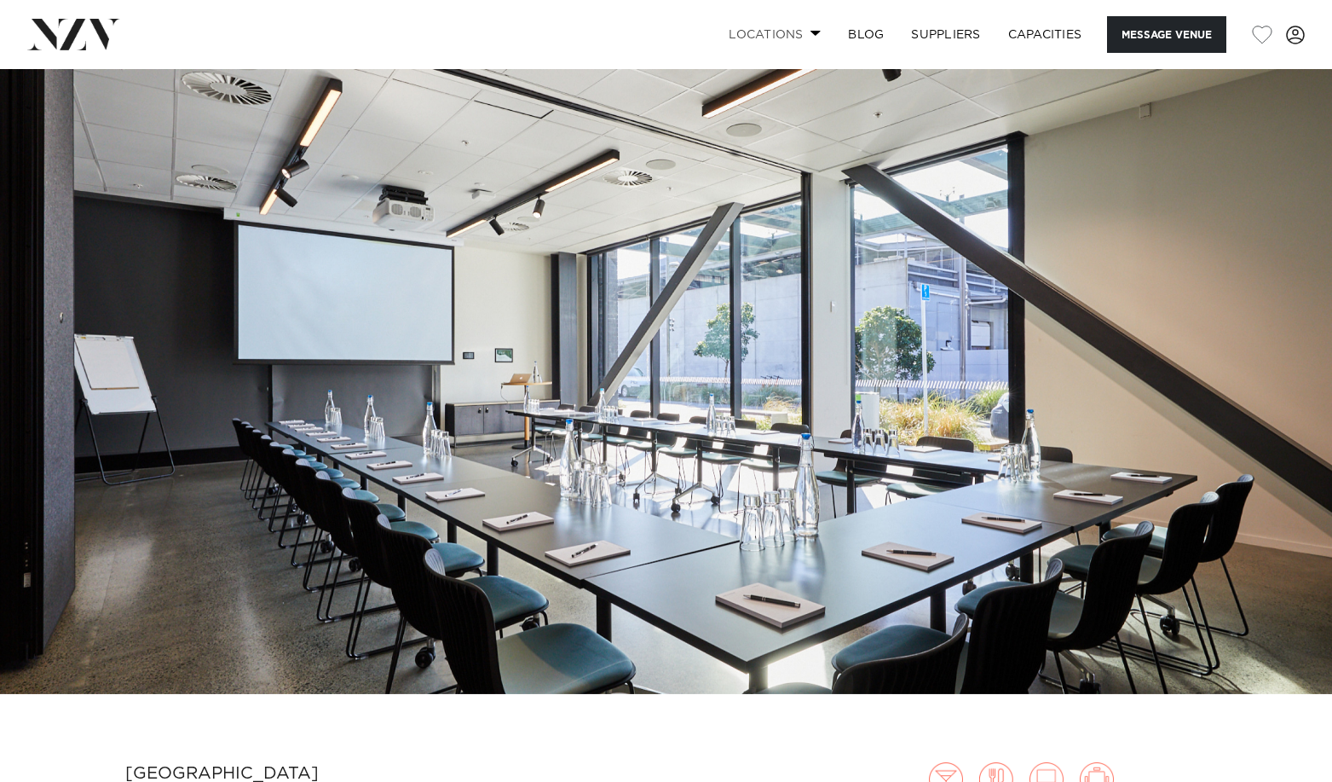
click at [799, 33] on link "Locations" at bounding box center [774, 34] width 119 height 37
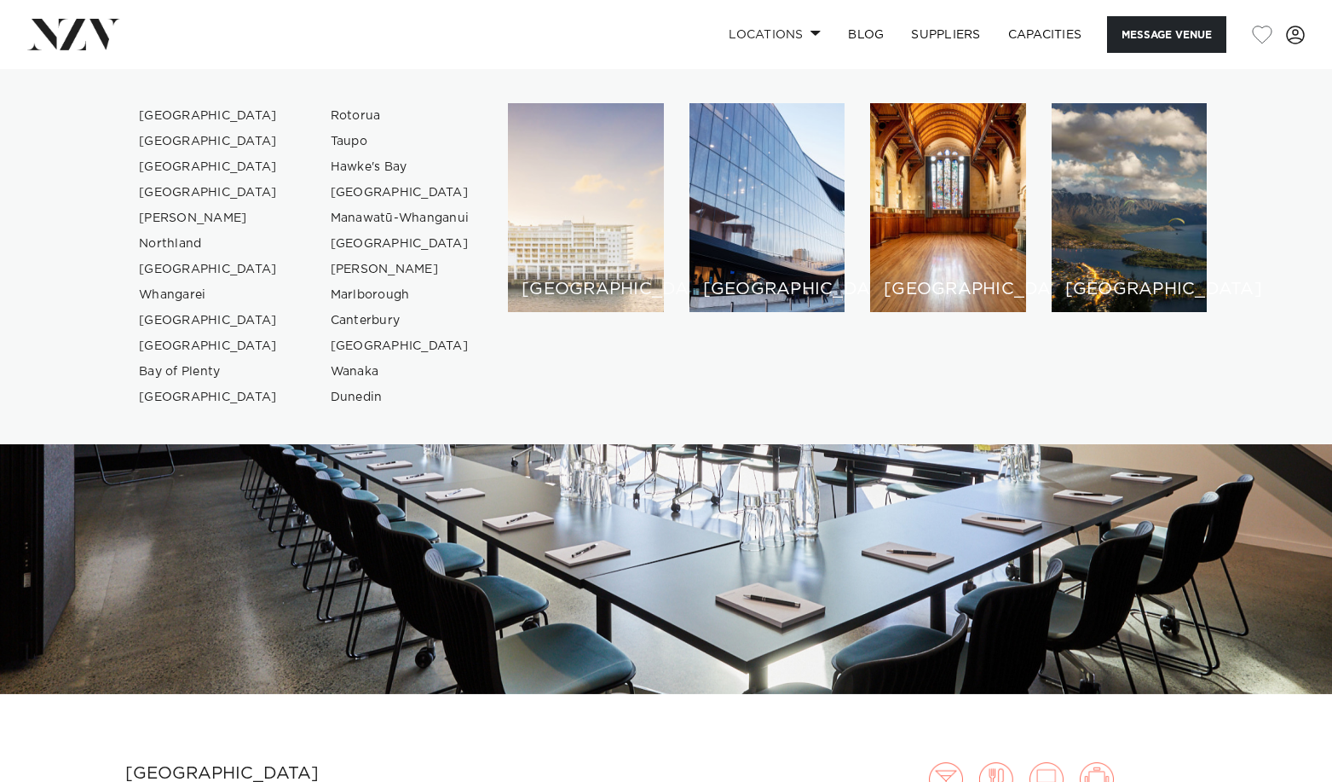
click at [572, 182] on div "[GEOGRAPHIC_DATA]" at bounding box center [586, 207] width 156 height 209
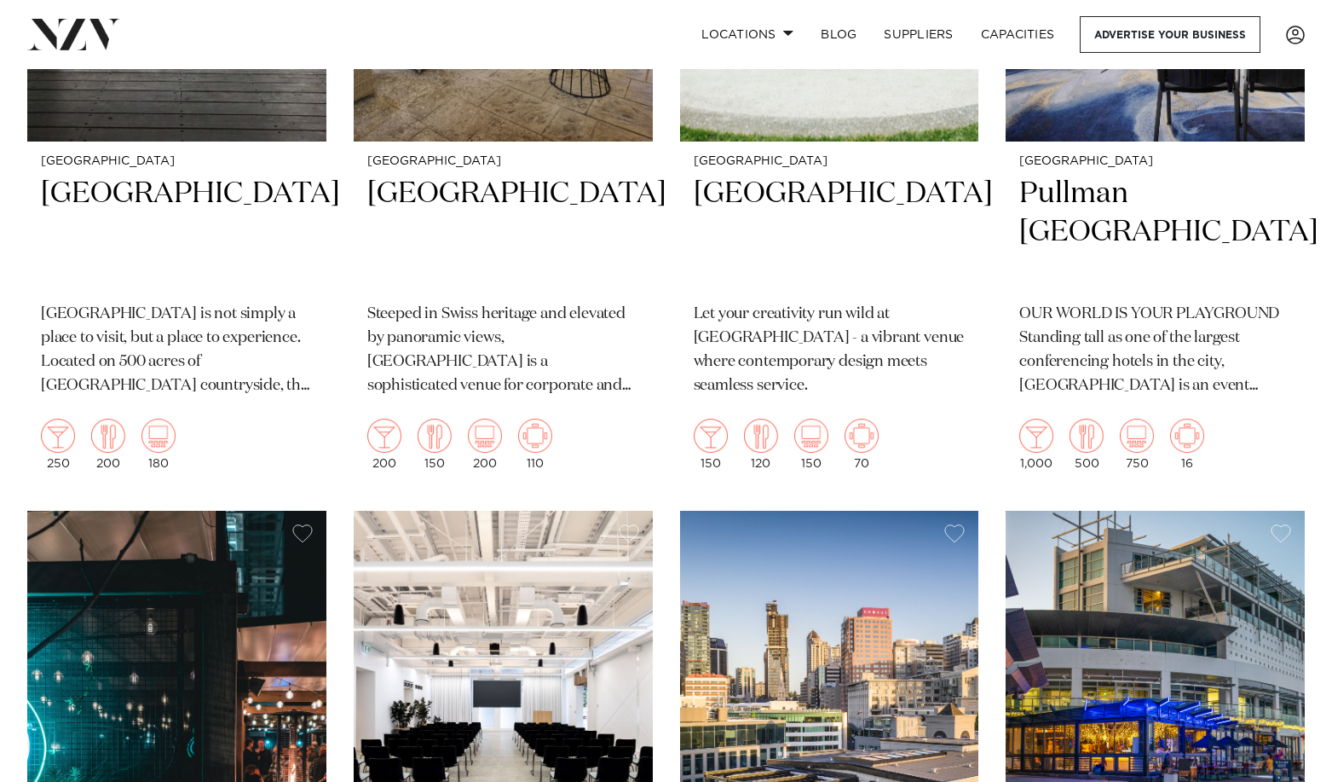
scroll to position [1296, 0]
